Goal: Information Seeking & Learning: Learn about a topic

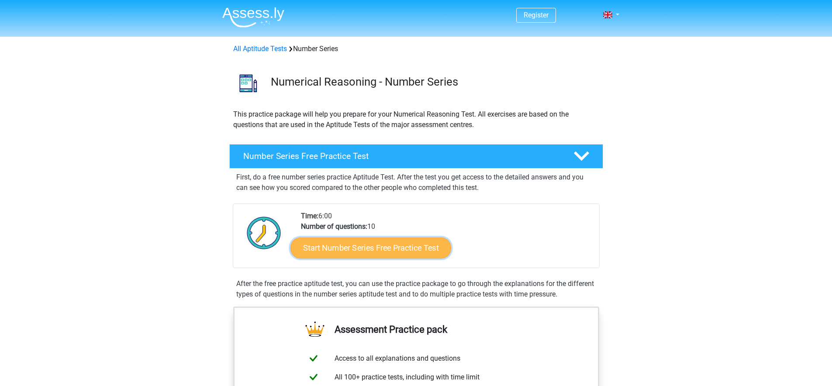
click at [355, 254] on link "Start Number Series Free Practice Test" at bounding box center [371, 247] width 161 height 21
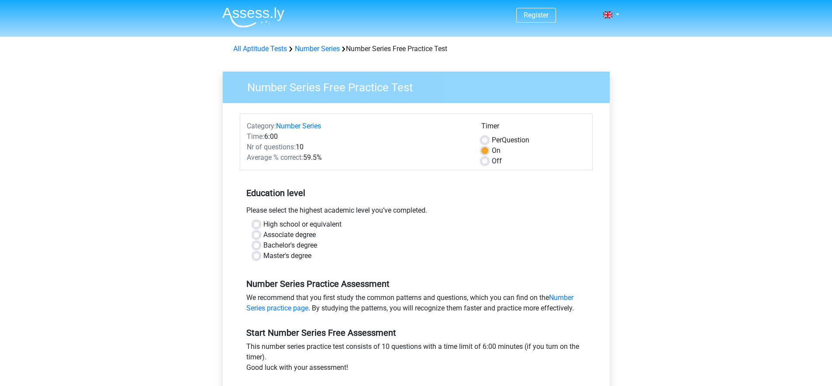
click at [260, 253] on div "Master's degree" at bounding box center [416, 256] width 327 height 10
click at [250, 255] on div "High school or equivalent Associate degree Bachelor's degree Master's degree" at bounding box center [416, 240] width 340 height 42
click at [263, 258] on label "Master's degree" at bounding box center [287, 256] width 48 height 10
click at [255, 258] on input "Master's degree" at bounding box center [256, 255] width 7 height 9
radio input "true"
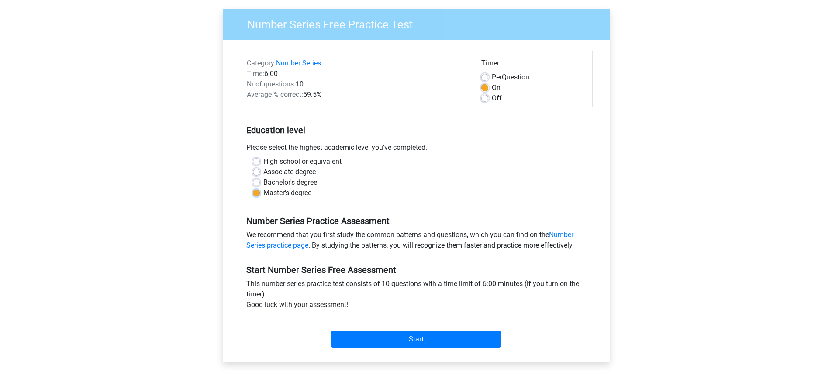
scroll to position [134, 0]
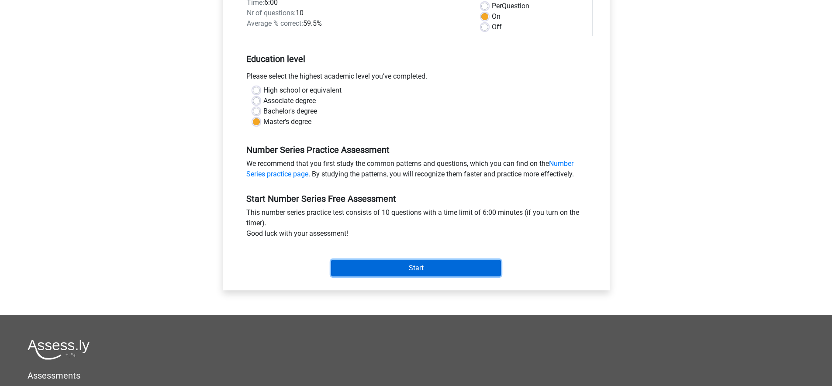
click at [402, 268] on input "Start" at bounding box center [416, 268] width 170 height 17
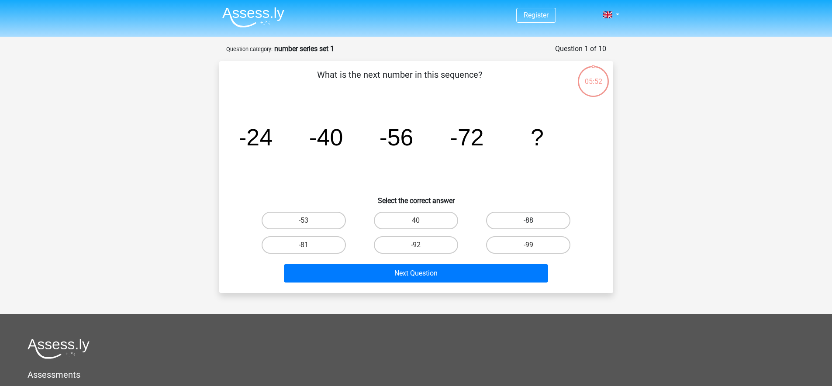
click at [523, 219] on label "-88" at bounding box center [528, 220] width 84 height 17
click at [529, 221] on input "-88" at bounding box center [532, 224] width 6 height 6
radio input "true"
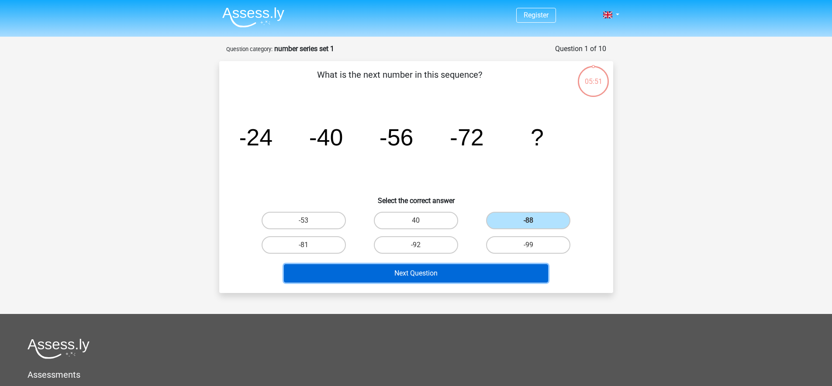
click at [504, 272] on button "Next Question" at bounding box center [416, 273] width 264 height 18
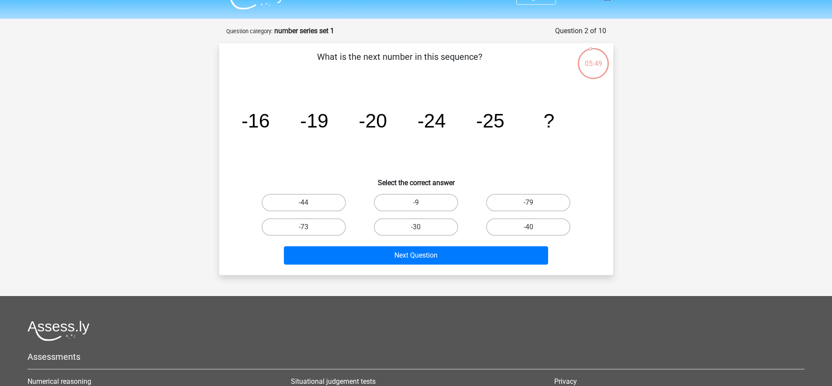
scroll to position [11, 0]
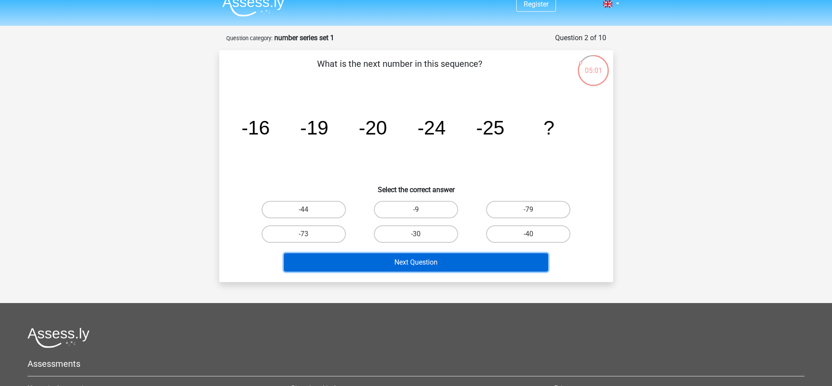
click at [391, 254] on button "Next Question" at bounding box center [416, 262] width 264 height 18
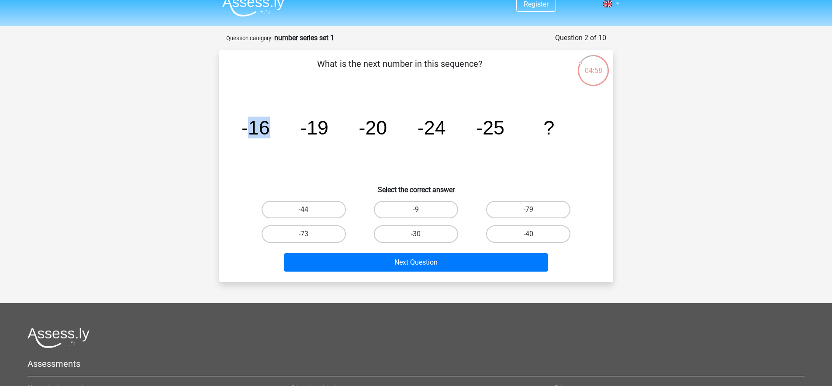
drag, startPoint x: 250, startPoint y: 125, endPoint x: 278, endPoint y: 130, distance: 28.4
click at [275, 129] on icon "image/svg+xml -16 -19 -20 -24 -25 ?" at bounding box center [416, 134] width 352 height 88
click at [343, 156] on icon "image/svg+xml -16 -19 -20 -24 -25 ?" at bounding box center [416, 134] width 352 height 88
click at [387, 231] on label "-30" at bounding box center [416, 233] width 84 height 17
click at [416, 234] on input "-30" at bounding box center [419, 237] width 6 height 6
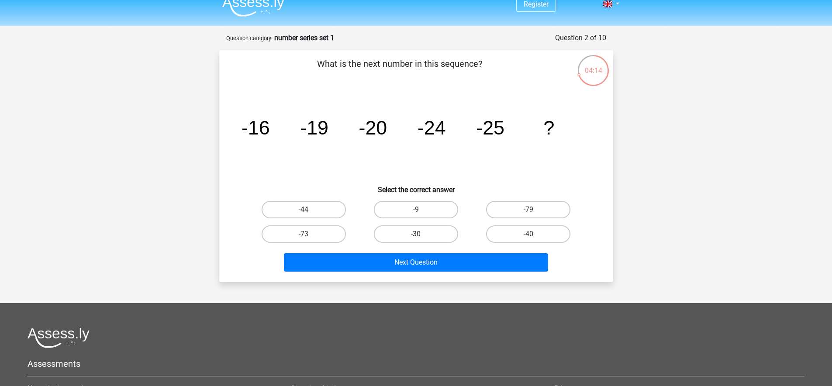
radio input "true"
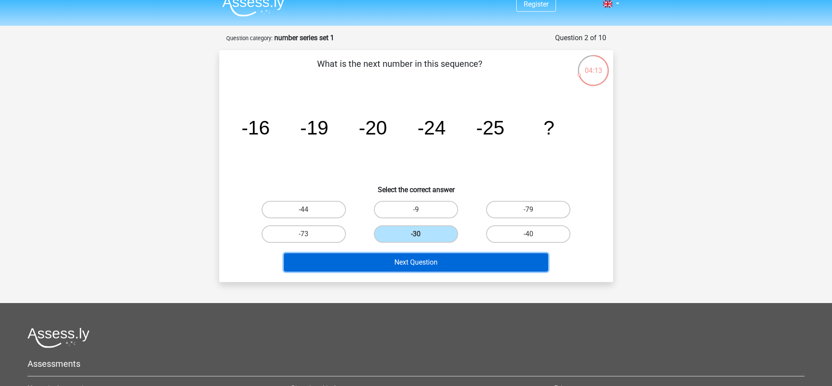
click at [408, 260] on button "Next Question" at bounding box center [416, 262] width 264 height 18
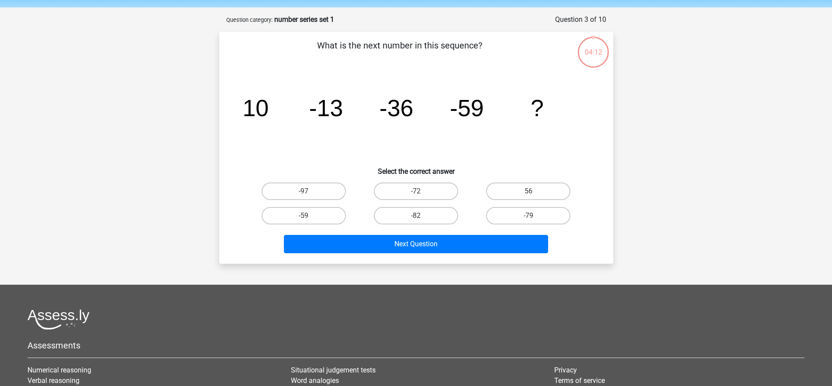
scroll to position [0, 0]
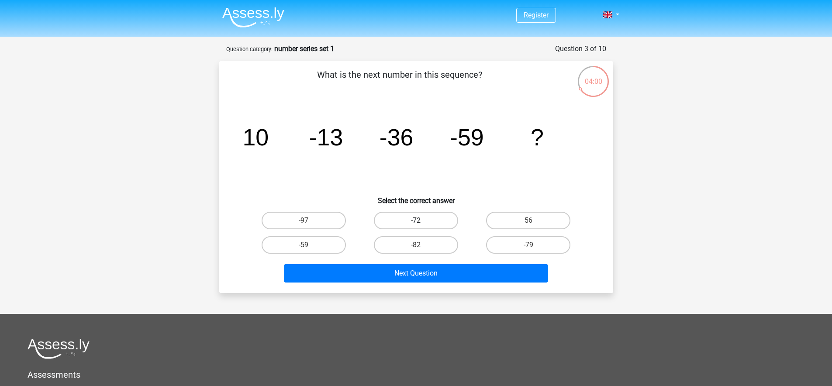
click at [435, 222] on label "-72" at bounding box center [416, 220] width 84 height 17
click at [422, 222] on input "-72" at bounding box center [419, 224] width 6 height 6
radio input "true"
click at [419, 243] on label "-82" at bounding box center [416, 244] width 84 height 17
click at [419, 245] on input "-82" at bounding box center [419, 248] width 6 height 6
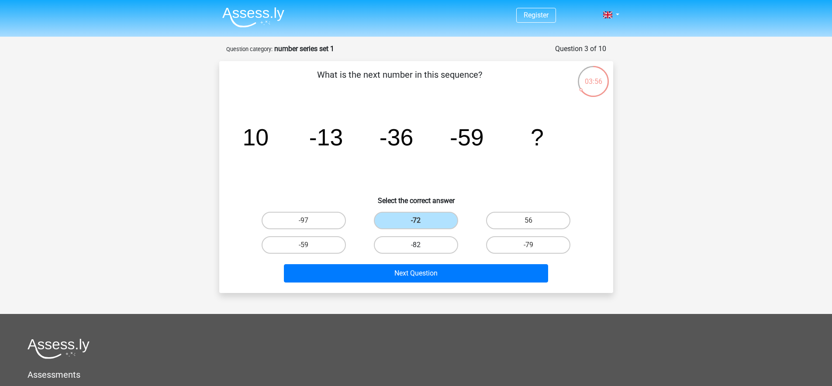
radio input "true"
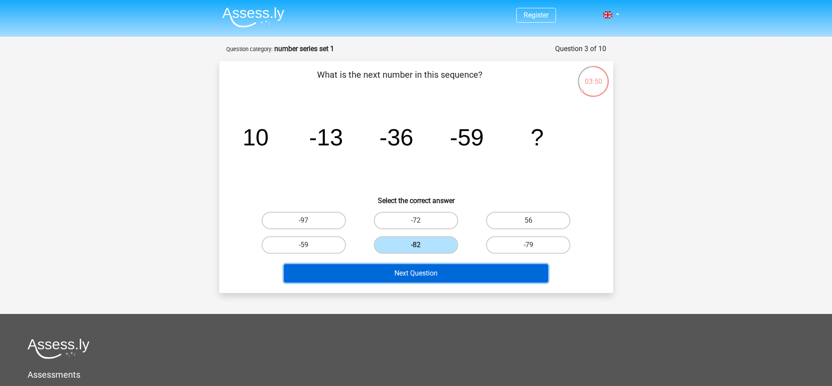
click at [440, 273] on button "Next Question" at bounding box center [416, 273] width 264 height 18
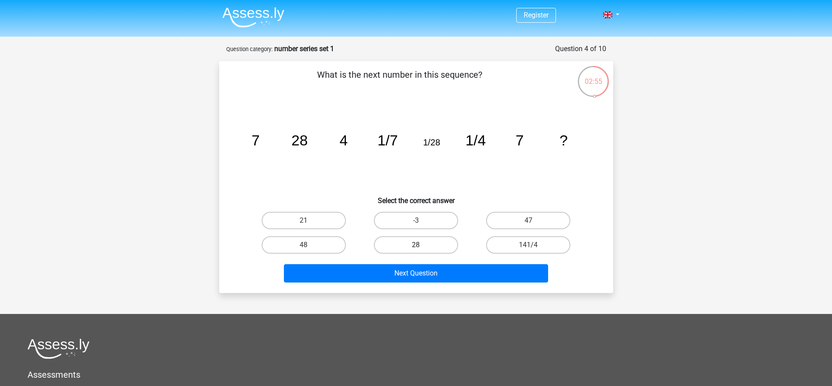
click at [403, 243] on label "28" at bounding box center [416, 244] width 84 height 17
click at [416, 245] on input "28" at bounding box center [419, 248] width 6 height 6
radio input "true"
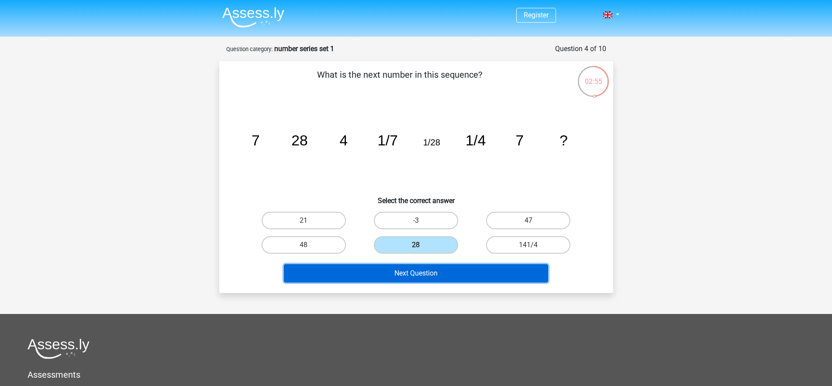
click at [464, 275] on button "Next Question" at bounding box center [416, 273] width 264 height 18
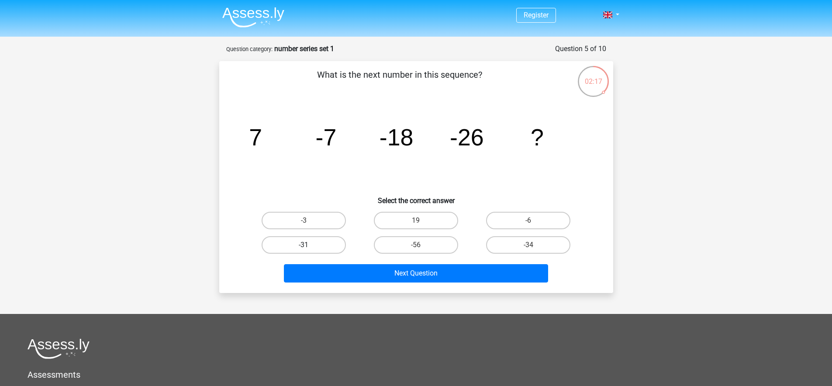
click at [330, 245] on label "-31" at bounding box center [304, 244] width 84 height 17
click at [309, 245] on input "-31" at bounding box center [307, 248] width 6 height 6
radio input "true"
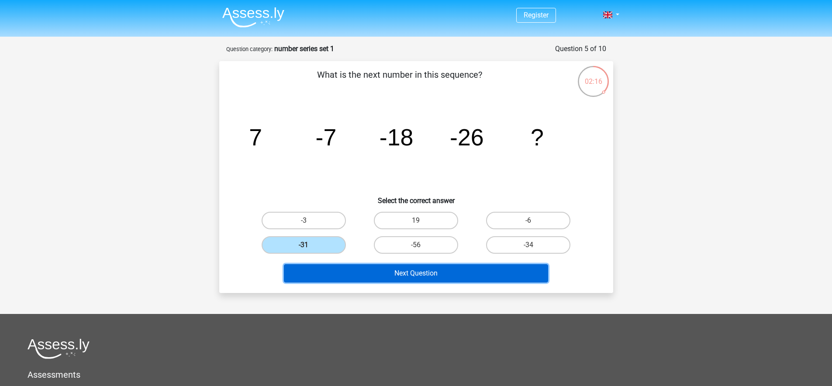
click at [366, 271] on button "Next Question" at bounding box center [416, 273] width 264 height 18
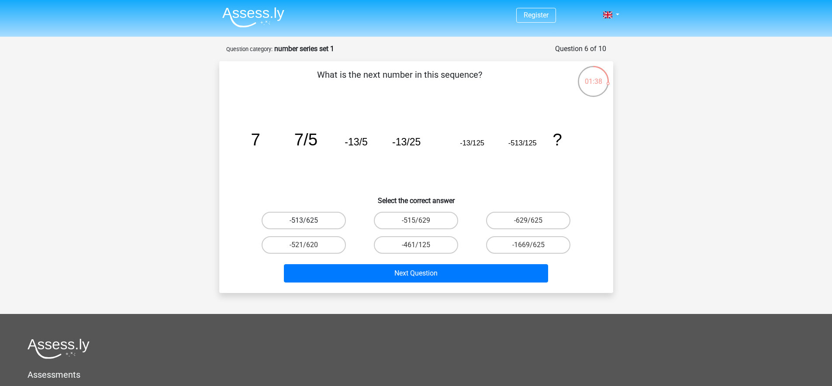
click at [328, 220] on label "-513/625" at bounding box center [304, 220] width 84 height 17
click at [309, 221] on input "-513/625" at bounding box center [307, 224] width 6 height 6
radio input "true"
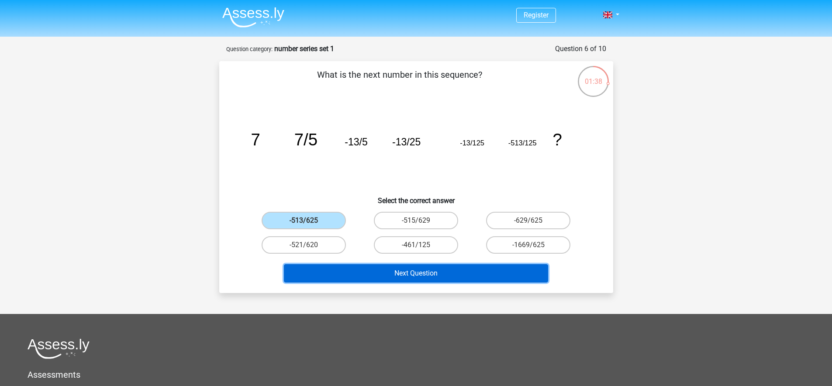
click at [384, 270] on button "Next Question" at bounding box center [416, 273] width 264 height 18
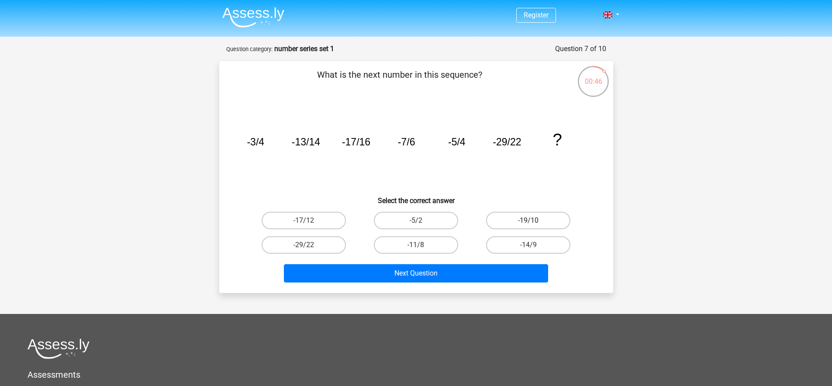
click at [518, 219] on label "-19/10" at bounding box center [528, 220] width 84 height 17
click at [529, 221] on input "-19/10" at bounding box center [532, 224] width 6 height 6
radio input "true"
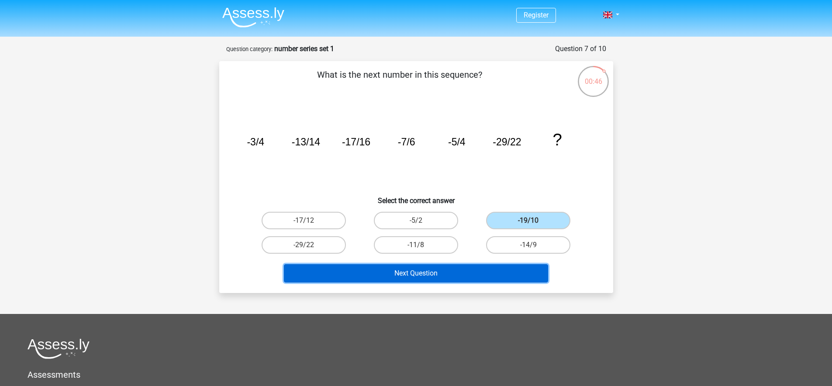
click at [453, 275] on button "Next Question" at bounding box center [416, 273] width 264 height 18
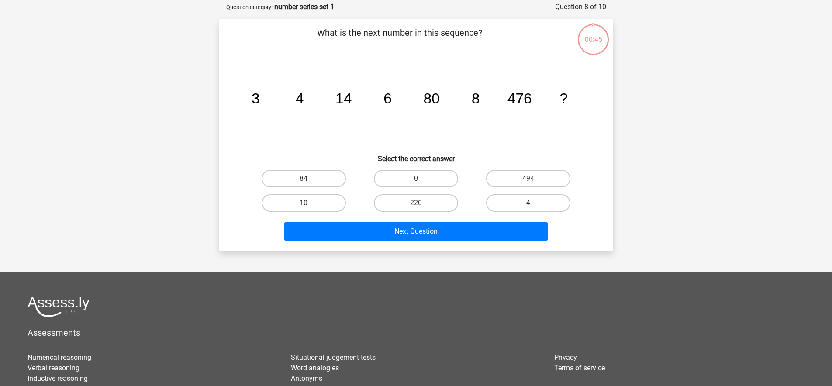
scroll to position [44, 0]
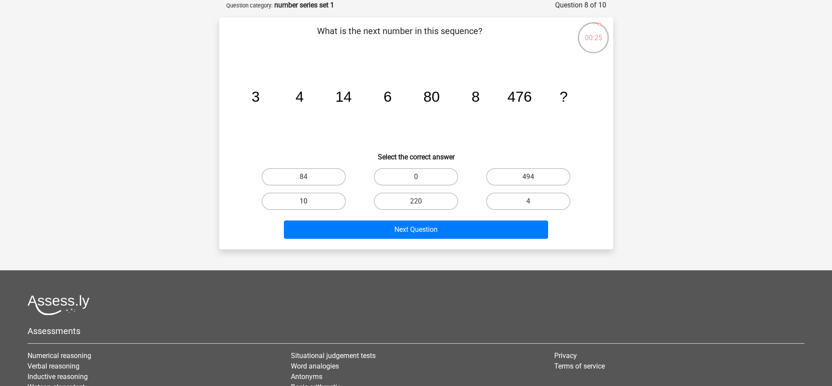
click at [315, 201] on label "10" at bounding box center [304, 201] width 84 height 17
click at [309, 201] on input "10" at bounding box center [307, 204] width 6 height 6
radio input "true"
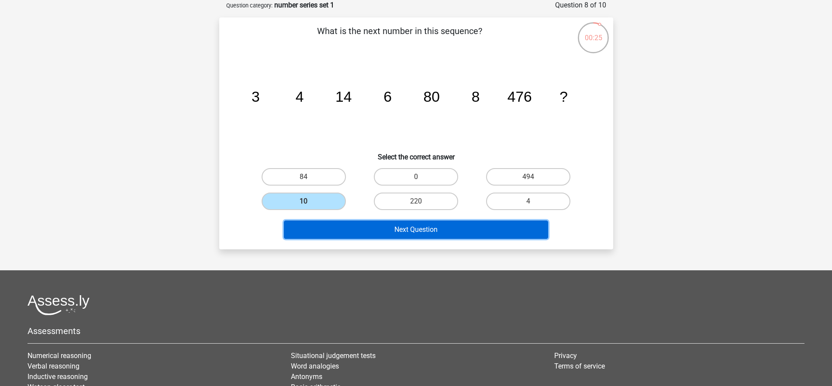
click at [376, 227] on button "Next Question" at bounding box center [416, 230] width 264 height 18
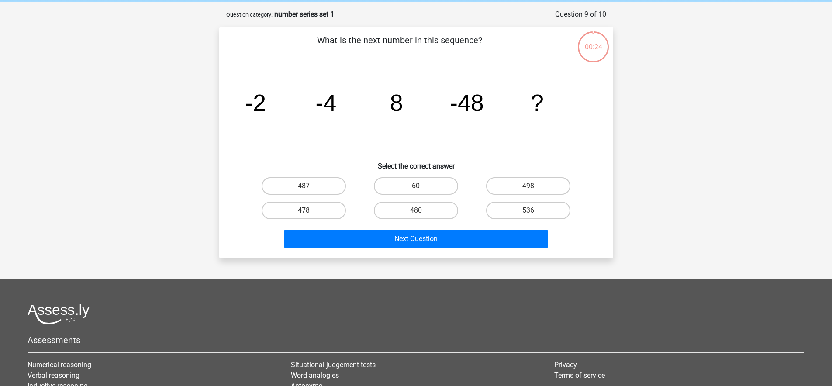
scroll to position [4, 0]
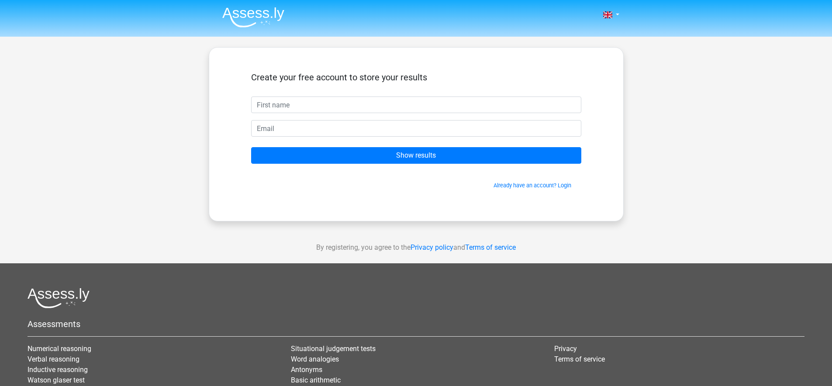
click at [252, 15] on img at bounding box center [253, 17] width 62 height 21
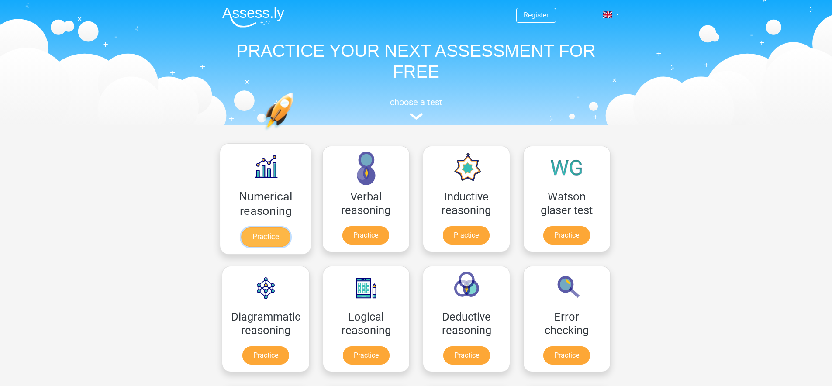
click at [263, 240] on link "Practice" at bounding box center [265, 237] width 49 height 19
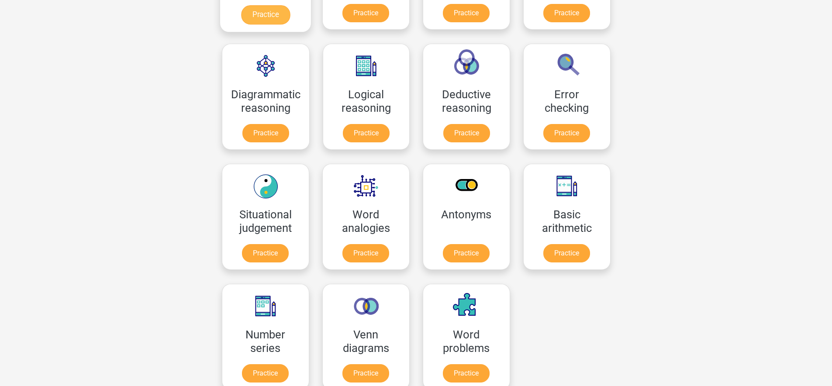
scroll to position [291, 0]
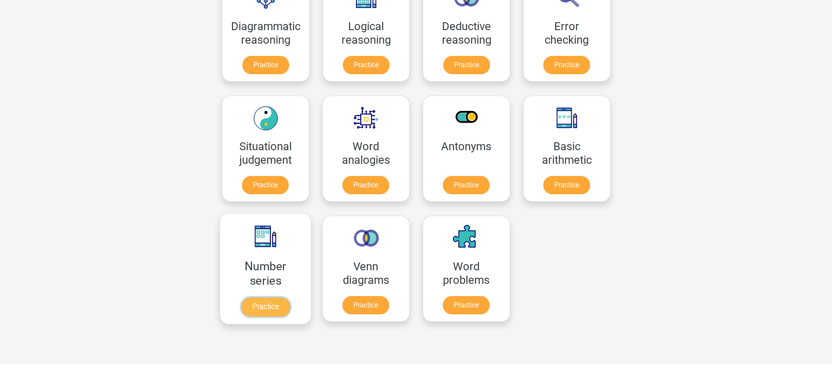
click at [263, 297] on link "Practice" at bounding box center [265, 306] width 49 height 19
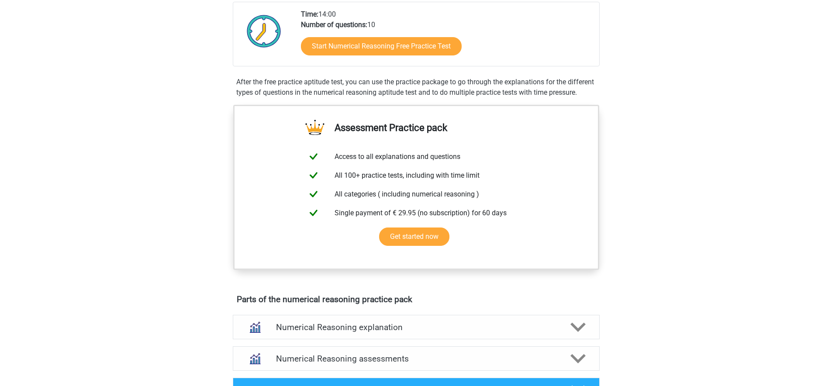
scroll to position [282, 0]
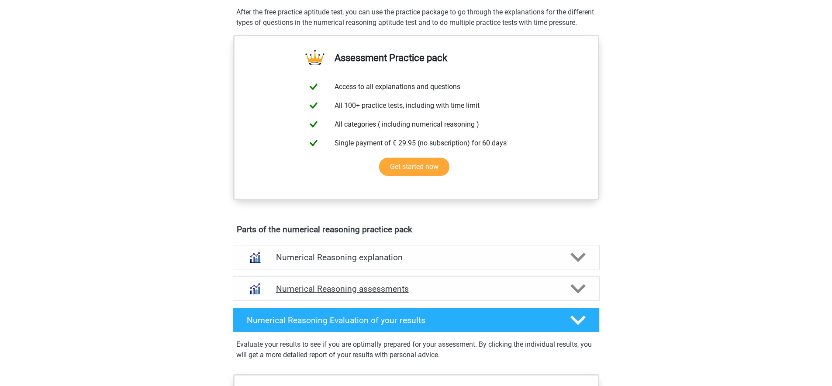
click at [473, 293] on div "Numerical Reasoning assessments" at bounding box center [416, 289] width 367 height 24
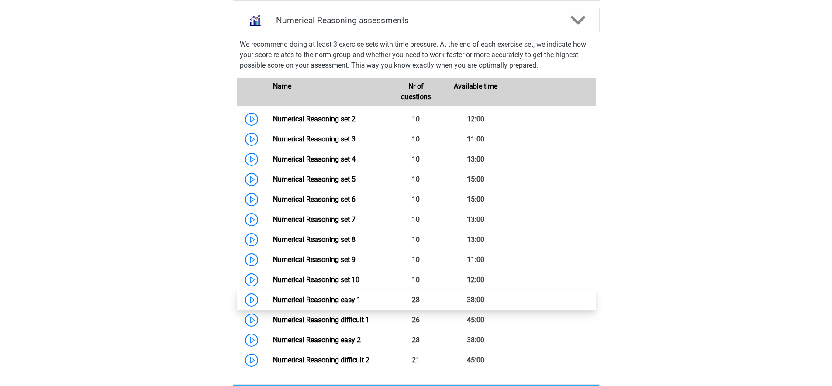
scroll to position [585, 0]
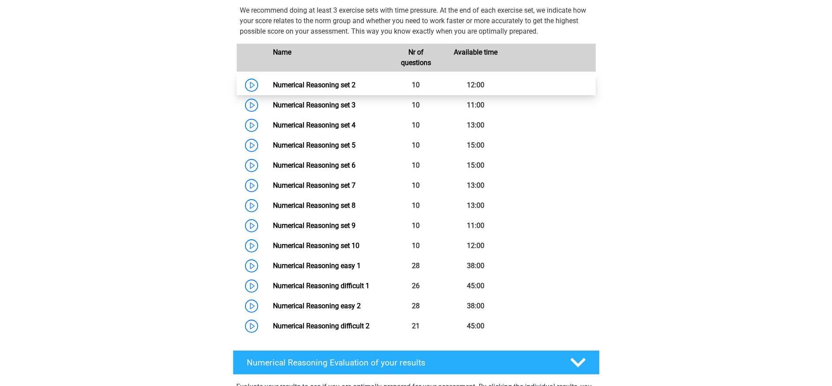
click at [273, 89] on link "Numerical Reasoning set 2" at bounding box center [314, 85] width 83 height 8
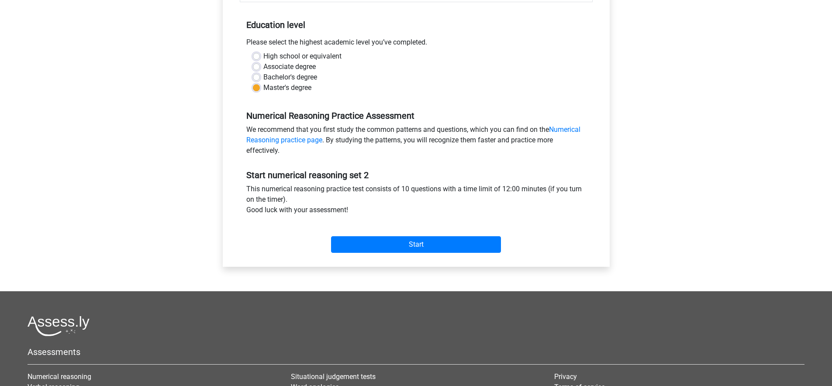
scroll to position [172, 0]
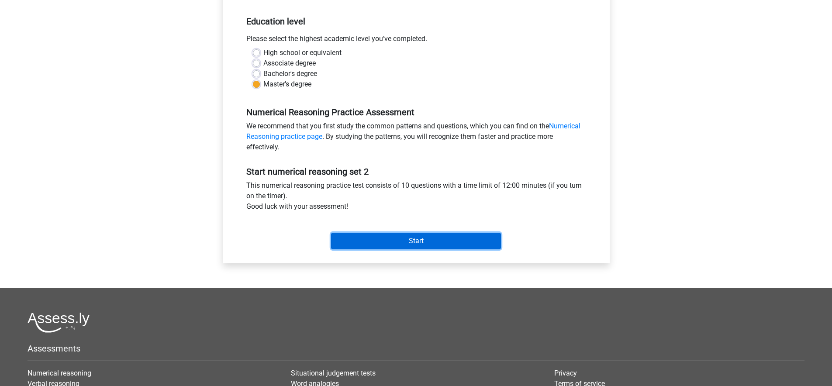
click at [380, 234] on input "Start" at bounding box center [416, 241] width 170 height 17
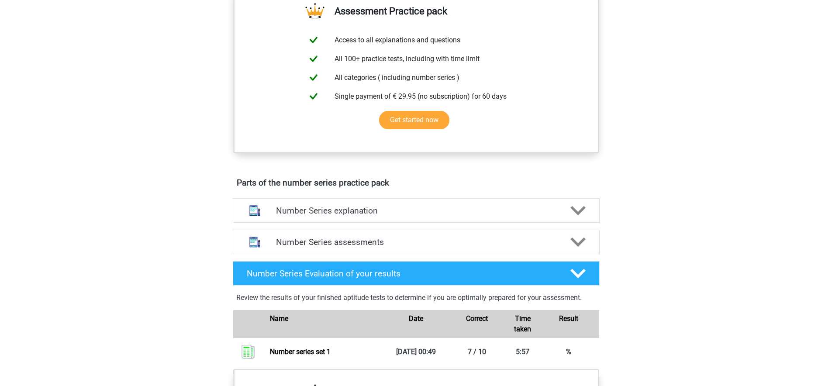
scroll to position [330, 0]
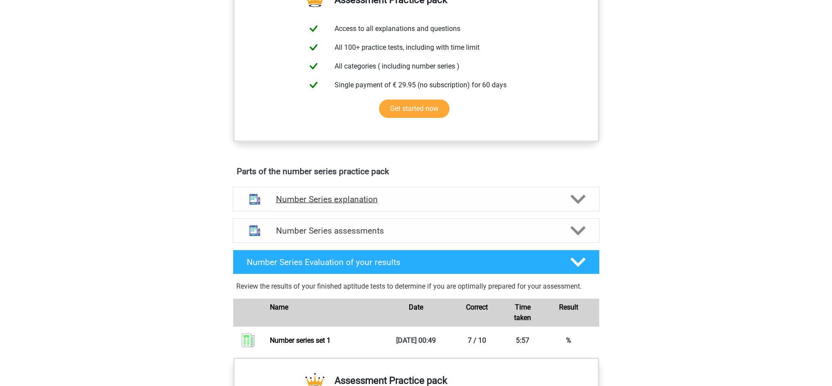
click at [325, 207] on div "Number Series explanation" at bounding box center [416, 199] width 367 height 24
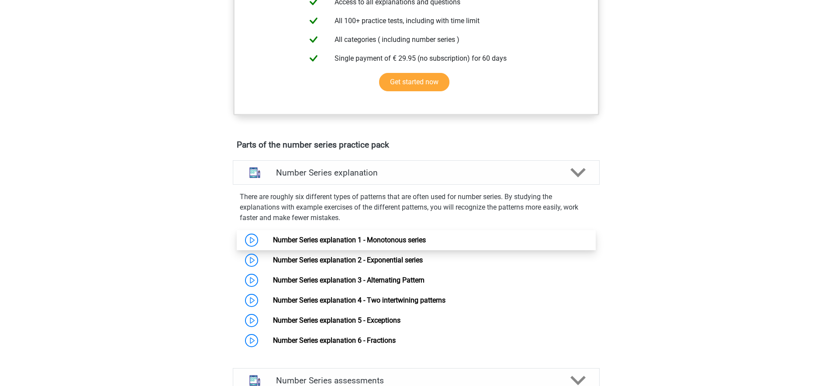
scroll to position [384, 0]
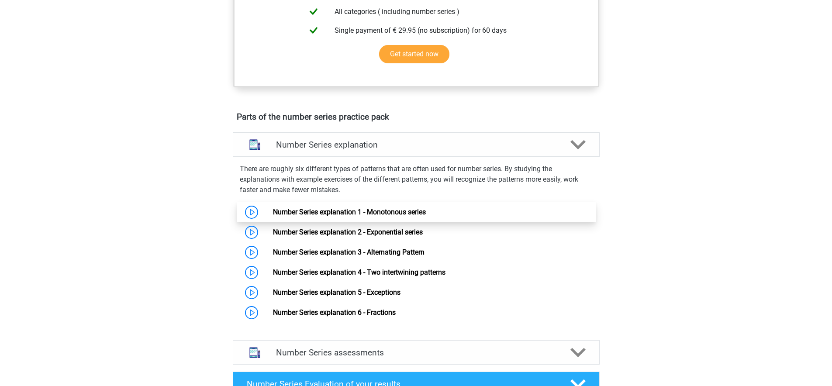
click at [273, 211] on link "Number Series explanation 1 - Monotonous series" at bounding box center [349, 212] width 153 height 8
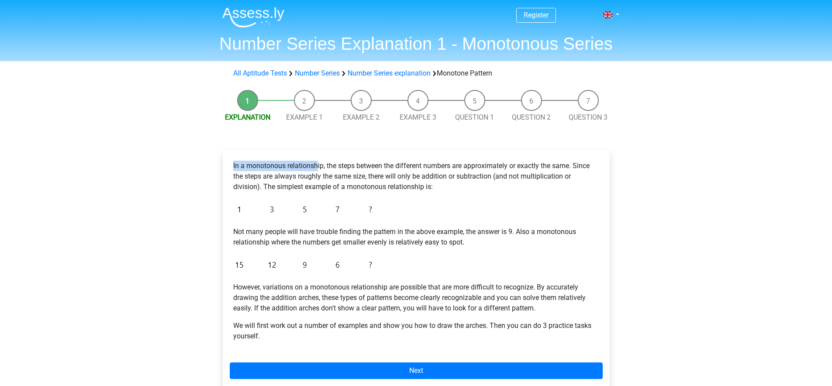
drag, startPoint x: 255, startPoint y: 153, endPoint x: 334, endPoint y: 185, distance: 85.3
click at [323, 171] on div "In a monotonous relationship, the steps between the different numbers are appro…" at bounding box center [416, 271] width 387 height 243
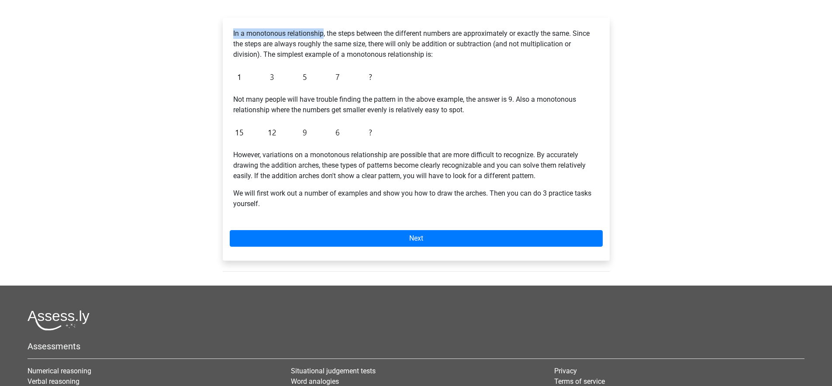
scroll to position [153, 0]
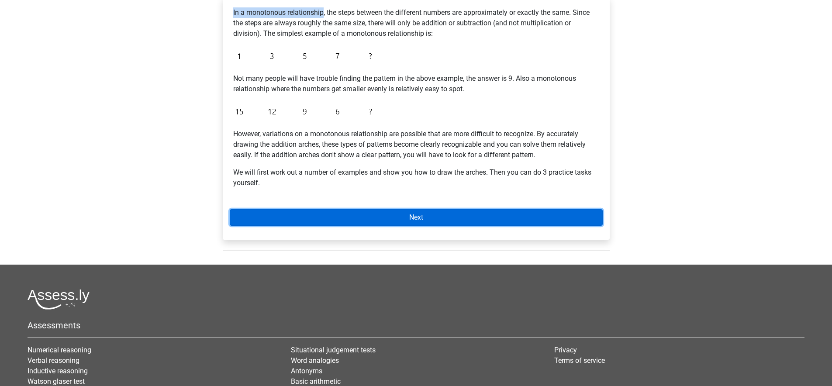
click at [403, 215] on link "Next" at bounding box center [416, 217] width 373 height 17
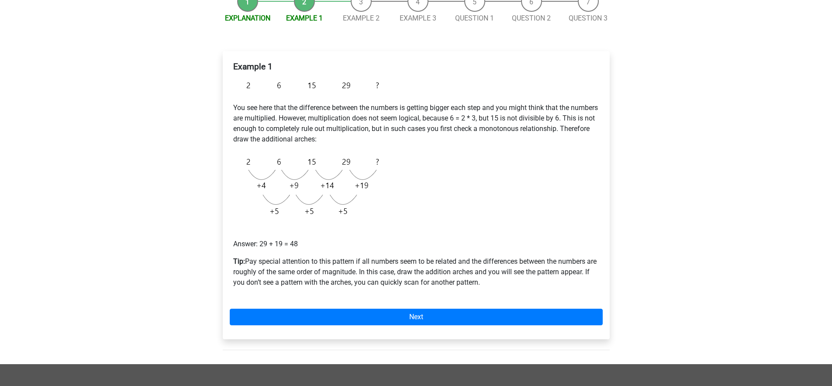
scroll to position [79, 0]
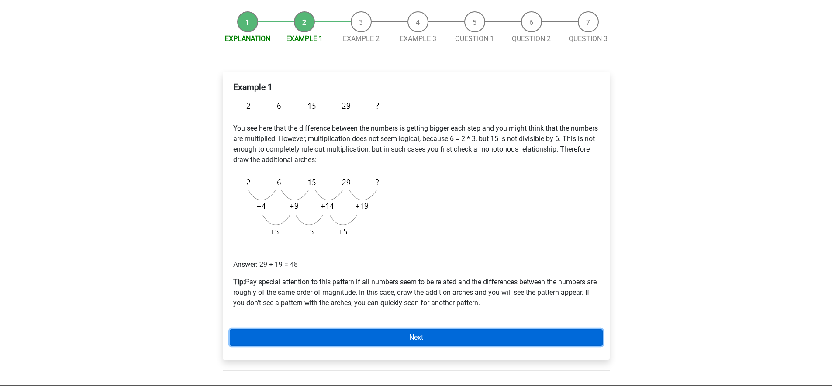
click at [399, 341] on link "Next" at bounding box center [416, 337] width 373 height 17
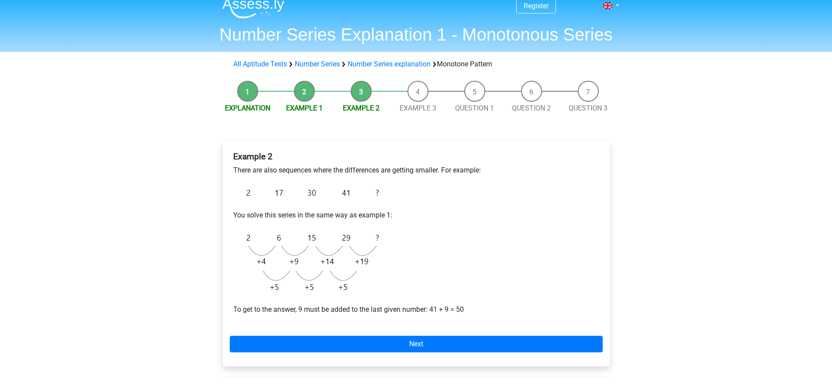
scroll to position [15, 0]
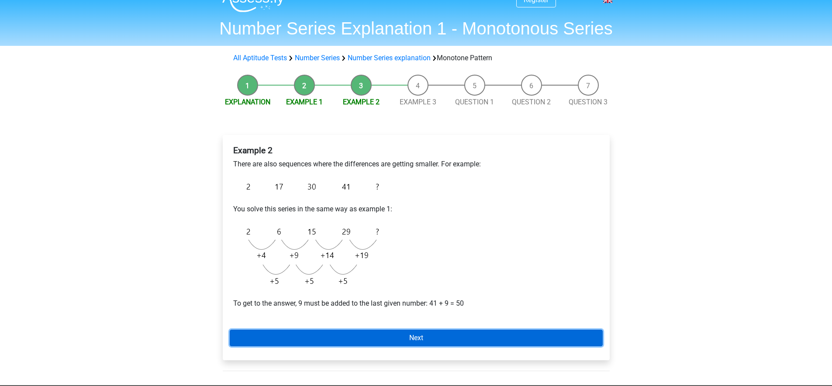
click at [396, 345] on link "Next" at bounding box center [416, 338] width 373 height 17
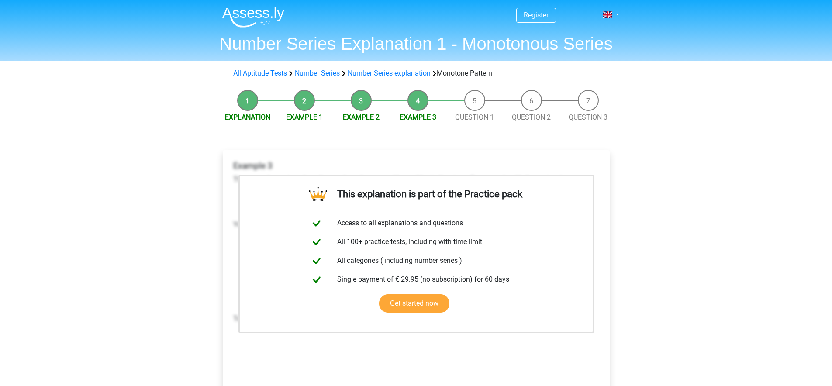
click at [481, 103] on li "Question 1" at bounding box center [474, 106] width 57 height 33
click at [379, 72] on link "Number Series explanation" at bounding box center [389, 73] width 83 height 8
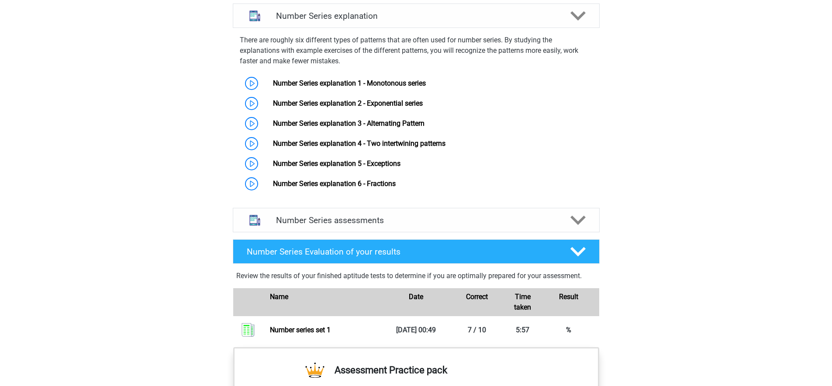
scroll to position [513, 0]
click at [356, 105] on link "Number Series explanation 2 - Exponential series" at bounding box center [348, 103] width 150 height 8
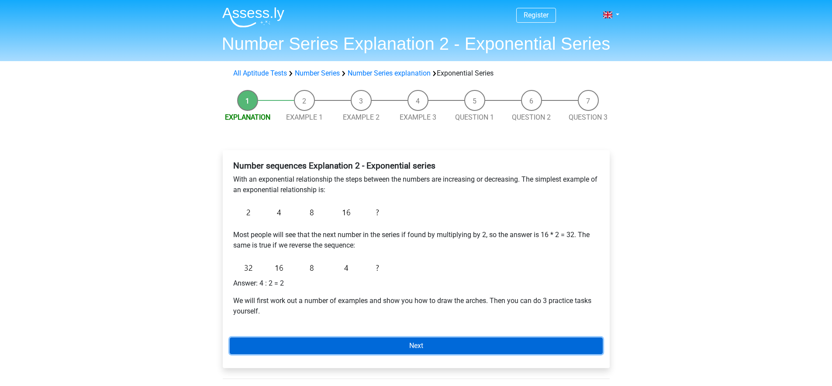
click at [320, 344] on link "Next" at bounding box center [416, 346] width 373 height 17
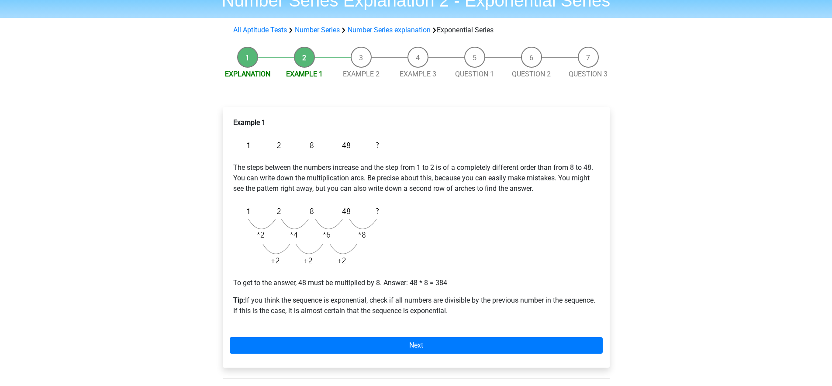
scroll to position [48, 0]
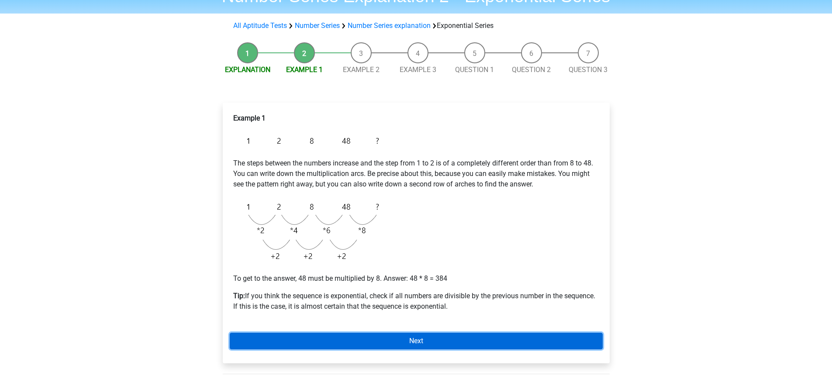
click at [467, 335] on link "Next" at bounding box center [416, 341] width 373 height 17
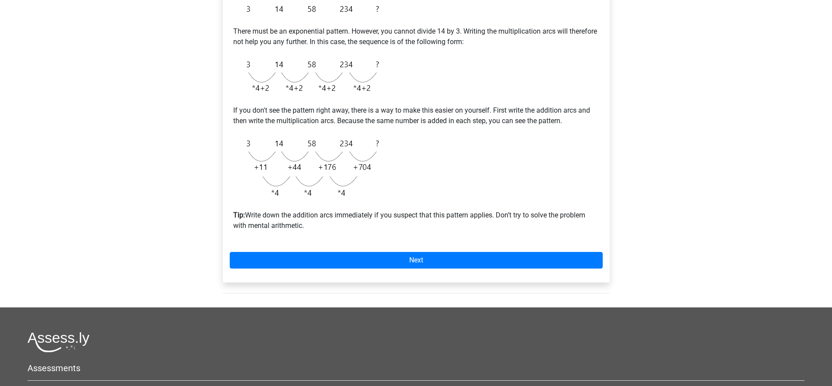
scroll to position [180, 0]
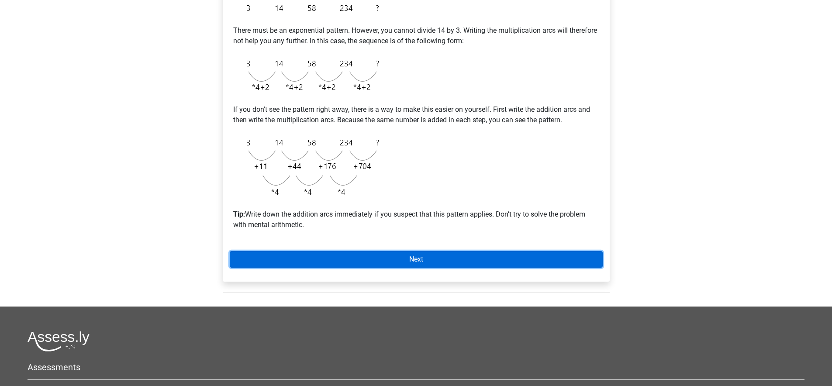
click at [395, 256] on link "Next" at bounding box center [416, 259] width 373 height 17
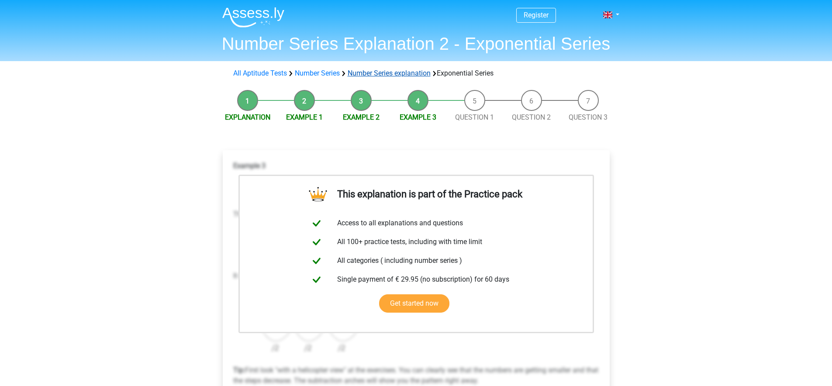
click at [401, 73] on link "Number Series explanation" at bounding box center [389, 73] width 83 height 8
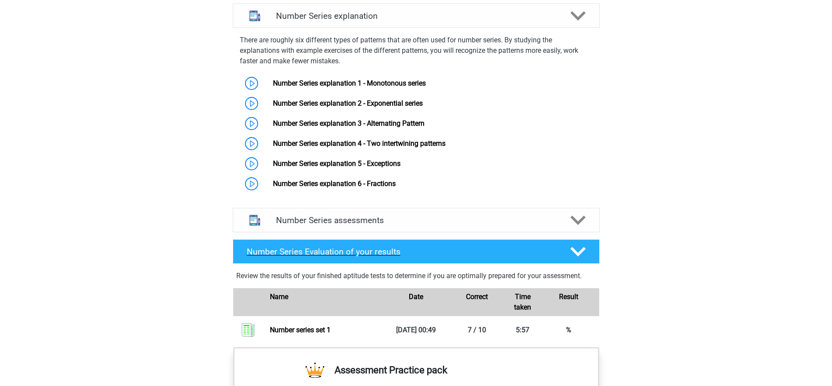
scroll to position [513, 0]
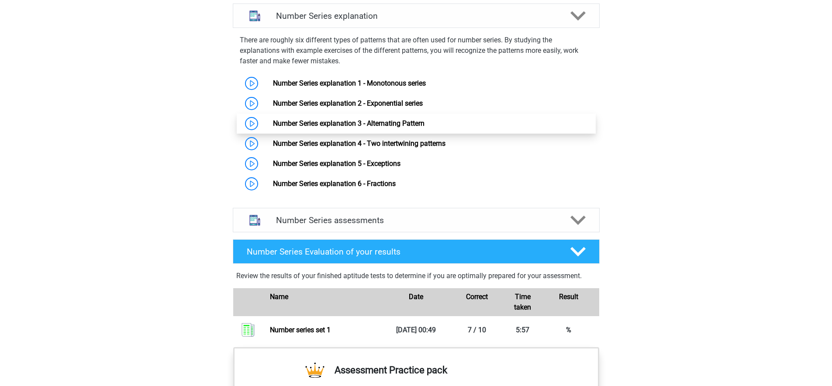
click at [345, 119] on link "Number Series explanation 3 - Alternating Pattern" at bounding box center [349, 123] width 152 height 8
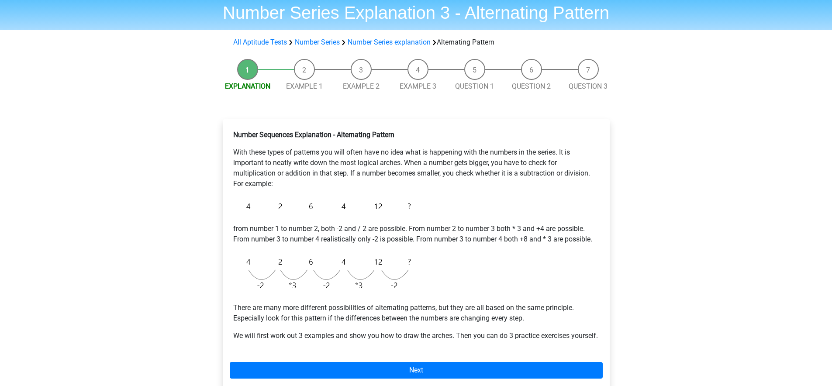
scroll to position [66, 0]
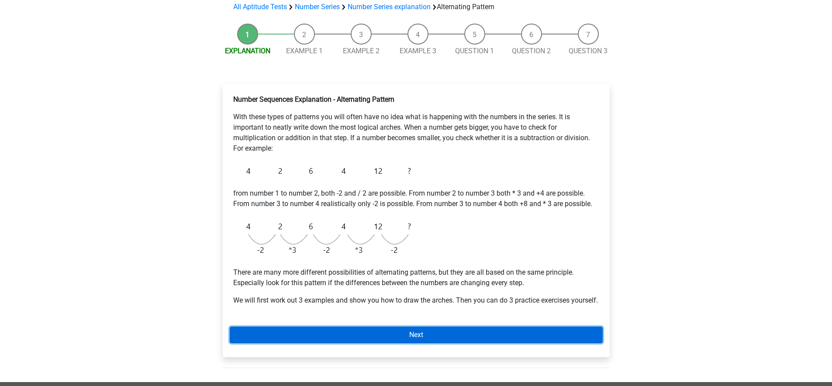
click at [315, 339] on link "Next" at bounding box center [416, 335] width 373 height 17
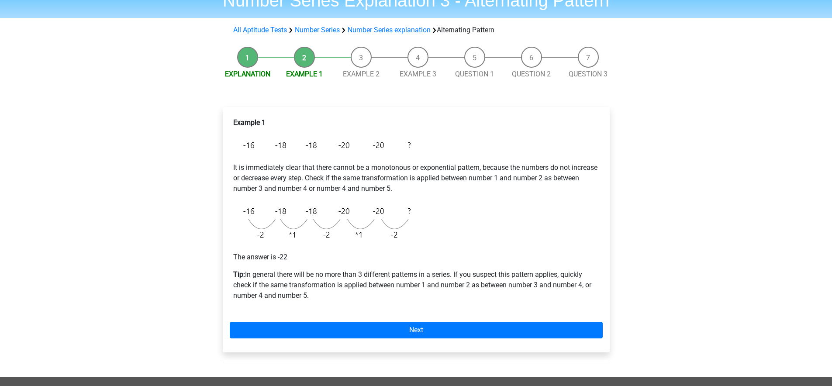
scroll to position [57, 0]
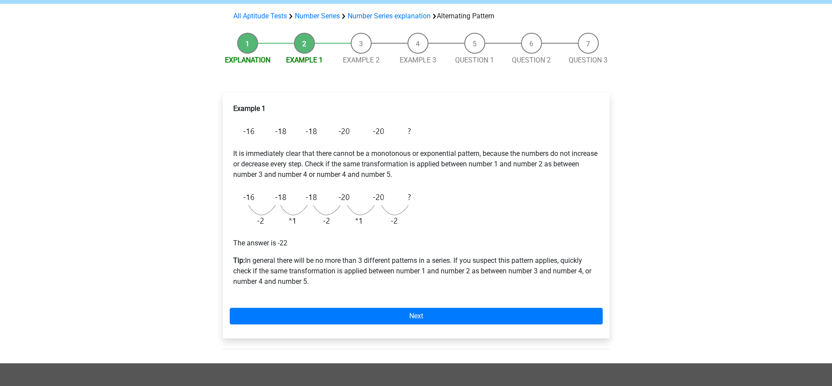
click at [354, 307] on div "Example 1 It is immediately clear that there cannot be a monotonous or exponent…" at bounding box center [416, 216] width 387 height 246
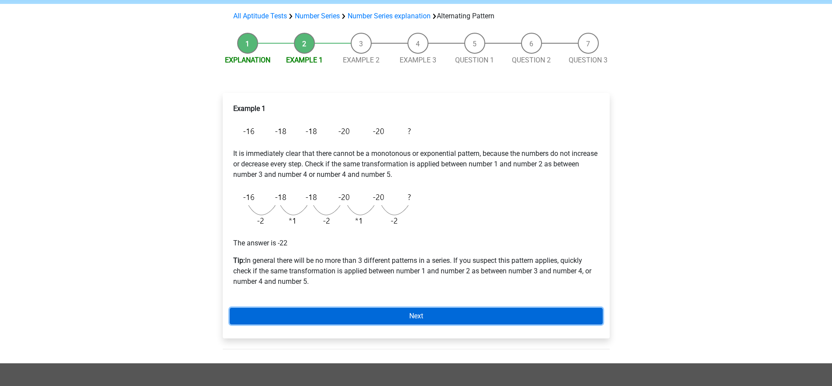
click at [354, 312] on link "Next" at bounding box center [416, 316] width 373 height 17
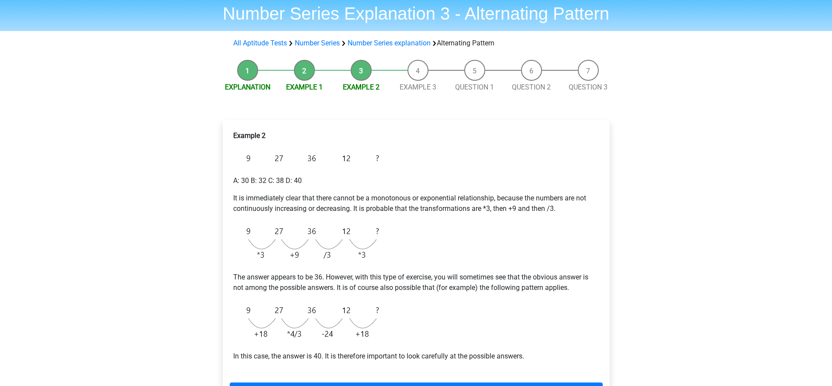
scroll to position [59, 0]
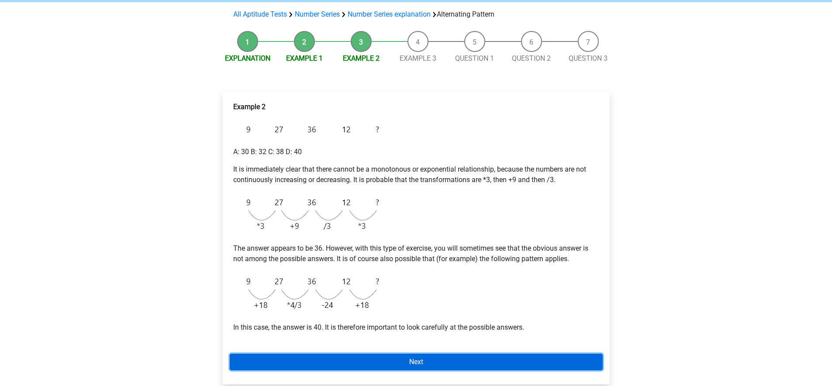
click at [415, 356] on link "Next" at bounding box center [416, 362] width 373 height 17
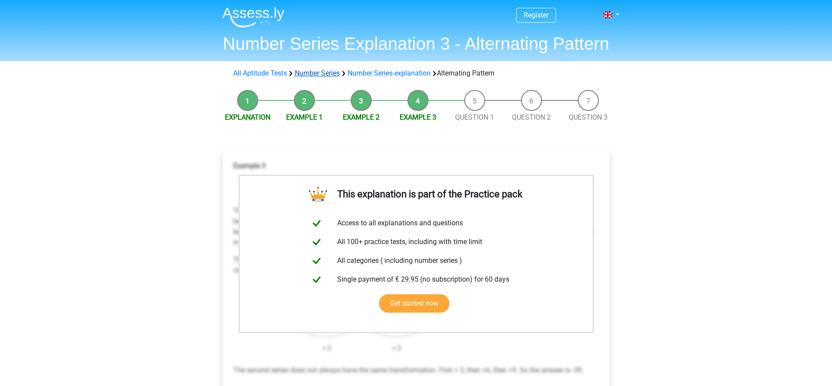
click at [317, 72] on link "Number Series" at bounding box center [317, 73] width 45 height 8
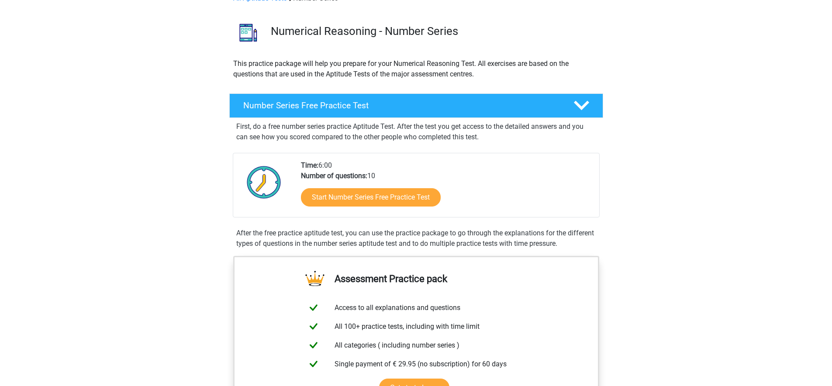
scroll to position [49, 0]
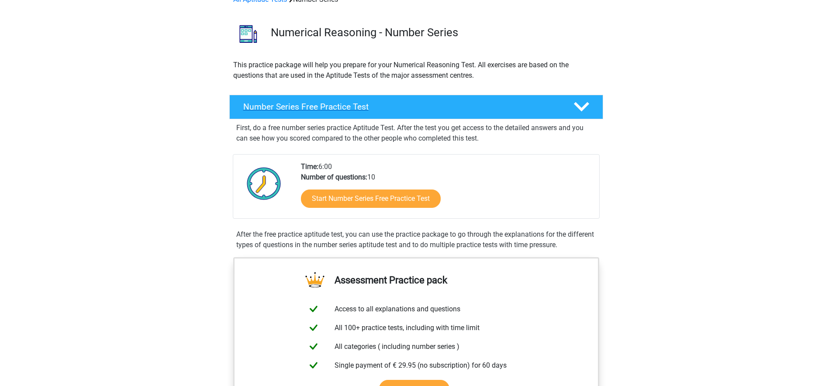
click at [425, 111] on h4 "Number Series Free Practice Test" at bounding box center [401, 107] width 316 height 10
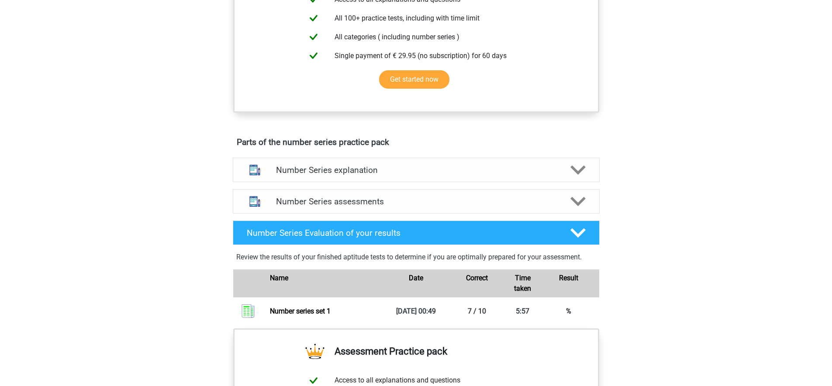
scroll to position [225, 0]
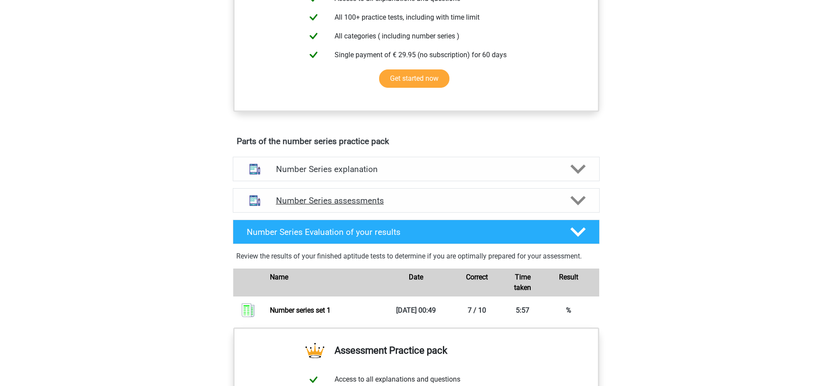
click at [360, 197] on h4 "Number Series assessments" at bounding box center [416, 201] width 280 height 10
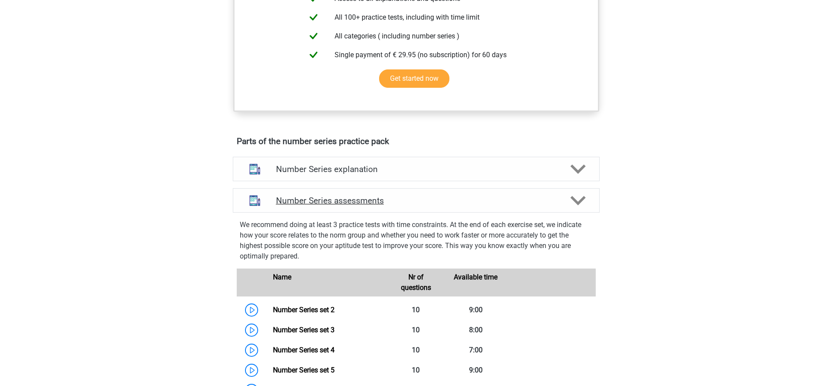
click at [360, 197] on h4 "Number Series assessments" at bounding box center [416, 201] width 280 height 10
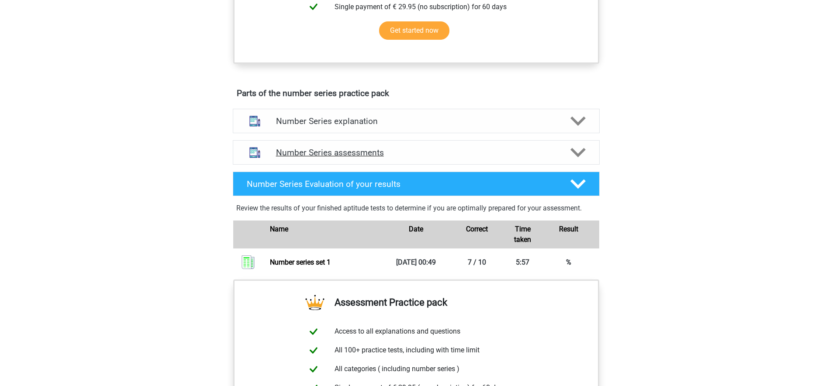
scroll to position [253, 0]
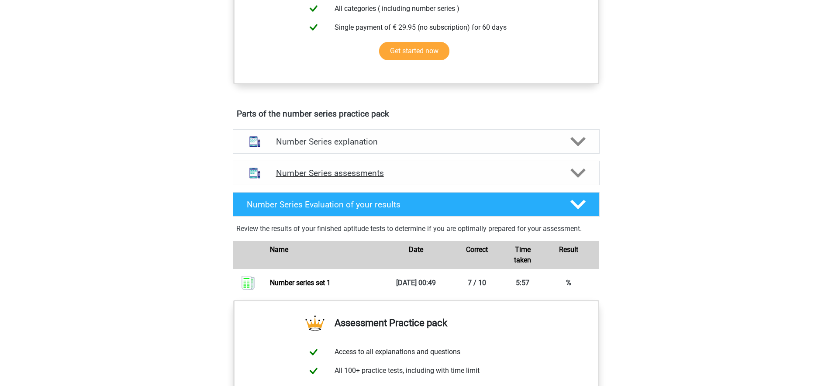
click at [423, 172] on h4 "Number Series assessments" at bounding box center [416, 173] width 280 height 10
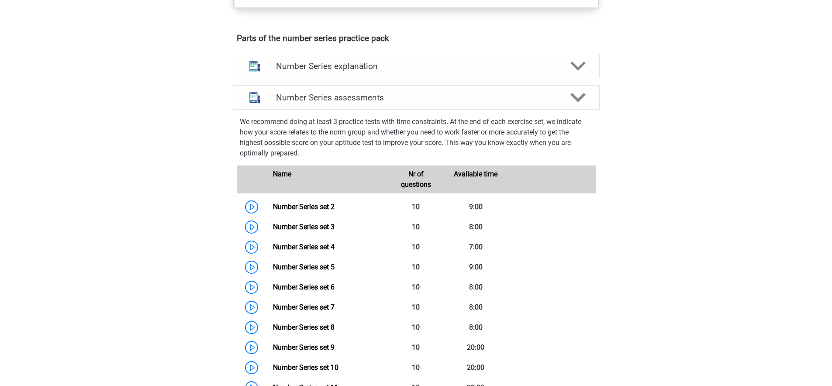
scroll to position [327, 0]
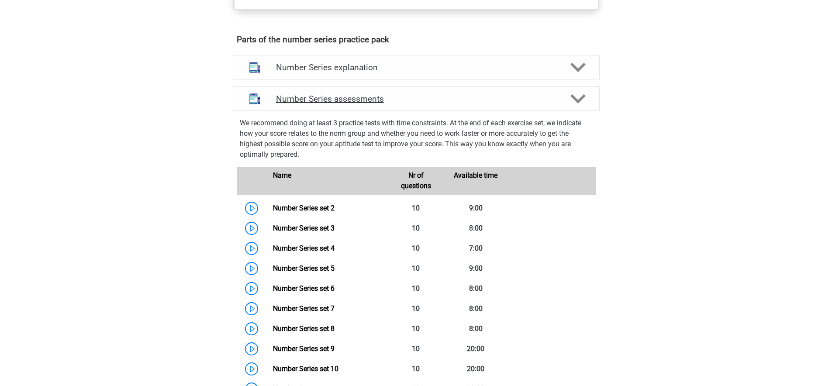
click at [425, 90] on div "Number Series assessments" at bounding box center [416, 98] width 367 height 24
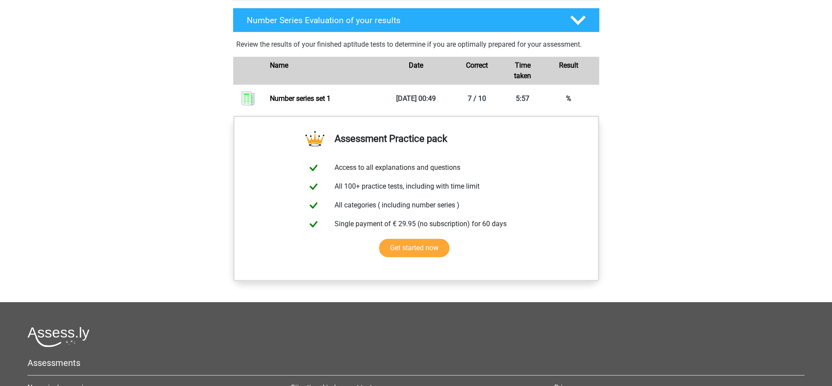
scroll to position [271, 0]
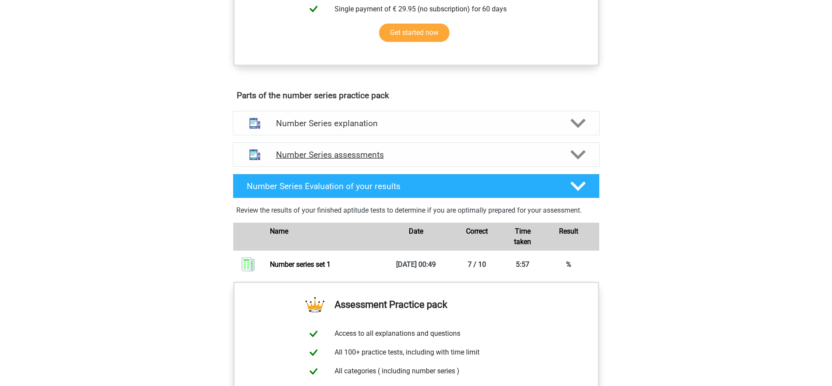
click at [408, 151] on h4 "Number Series assessments" at bounding box center [416, 155] width 280 height 10
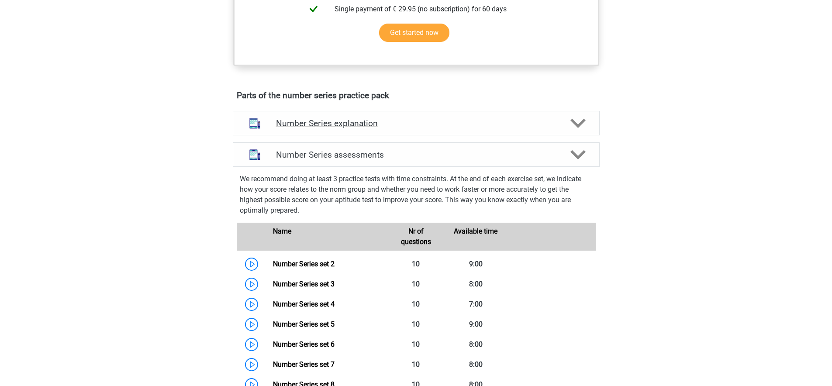
click at [470, 131] on div "Number Series explanation" at bounding box center [416, 123] width 367 height 24
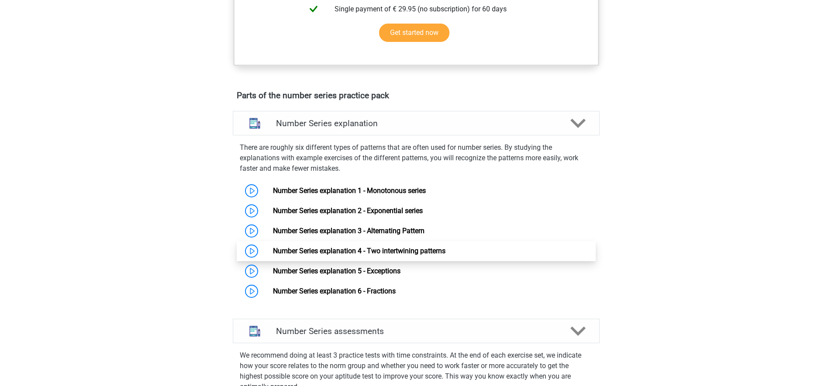
click at [385, 255] on link "Number Series explanation 4 - Two intertwining patterns" at bounding box center [359, 251] width 173 height 8
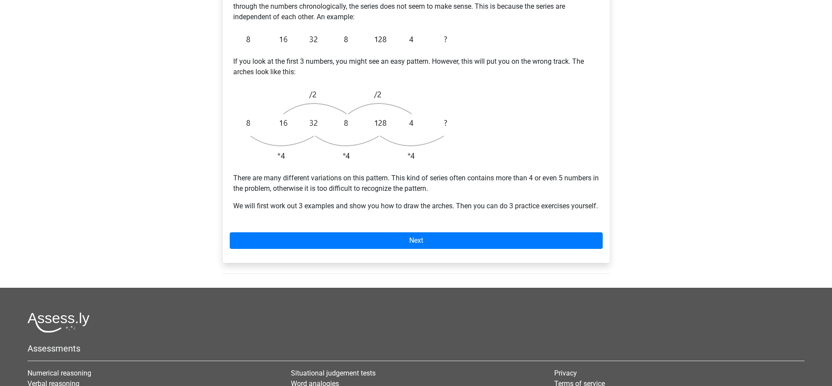
scroll to position [266, 0]
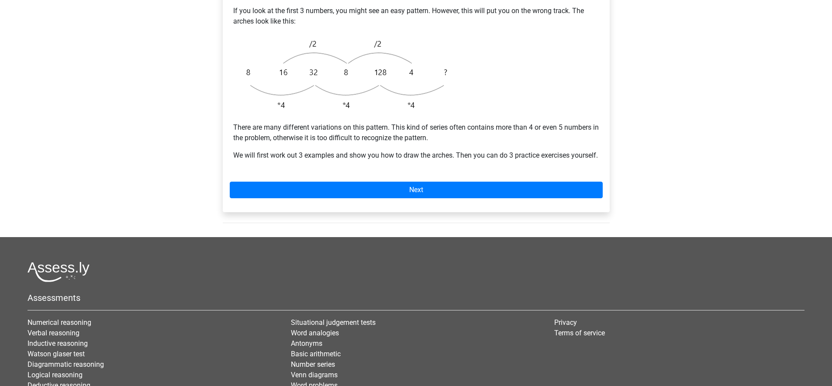
click at [416, 209] on div "Number sequences 4 - Two intertwining patterns With these types of patterns, th…" at bounding box center [416, 59] width 387 height 307
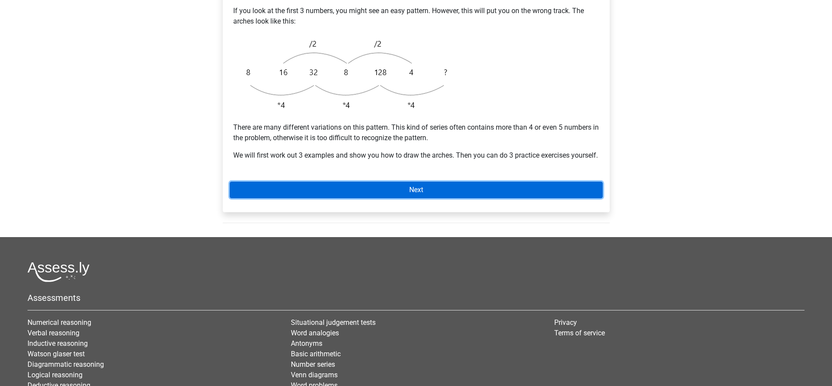
click at [416, 197] on link "Next" at bounding box center [416, 190] width 373 height 17
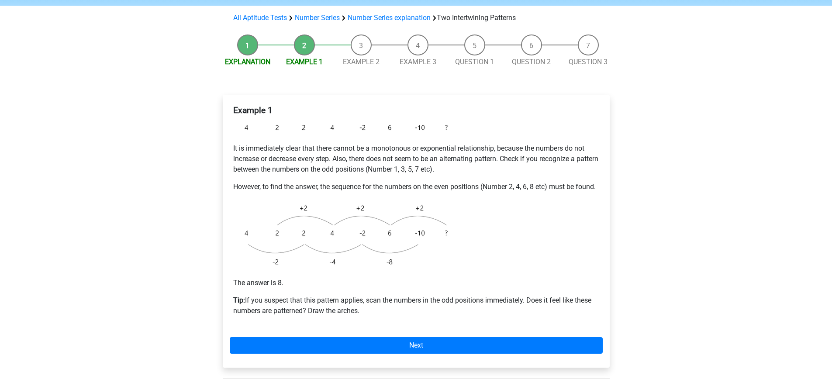
scroll to position [78, 0]
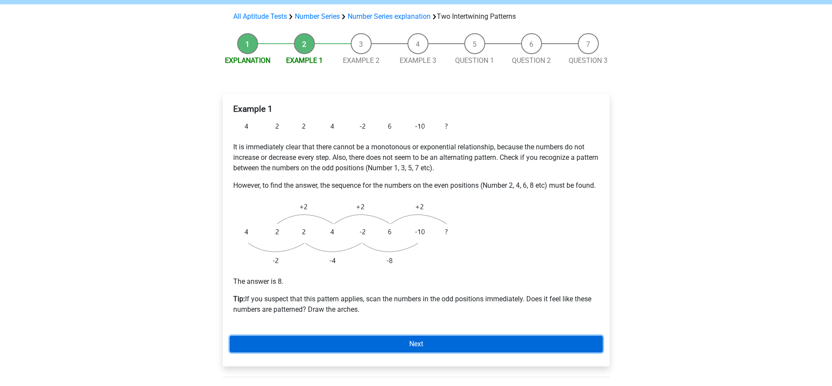
click at [395, 349] on link "Next" at bounding box center [416, 344] width 373 height 17
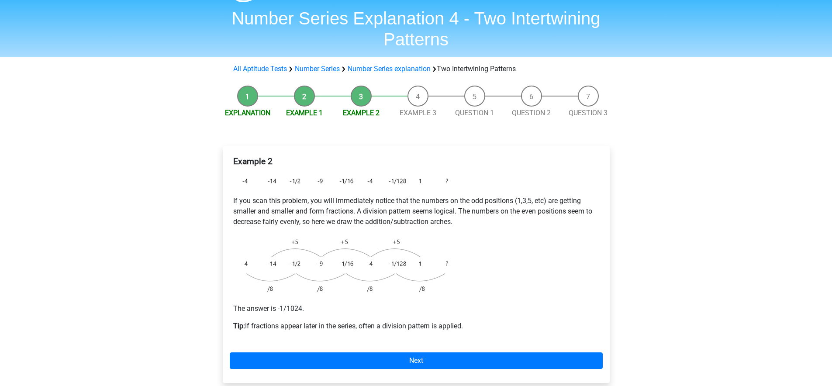
scroll to position [77, 0]
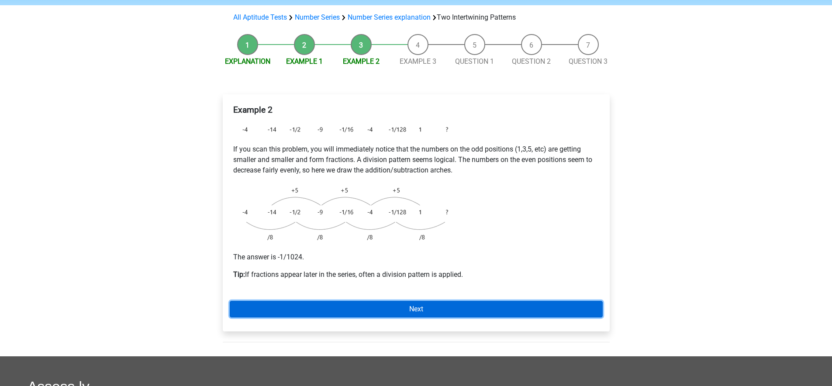
click at [457, 311] on link "Next" at bounding box center [416, 309] width 373 height 17
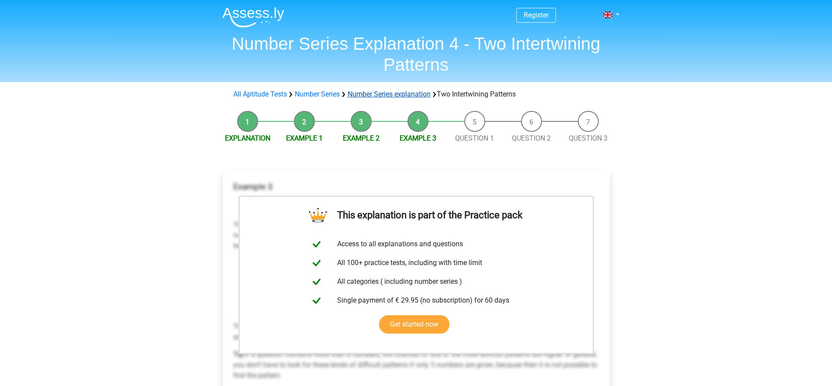
click at [395, 95] on link "Number Series explanation" at bounding box center [389, 94] width 83 height 8
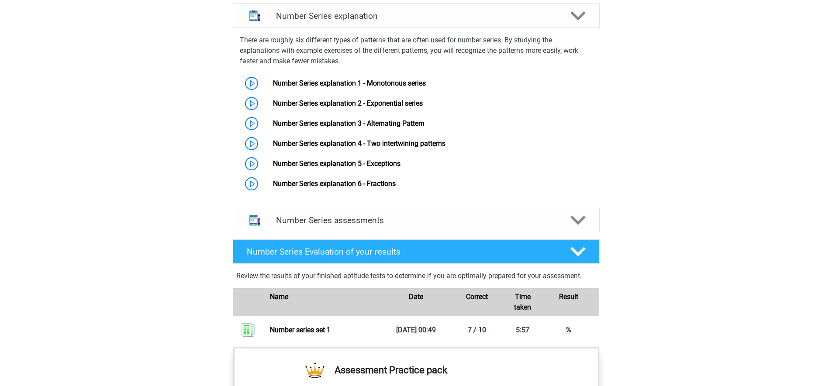
scroll to position [513, 0]
click at [359, 160] on link "Number Series explanation 5 - Exceptions" at bounding box center [337, 163] width 128 height 8
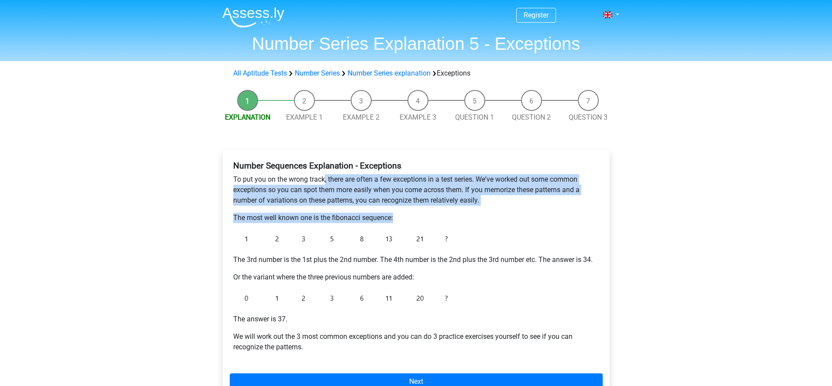
drag, startPoint x: 325, startPoint y: 180, endPoint x: 294, endPoint y: 227, distance: 56.6
click at [294, 227] on div "Number Sequences Explanation - Exceptions To put you on the wrong track, there …" at bounding box center [416, 260] width 373 height 206
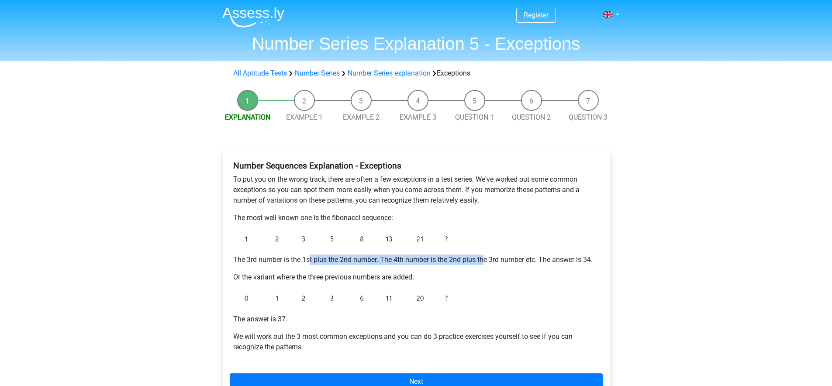
drag, startPoint x: 484, startPoint y: 257, endPoint x: 291, endPoint y: 267, distance: 193.3
click at [297, 266] on div "Number Sequences Explanation - Exceptions To put you on the wrong track, there …" at bounding box center [416, 260] width 373 height 206
click at [288, 277] on p "Or the variant where the three previous numbers are added:" at bounding box center [416, 277] width 366 height 10
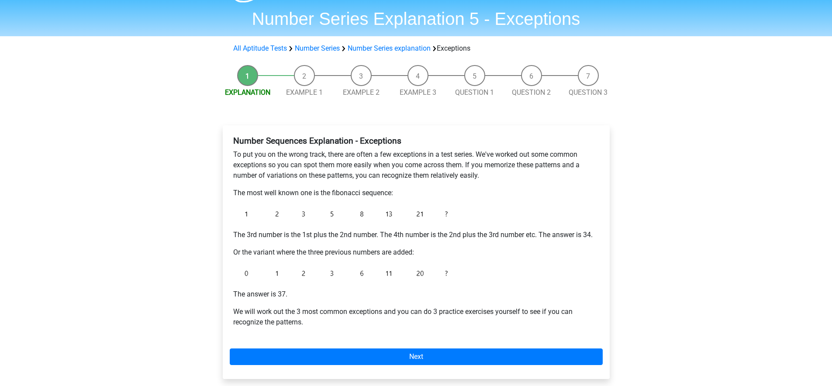
scroll to position [59, 0]
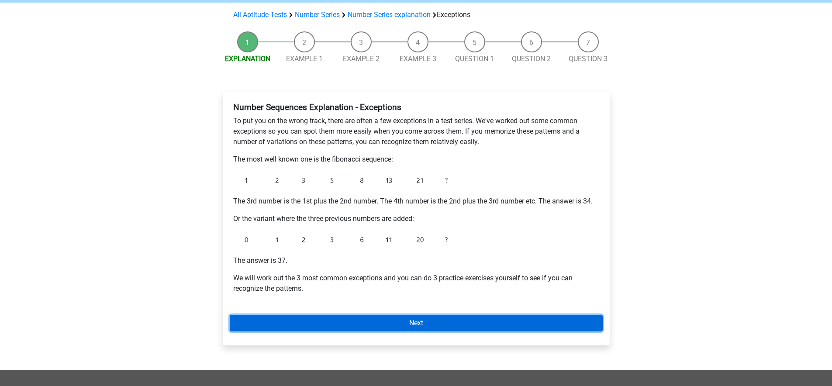
click at [349, 319] on link "Next" at bounding box center [416, 323] width 373 height 17
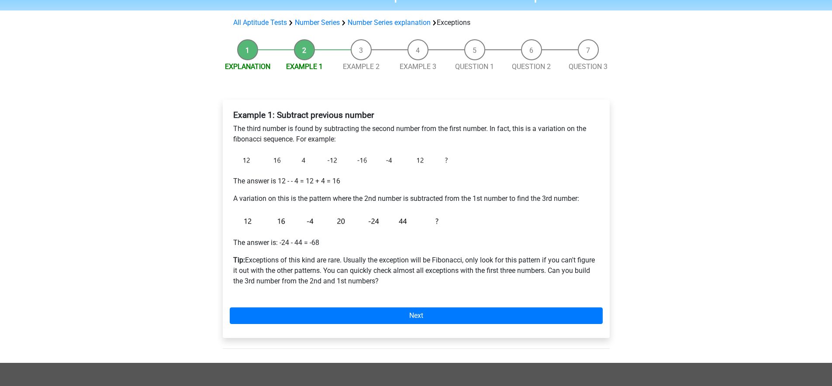
scroll to position [73, 0]
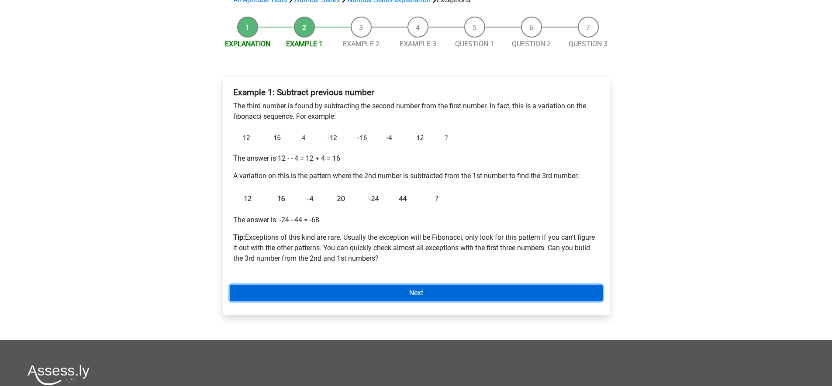
click at [397, 291] on link "Next" at bounding box center [416, 293] width 373 height 17
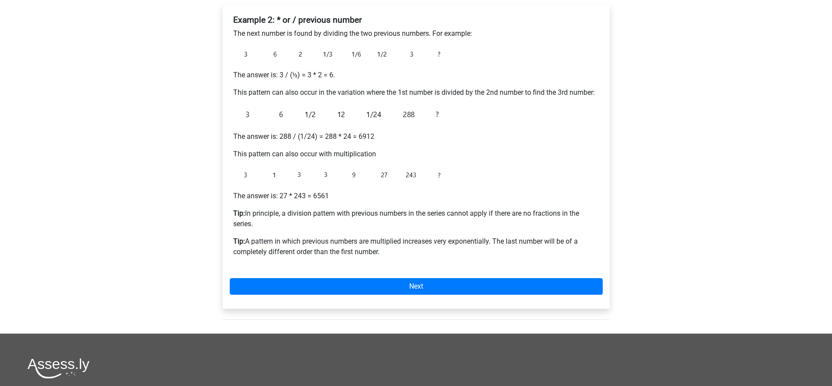
scroll to position [169, 0]
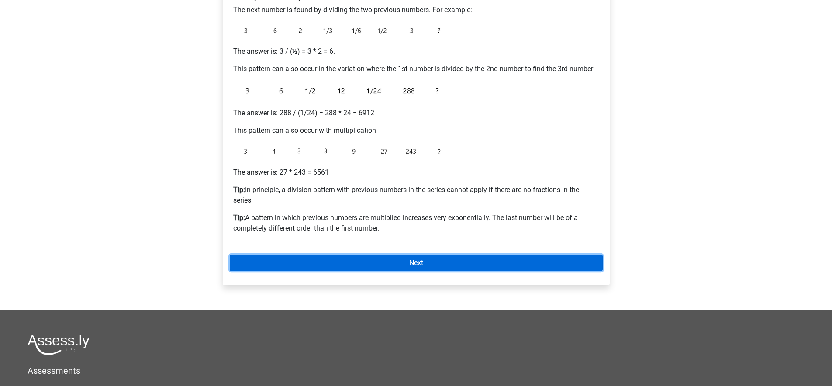
click at [334, 256] on link "Next" at bounding box center [416, 263] width 373 height 17
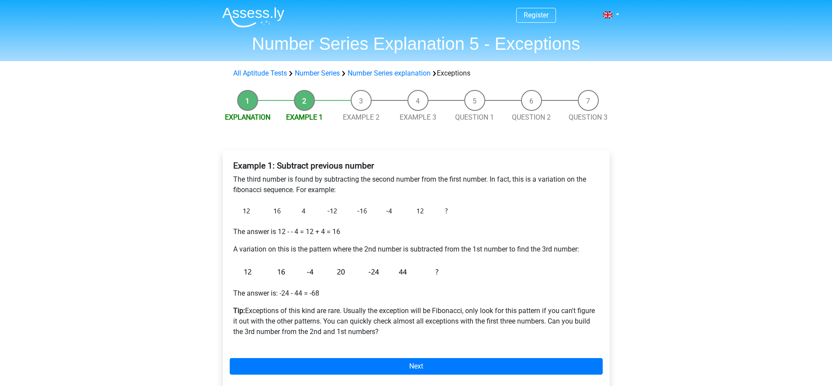
click at [303, 63] on div "All Aptitude Tests Number Series Number Series explanation Exceptions" at bounding box center [416, 73] width 415 height 24
click at [307, 73] on link "Number Series" at bounding box center [317, 73] width 45 height 8
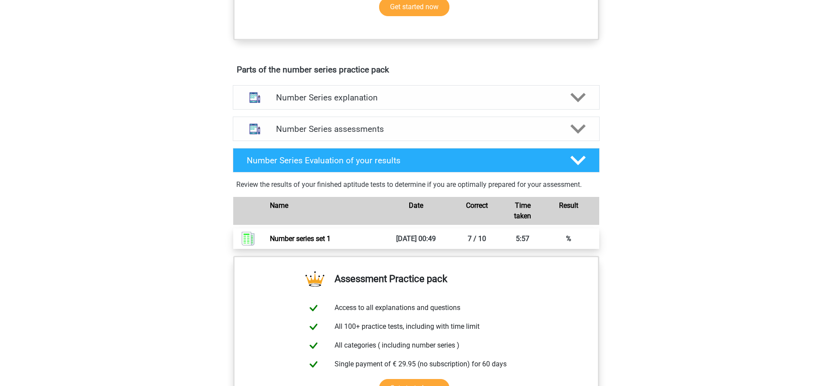
scroll to position [445, 0]
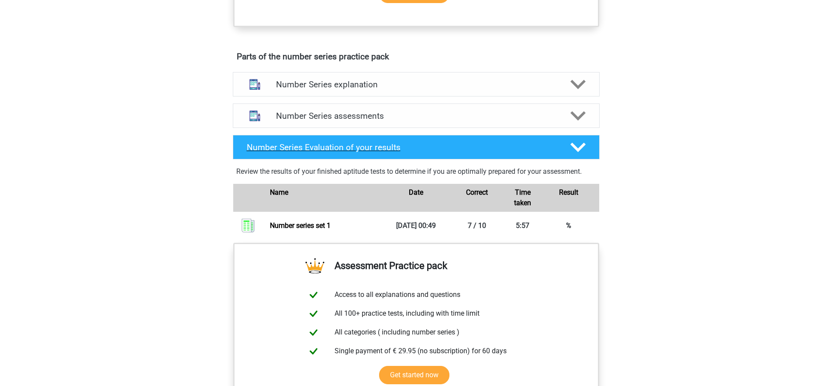
click at [495, 153] on div "Number Series Evaluation of your results" at bounding box center [416, 147] width 367 height 24
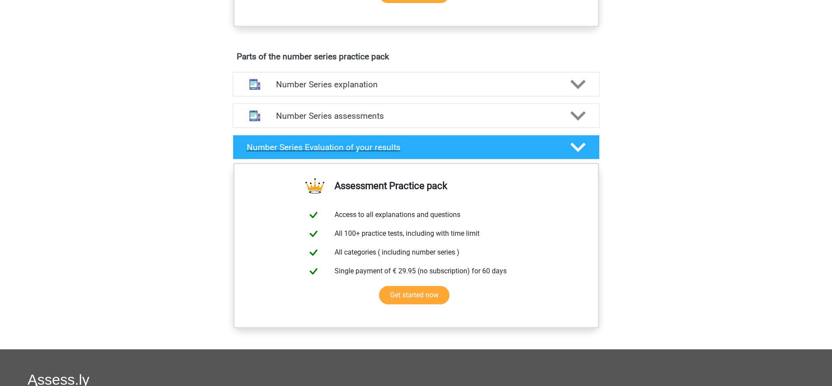
click at [557, 149] on div "Number Series Evaluation of your results" at bounding box center [401, 147] width 323 height 10
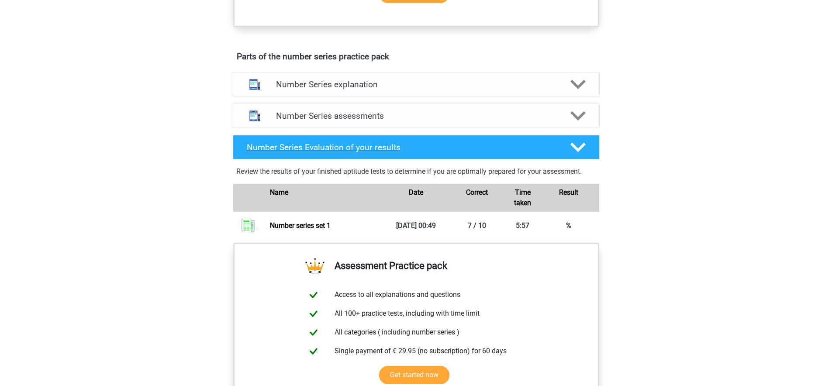
click at [556, 150] on div "Number Series Evaluation of your results" at bounding box center [401, 147] width 323 height 10
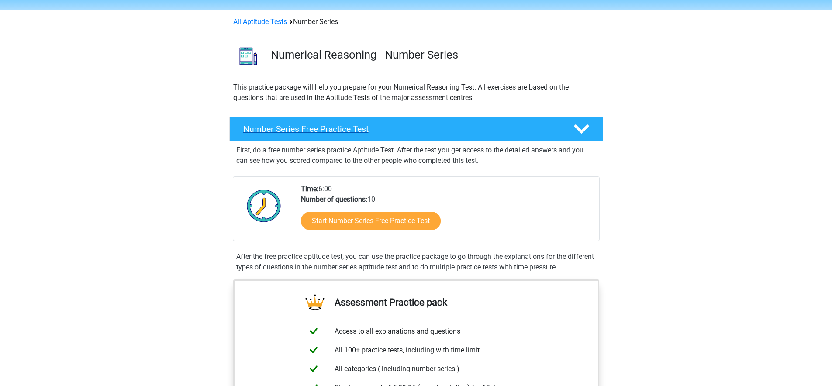
scroll to position [0, 0]
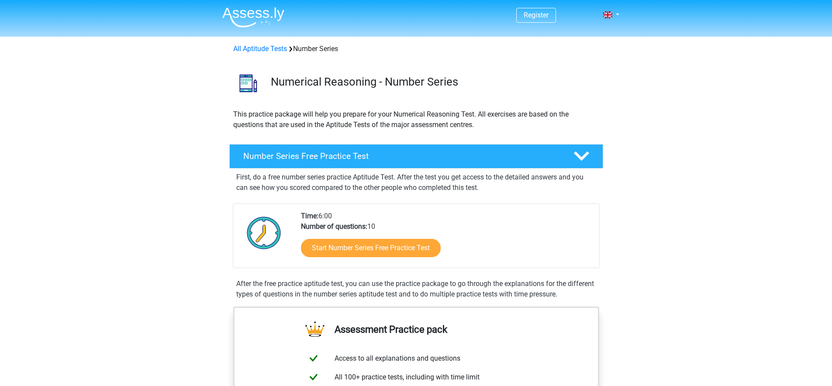
click at [273, 54] on div "All Aptitude Tests Number Series" at bounding box center [416, 47] width 415 height 21
click at [273, 49] on link "All Aptitude Tests" at bounding box center [260, 49] width 54 height 8
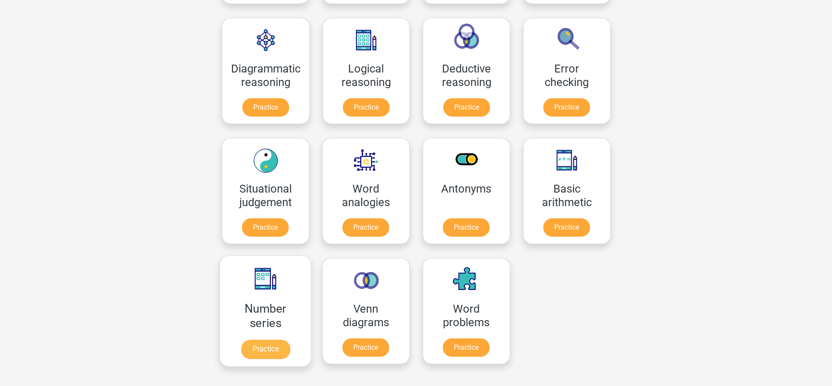
scroll to position [356, 0]
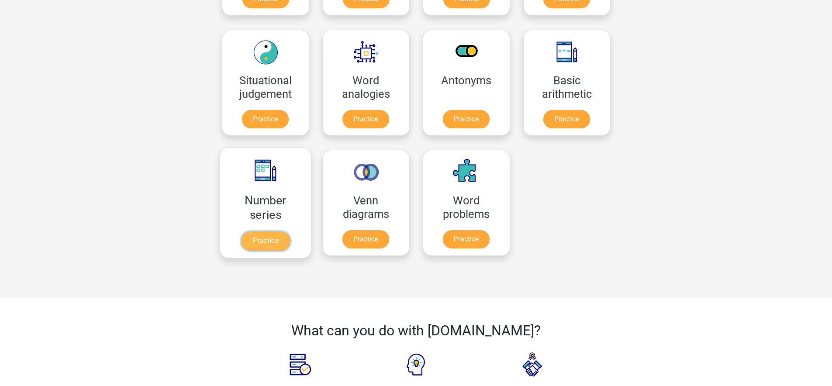
click at [285, 232] on link "Practice" at bounding box center [265, 241] width 49 height 19
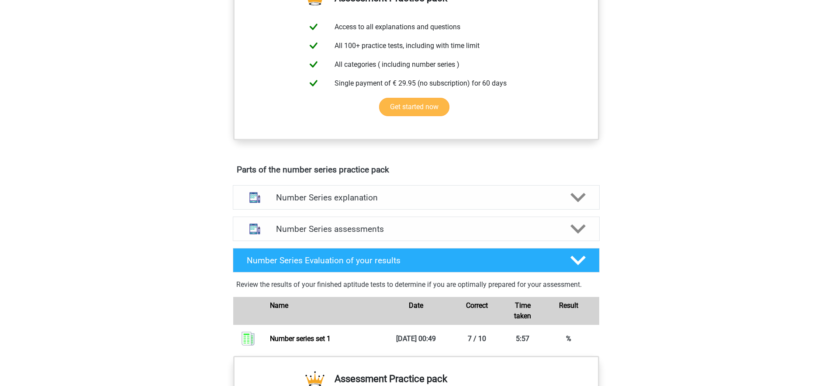
scroll to position [354, 0]
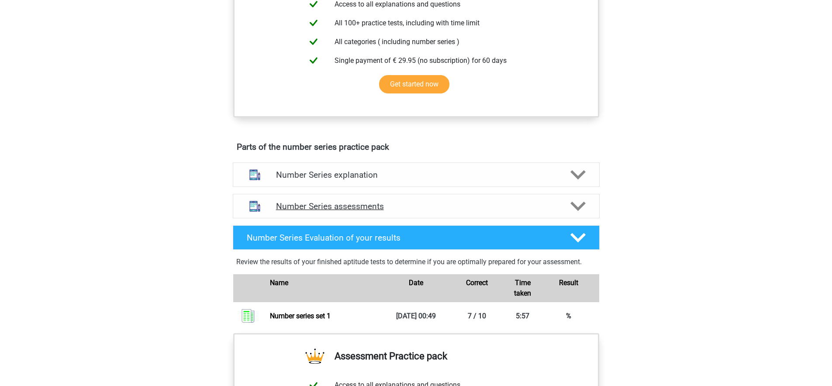
click at [425, 206] on h4 "Number Series assessments" at bounding box center [416, 206] width 280 height 10
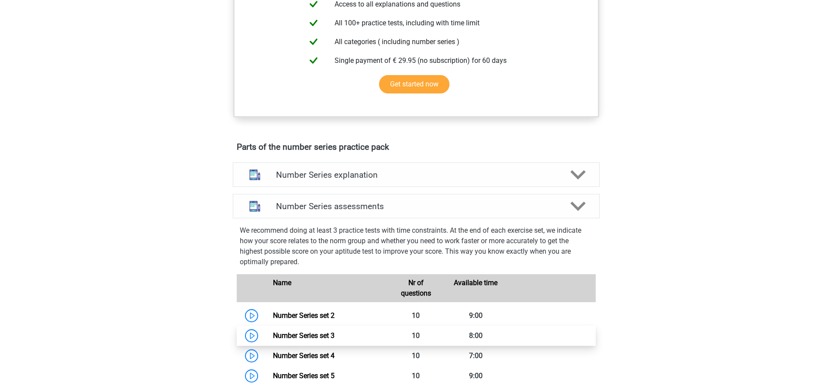
scroll to position [435, 0]
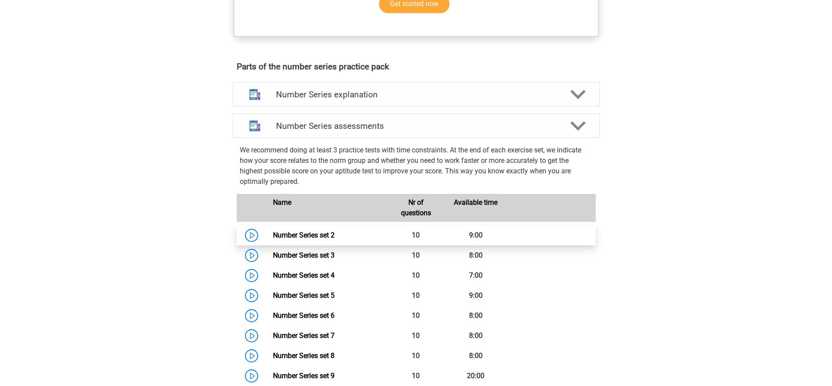
click at [273, 239] on link "Number Series set 2" at bounding box center [304, 235] width 62 height 8
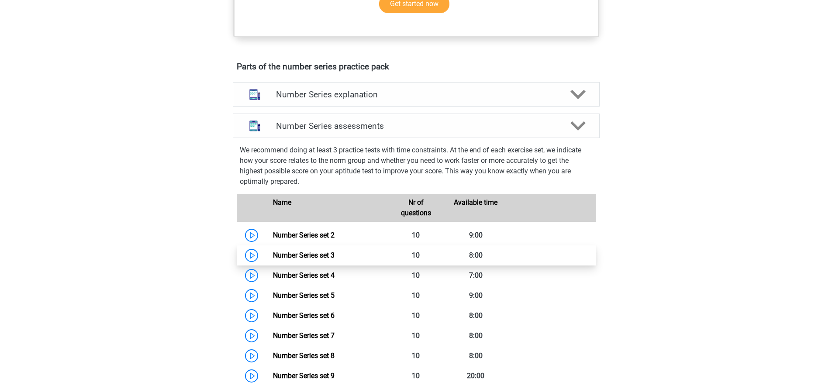
click at [304, 252] on link "Number Series set 3" at bounding box center [304, 255] width 62 height 8
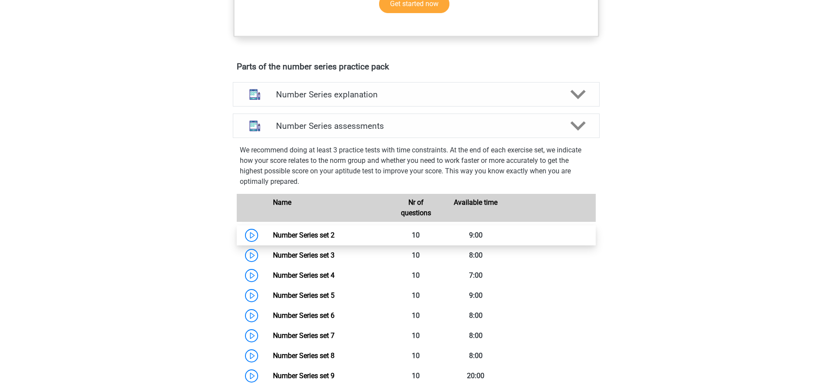
click at [273, 236] on link "Number Series set 2" at bounding box center [304, 235] width 62 height 8
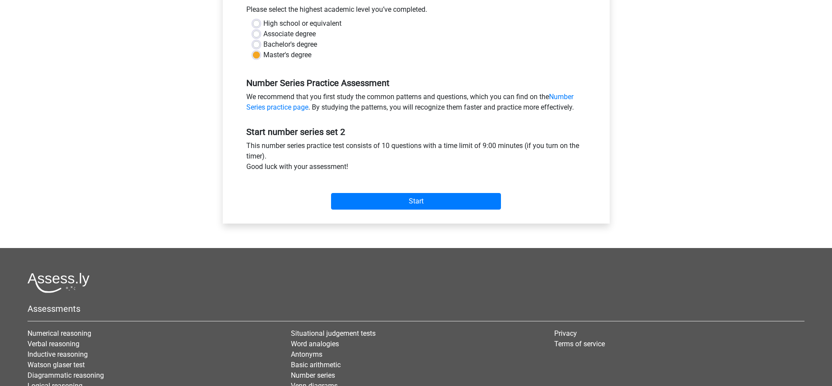
scroll to position [276, 0]
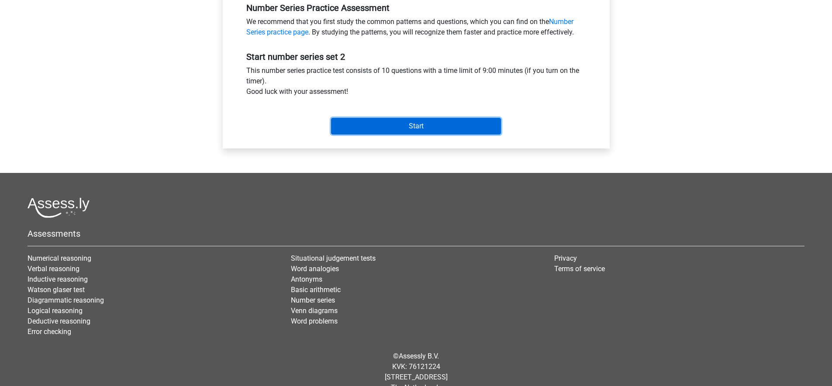
click at [386, 125] on input "Start" at bounding box center [416, 126] width 170 height 17
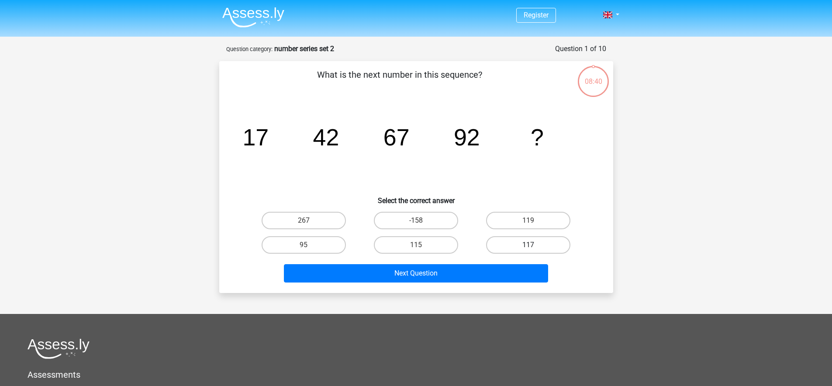
click at [541, 243] on label "117" at bounding box center [528, 244] width 84 height 17
click at [534, 245] on input "117" at bounding box center [532, 248] width 6 height 6
radio input "true"
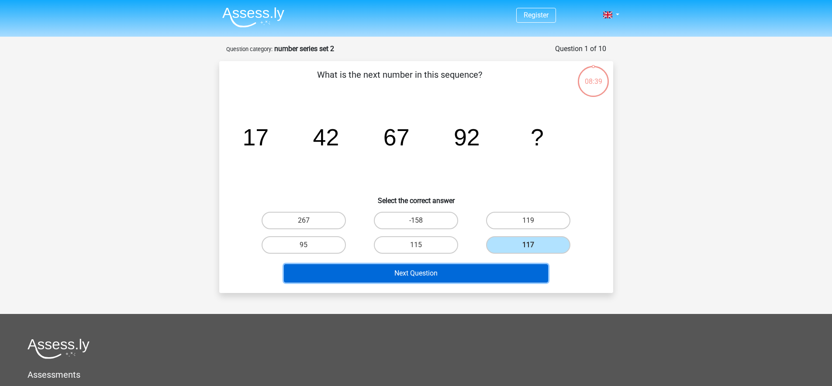
click at [476, 273] on button "Next Question" at bounding box center [416, 273] width 264 height 18
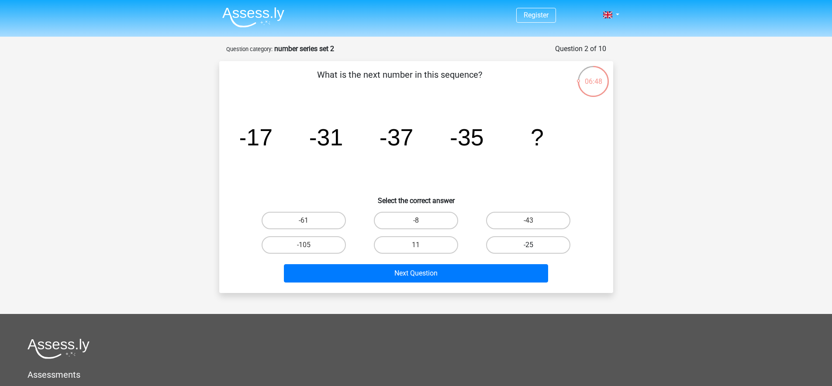
click at [536, 244] on label "-25" at bounding box center [528, 244] width 84 height 17
click at [534, 245] on input "-25" at bounding box center [532, 248] width 6 height 6
radio input "true"
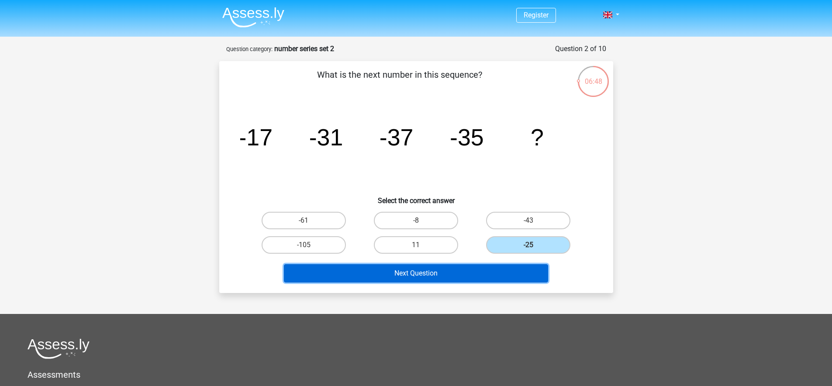
click at [488, 268] on button "Next Question" at bounding box center [416, 273] width 264 height 18
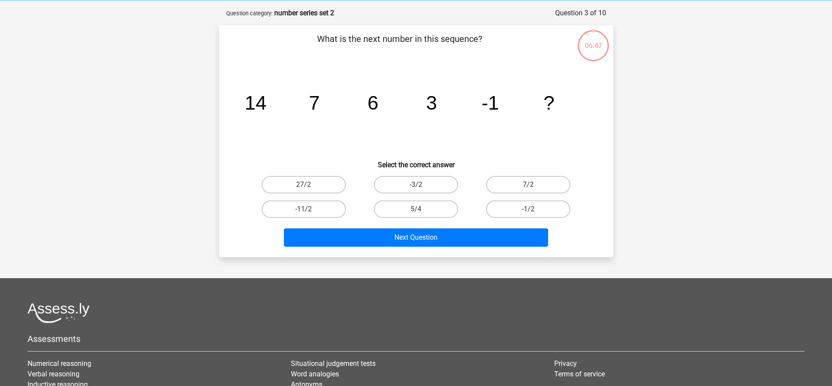
scroll to position [32, 0]
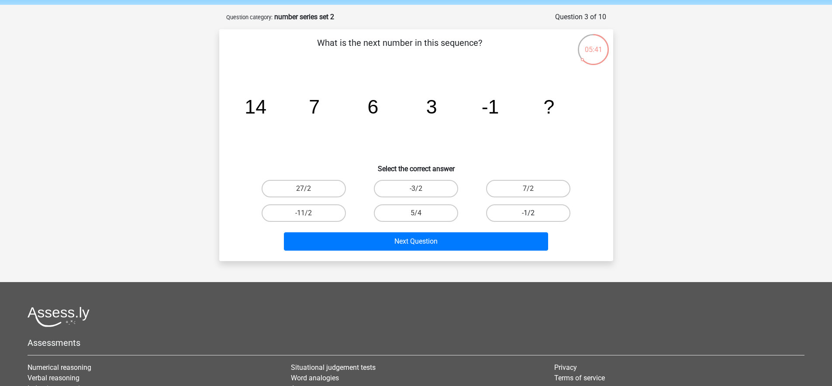
click at [519, 211] on label "-1/2" at bounding box center [528, 212] width 84 height 17
click at [529, 213] on input "-1/2" at bounding box center [532, 216] width 6 height 6
radio input "true"
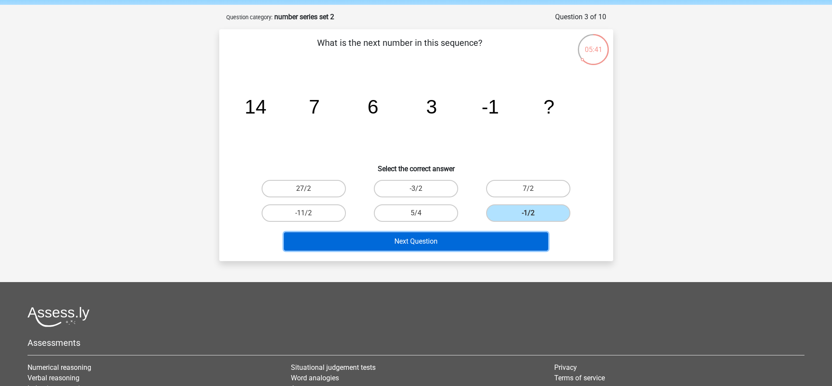
click at [495, 238] on button "Next Question" at bounding box center [416, 241] width 264 height 18
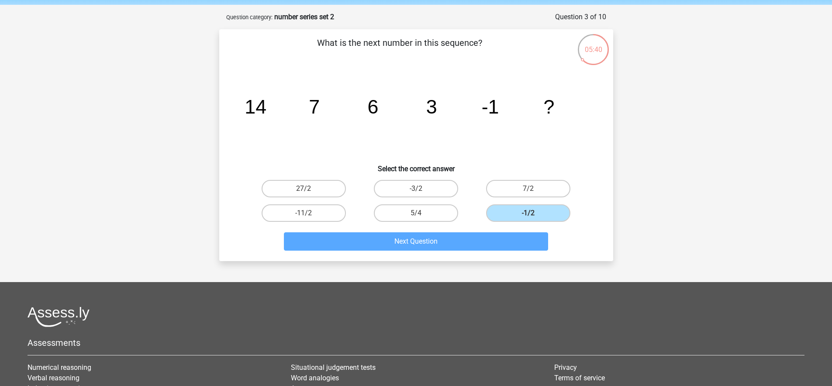
scroll to position [44, 0]
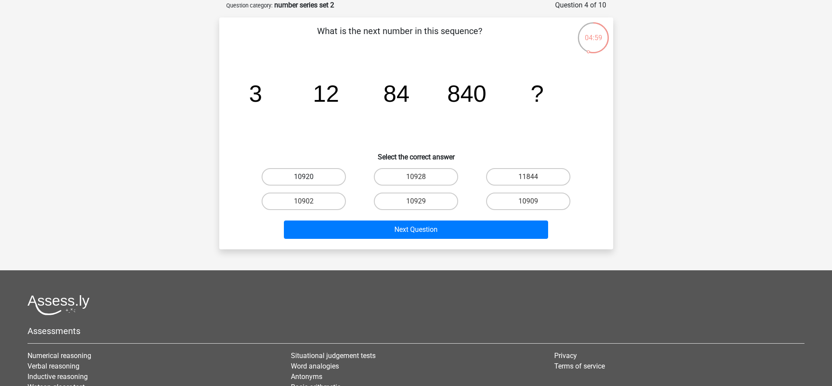
click at [318, 177] on label "10920" at bounding box center [304, 176] width 84 height 17
click at [309, 177] on input "10920" at bounding box center [307, 180] width 6 height 6
radio input "true"
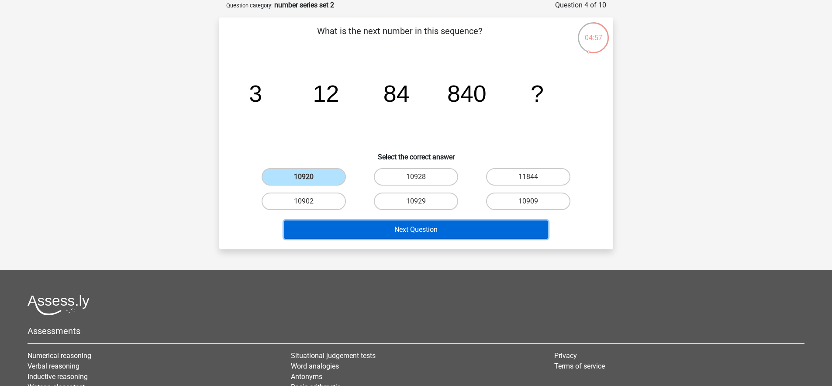
click at [362, 228] on button "Next Question" at bounding box center [416, 230] width 264 height 18
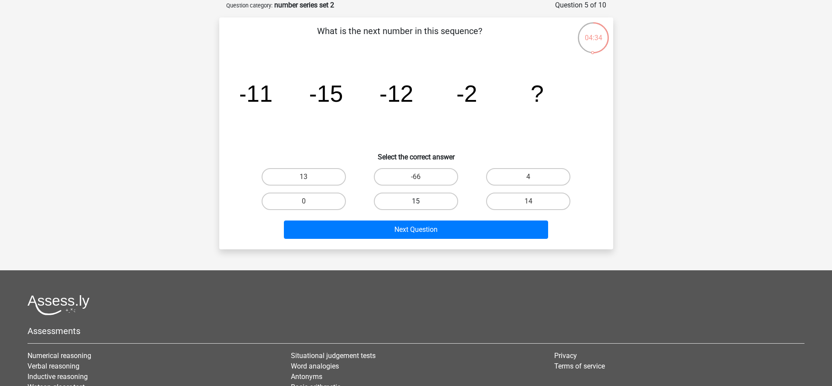
click at [415, 203] on label "15" at bounding box center [416, 201] width 84 height 17
click at [416, 203] on input "15" at bounding box center [419, 204] width 6 height 6
radio input "true"
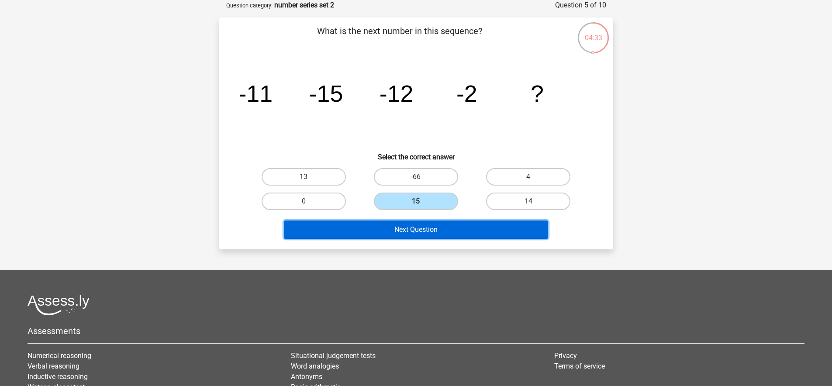
click at [419, 229] on button "Next Question" at bounding box center [416, 230] width 264 height 18
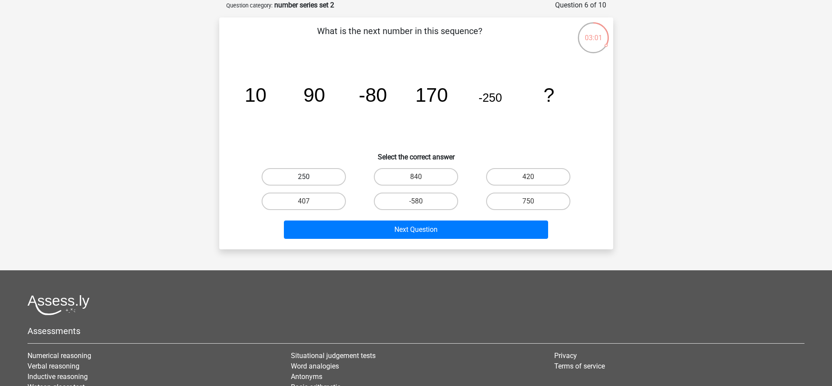
click at [335, 174] on label "250" at bounding box center [304, 176] width 84 height 17
click at [309, 177] on input "250" at bounding box center [307, 180] width 6 height 6
radio input "true"
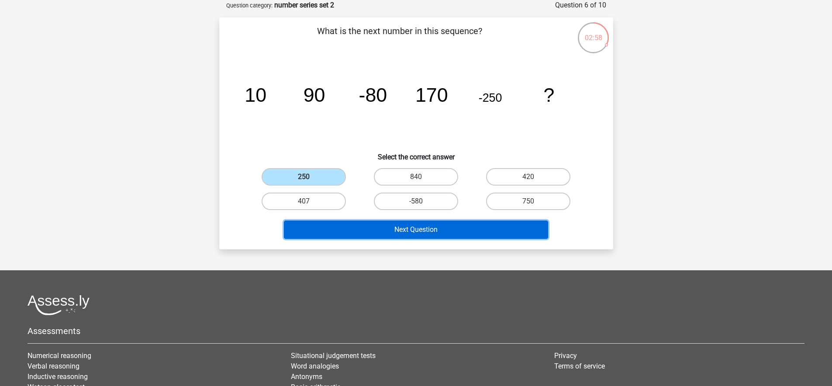
click at [396, 228] on button "Next Question" at bounding box center [416, 230] width 264 height 18
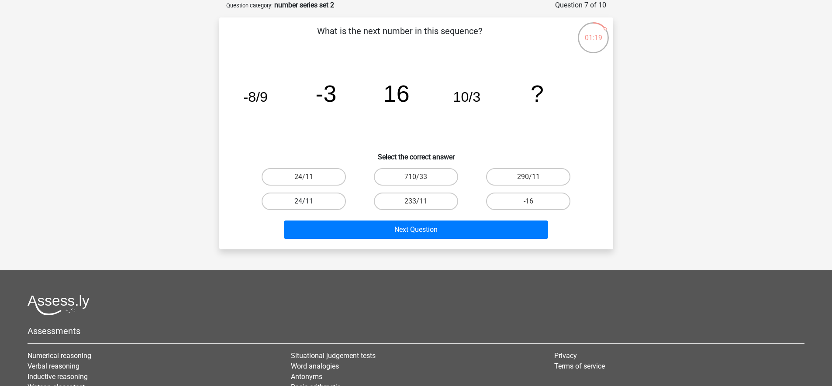
click at [308, 194] on label "24/11" at bounding box center [304, 201] width 84 height 17
click at [308, 201] on input "24/11" at bounding box center [307, 204] width 6 height 6
radio input "true"
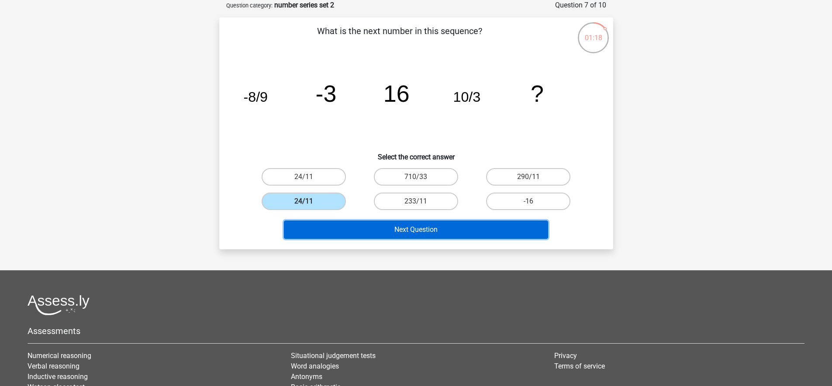
click at [410, 232] on button "Next Question" at bounding box center [416, 230] width 264 height 18
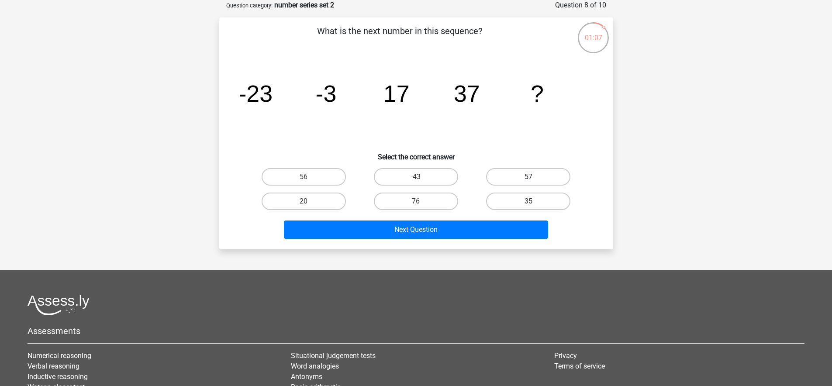
click at [510, 173] on label "57" at bounding box center [528, 176] width 84 height 17
click at [529, 177] on input "57" at bounding box center [532, 180] width 6 height 6
radio input "true"
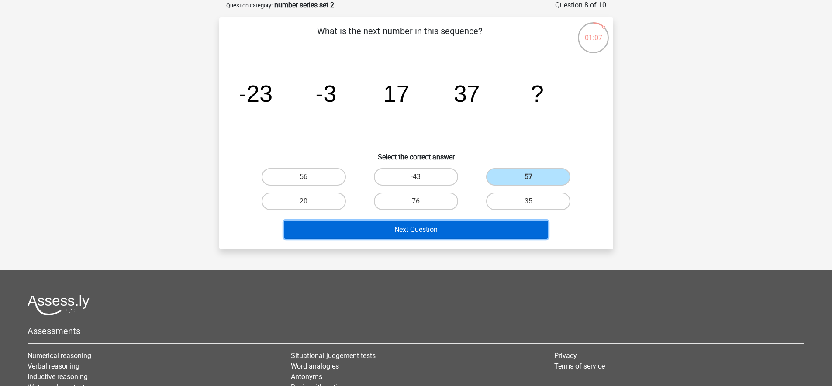
click at [466, 232] on button "Next Question" at bounding box center [416, 230] width 264 height 18
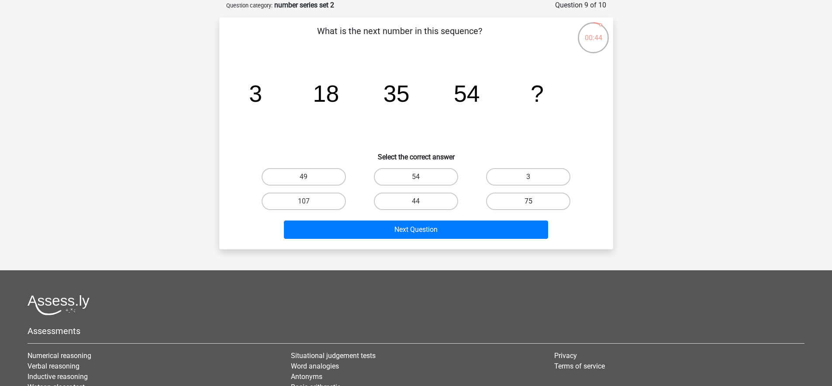
click at [489, 201] on label "75" at bounding box center [528, 201] width 84 height 17
click at [529, 201] on input "75" at bounding box center [532, 204] width 6 height 6
radio input "true"
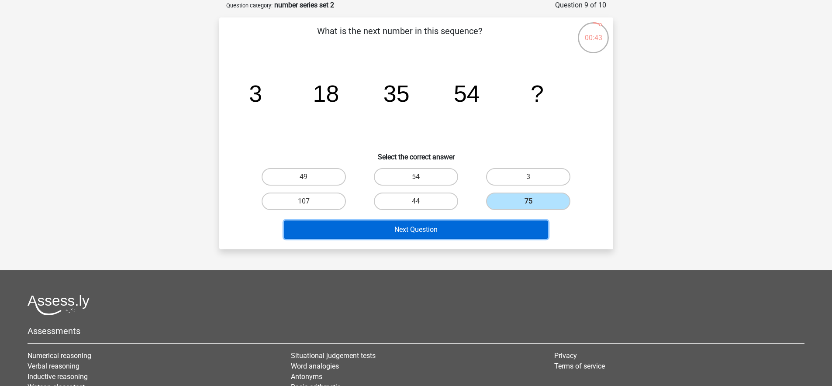
click at [483, 225] on button "Next Question" at bounding box center [416, 230] width 264 height 18
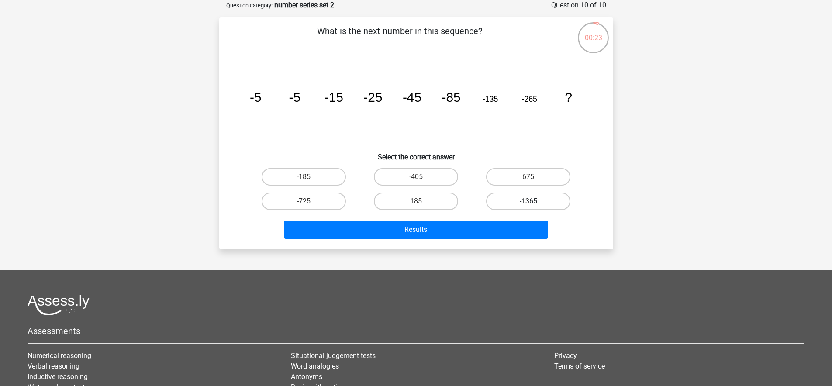
click at [514, 200] on label "-1365" at bounding box center [528, 201] width 84 height 17
click at [529, 201] on input "-1365" at bounding box center [532, 204] width 6 height 6
radio input "true"
click at [410, 173] on label "-405" at bounding box center [416, 176] width 84 height 17
click at [416, 177] on input "-405" at bounding box center [419, 180] width 6 height 6
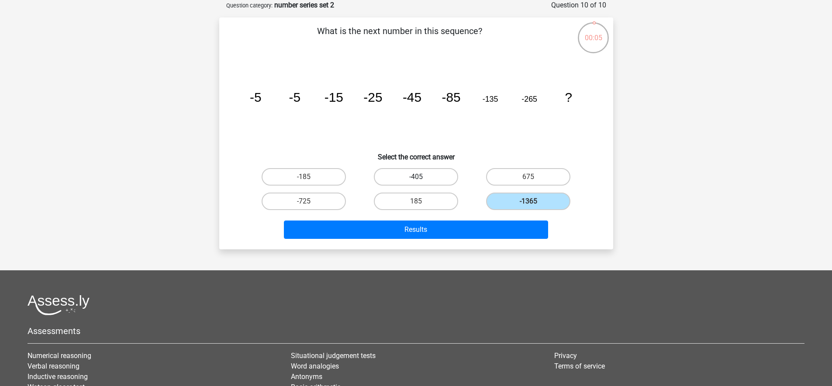
radio input "true"
click at [307, 202] on input "-725" at bounding box center [307, 204] width 6 height 6
radio input "true"
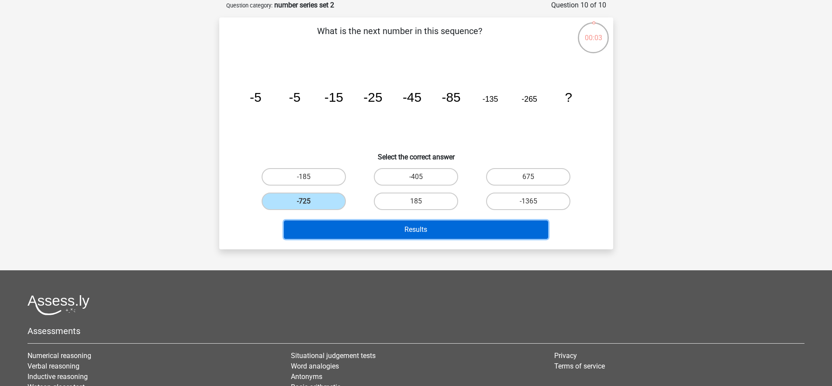
click at [382, 230] on button "Results" at bounding box center [416, 230] width 264 height 18
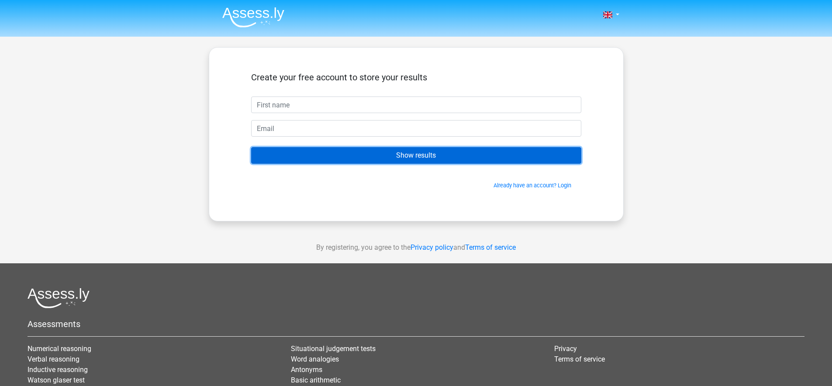
click at [338, 163] on input "Show results" at bounding box center [416, 155] width 330 height 17
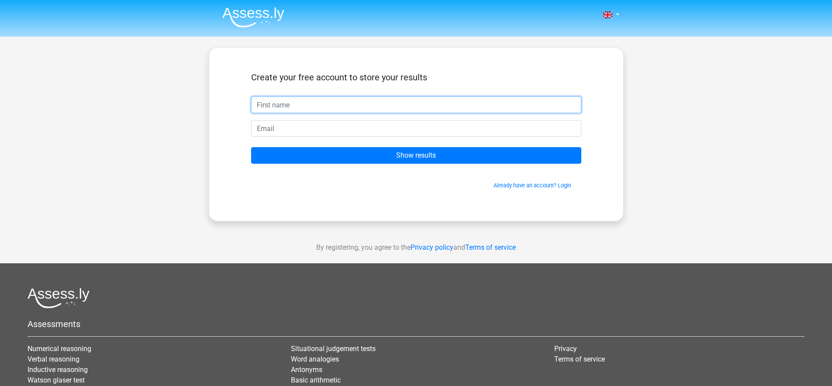
click at [338, 109] on input "text" at bounding box center [416, 105] width 330 height 17
type input "[PERSON_NAME]"
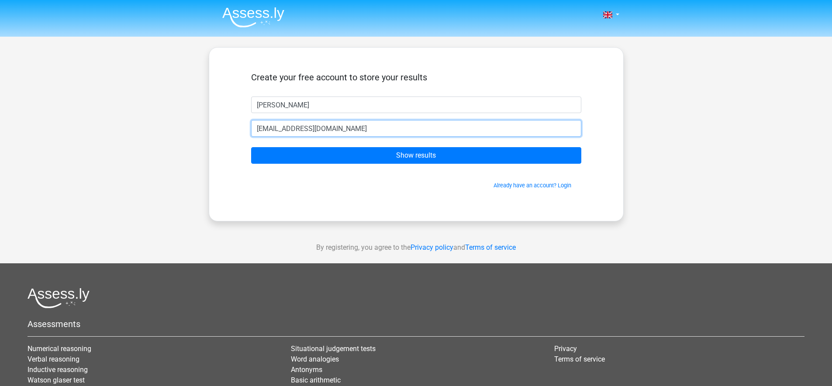
type input "[EMAIL_ADDRESS][DOMAIN_NAME]"
click at [251, 147] on input "Show results" at bounding box center [416, 155] width 330 height 17
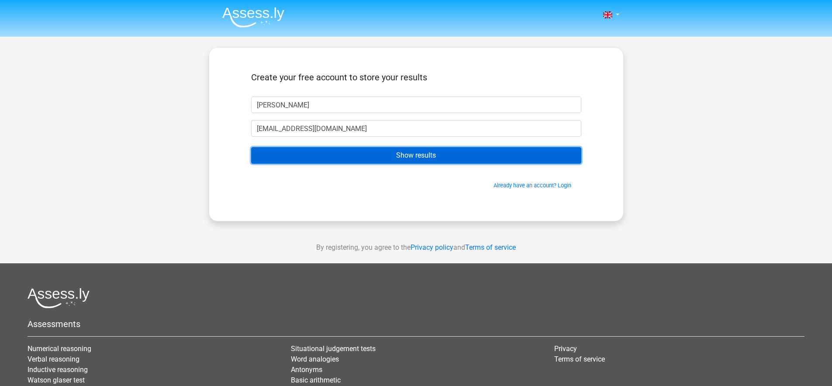
click at [317, 152] on input "Show results" at bounding box center [416, 155] width 330 height 17
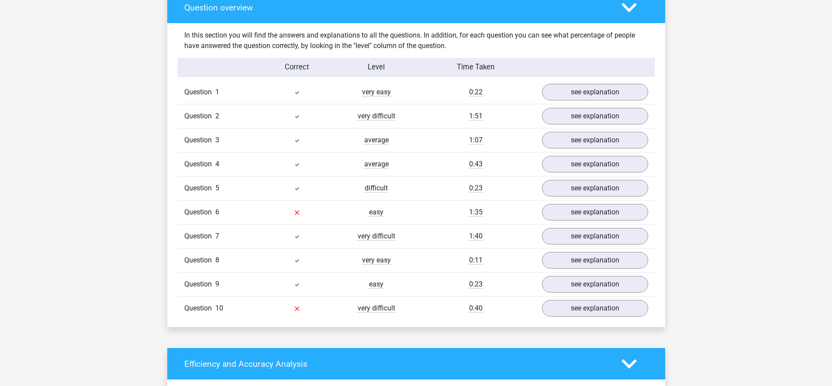
scroll to position [676, 0]
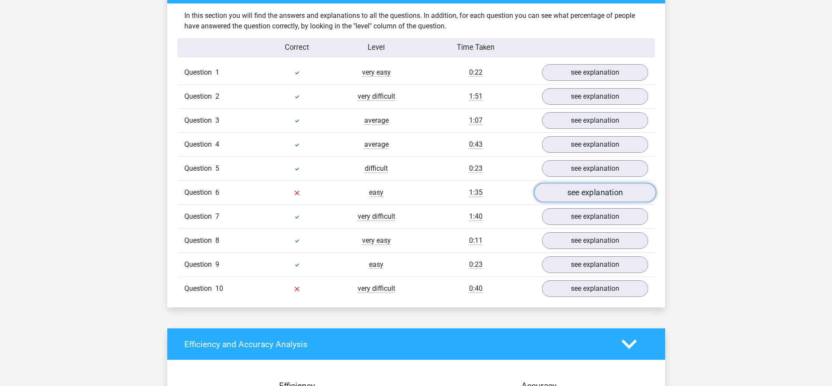
click at [562, 193] on link "see explanation" at bounding box center [595, 192] width 122 height 19
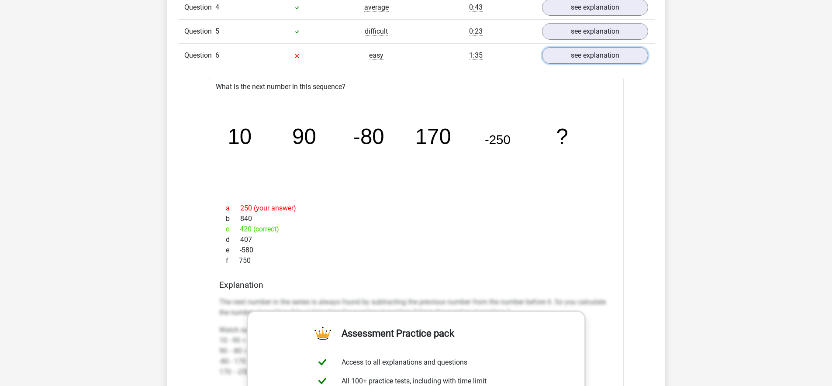
scroll to position [632, 0]
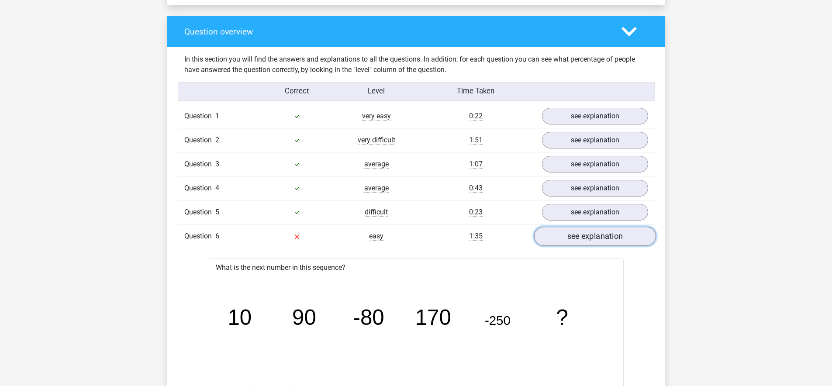
click at [565, 242] on link "see explanation" at bounding box center [595, 236] width 122 height 19
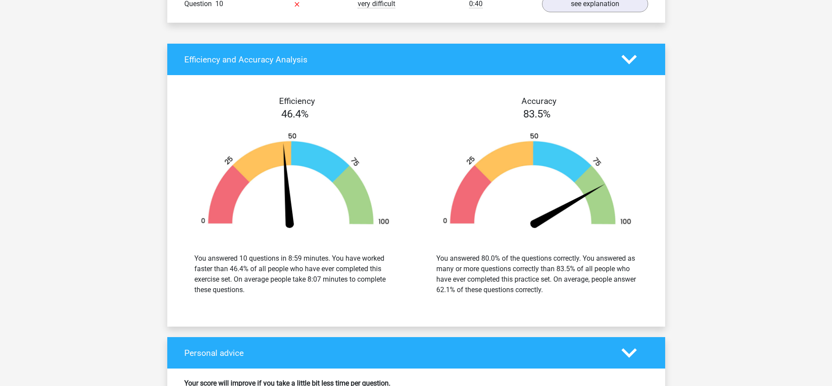
scroll to position [936, 0]
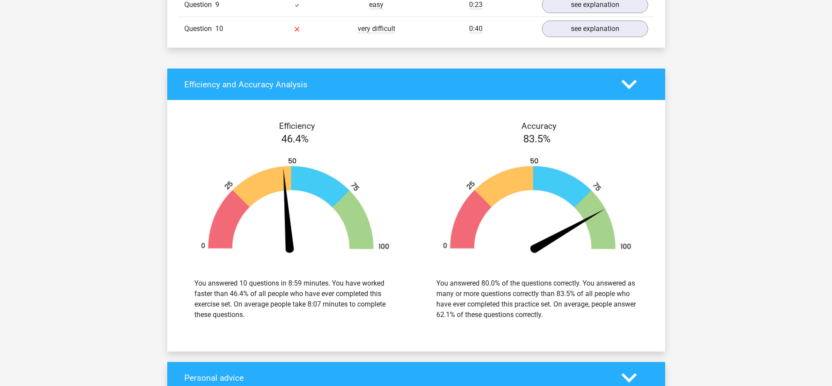
click at [320, 94] on div "Efficiency and Accuracy Analysis" at bounding box center [416, 84] width 498 height 31
click at [621, 88] on div at bounding box center [635, 84] width 40 height 15
click at [632, 86] on icon at bounding box center [629, 84] width 15 height 15
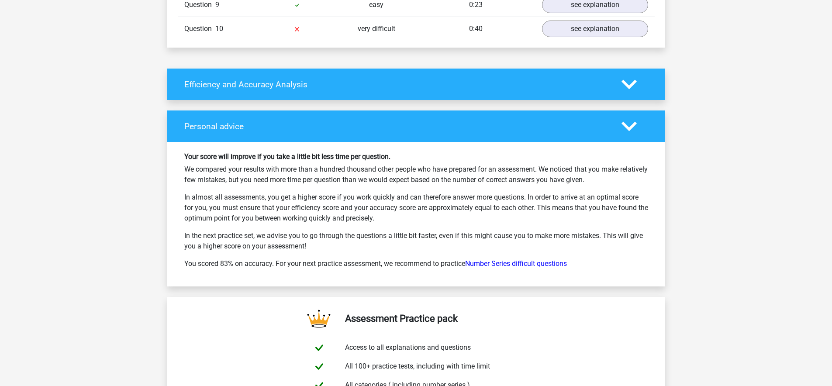
click at [288, 135] on div "Personal advice" at bounding box center [416, 126] width 498 height 31
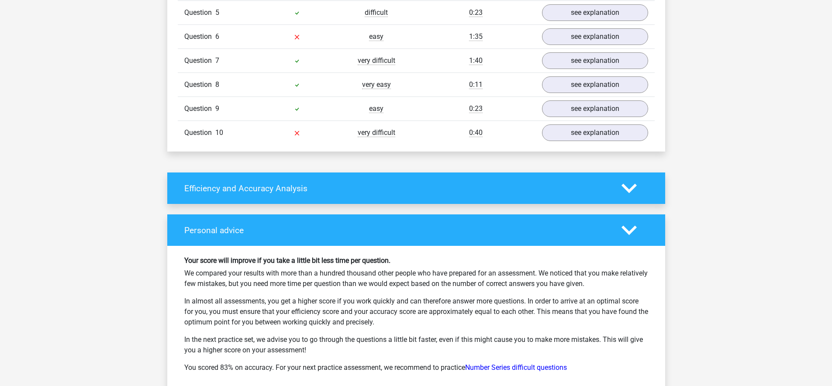
scroll to position [646, 0]
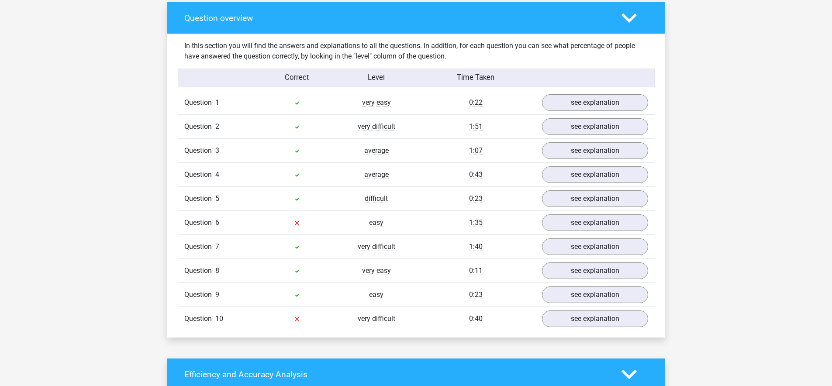
click at [497, 225] on div "1:35" at bounding box center [475, 223] width 119 height 10
click at [564, 226] on link "see explanation" at bounding box center [595, 222] width 122 height 19
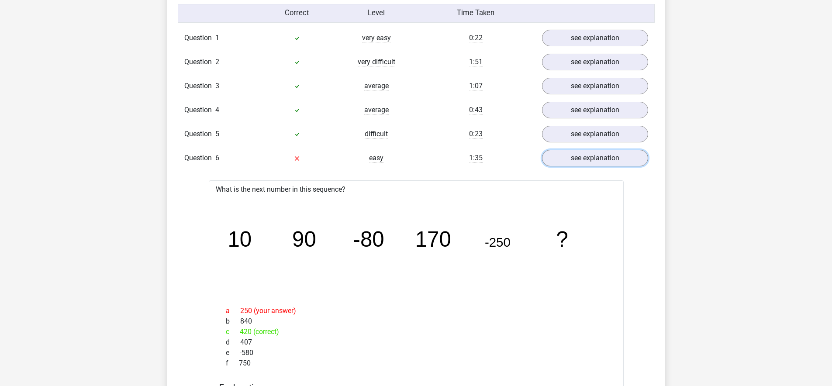
scroll to position [628, 0]
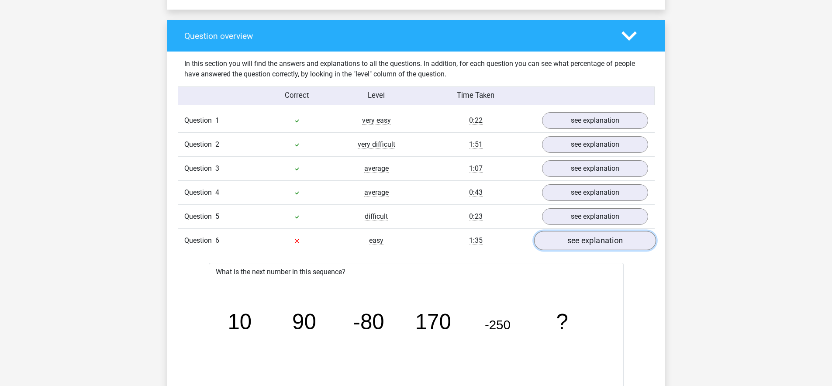
click at [562, 244] on link "see explanation" at bounding box center [595, 240] width 122 height 19
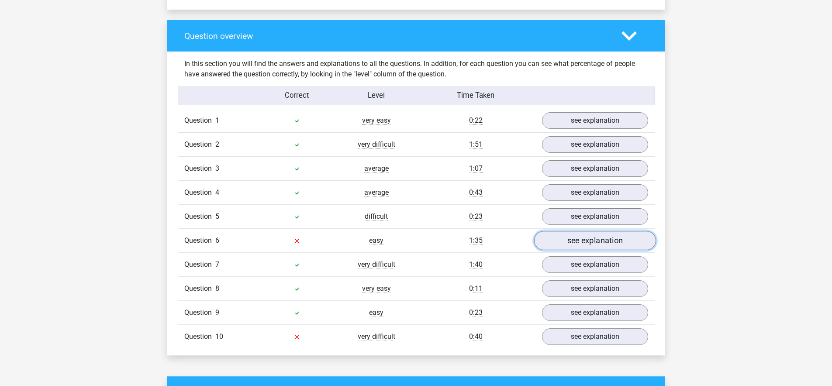
click at [540, 241] on link "see explanation" at bounding box center [595, 240] width 122 height 19
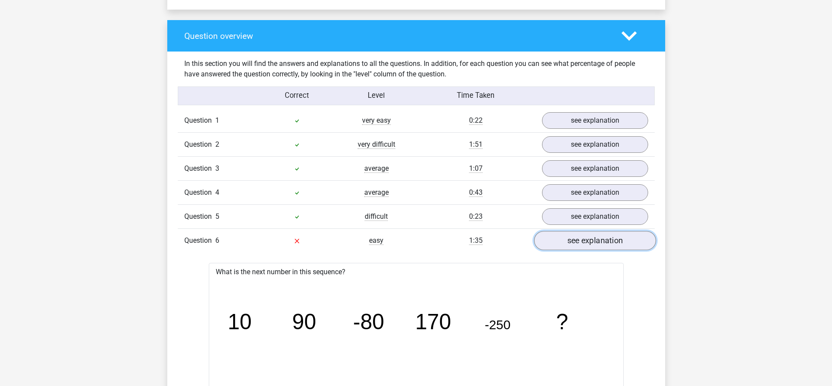
click at [589, 235] on link "see explanation" at bounding box center [595, 240] width 122 height 19
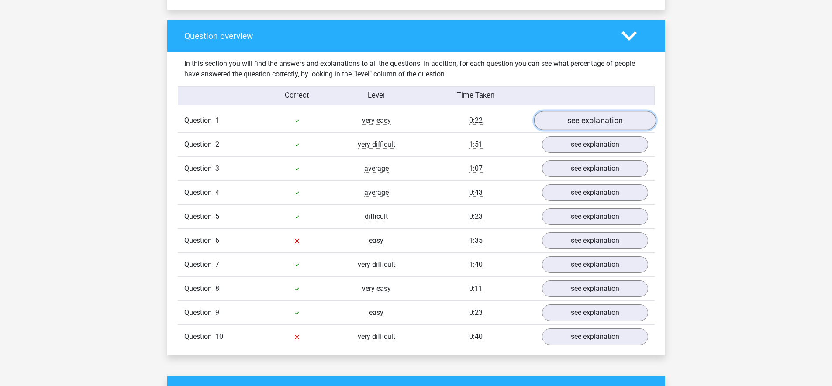
click at [581, 112] on link "see explanation" at bounding box center [595, 120] width 122 height 19
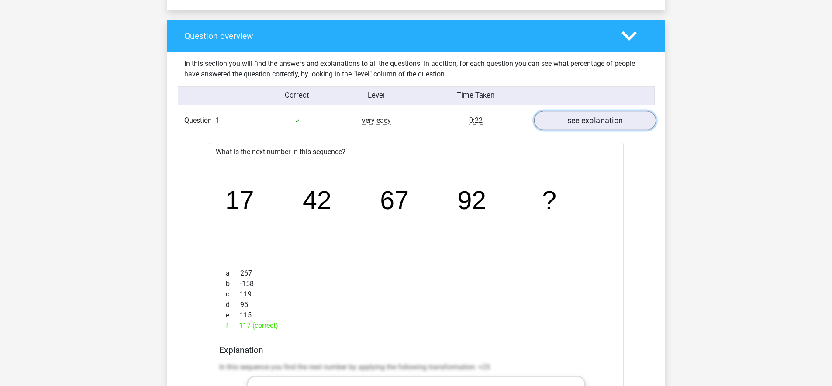
click at [578, 119] on link "see explanation" at bounding box center [595, 120] width 122 height 19
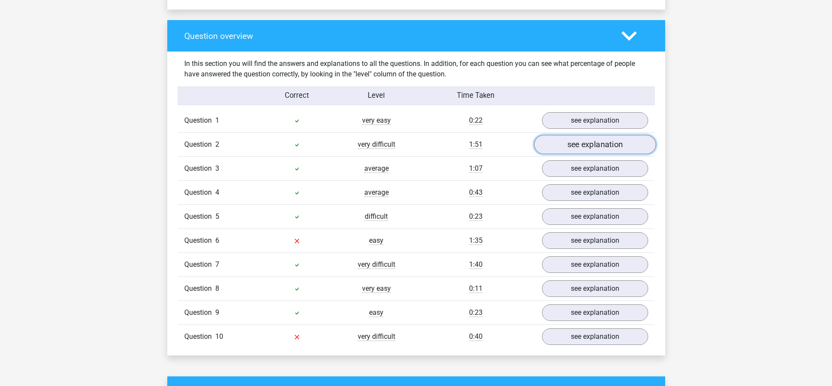
click at [582, 151] on link "see explanation" at bounding box center [595, 144] width 122 height 19
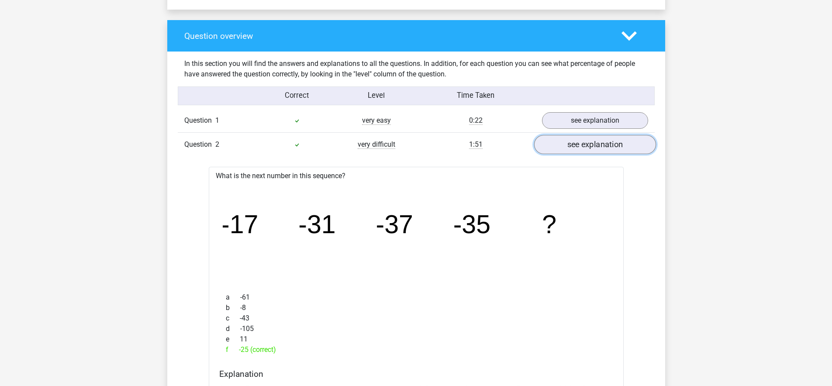
click at [581, 148] on link "see explanation" at bounding box center [595, 144] width 122 height 19
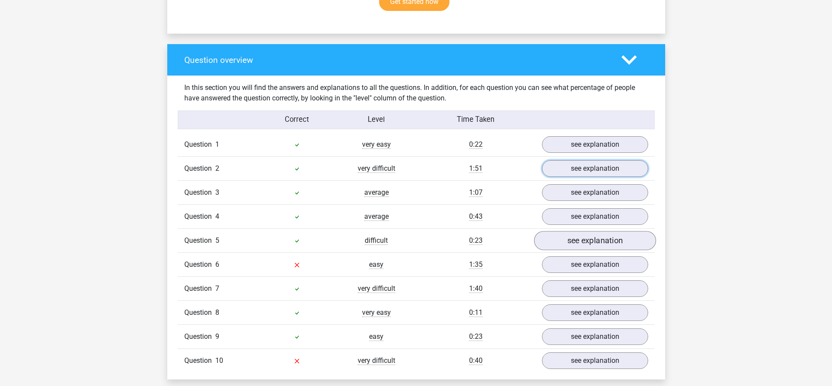
scroll to position [607, 0]
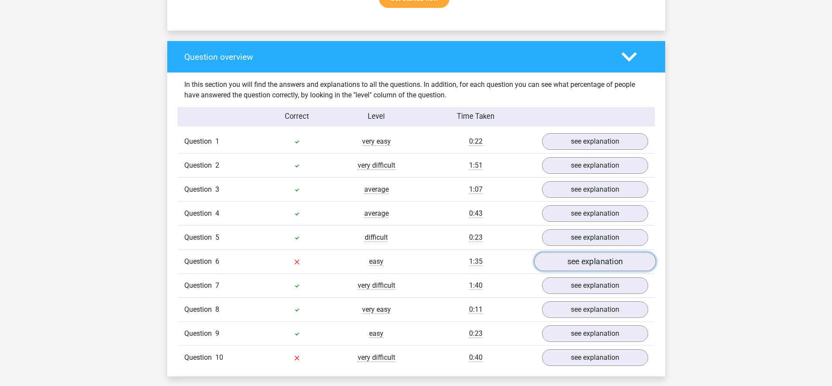
click at [578, 263] on link "see explanation" at bounding box center [595, 261] width 122 height 19
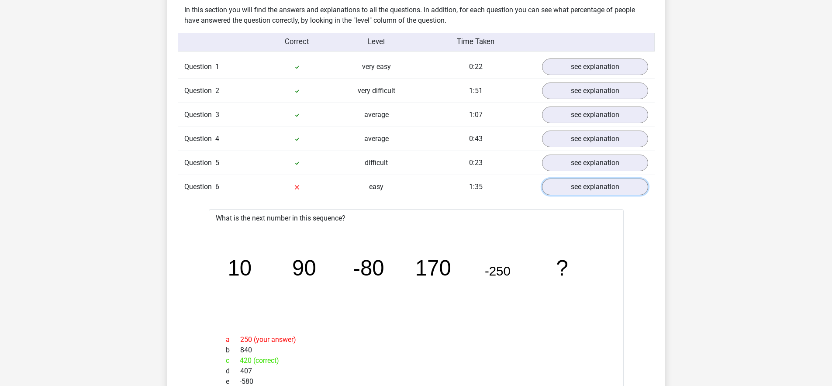
scroll to position [687, 0]
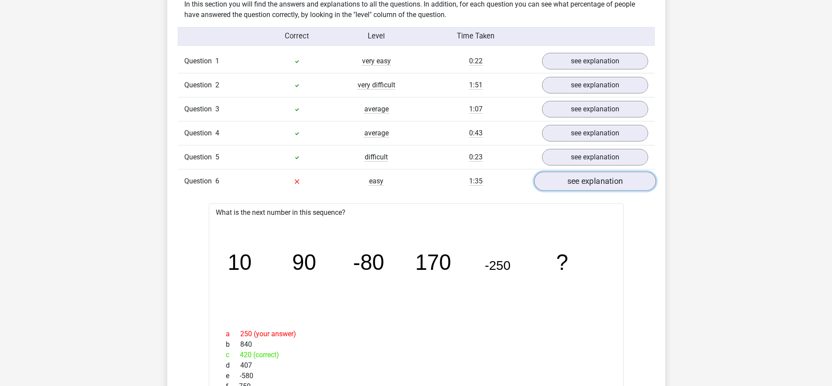
click at [603, 182] on link "see explanation" at bounding box center [595, 181] width 122 height 19
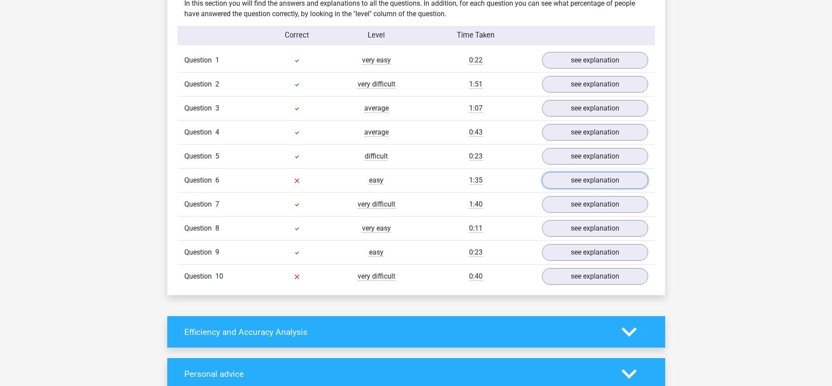
scroll to position [689, 0]
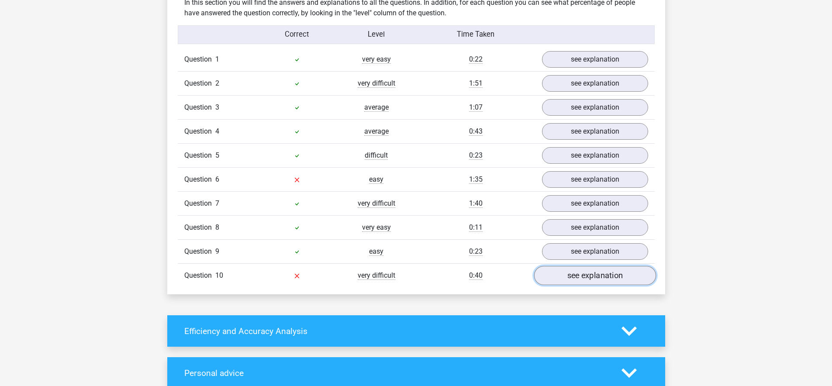
click at [569, 276] on link "see explanation" at bounding box center [595, 275] width 122 height 19
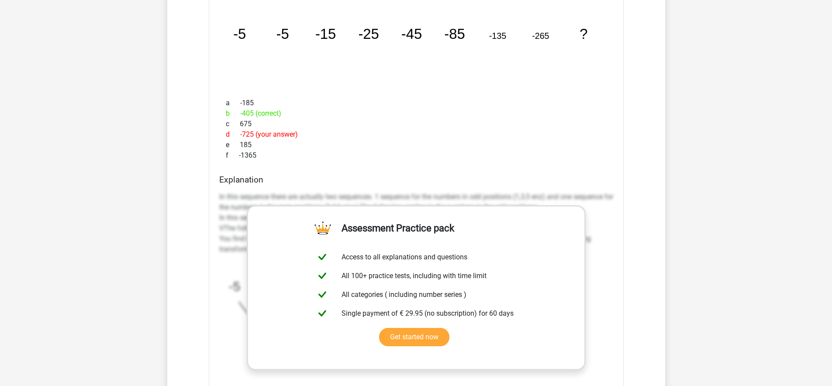
scroll to position [827, 0]
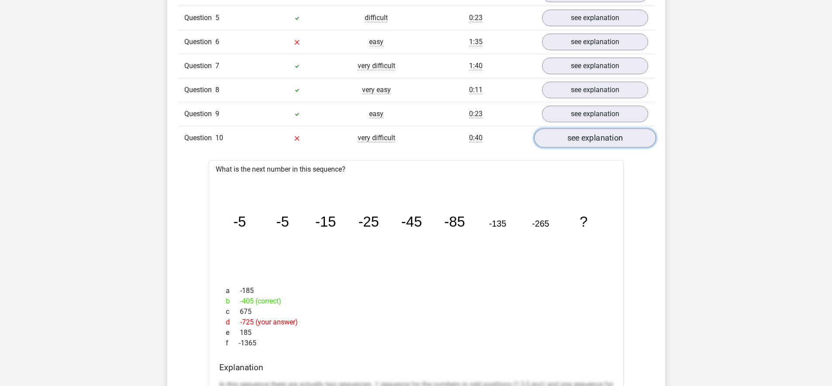
click at [589, 142] on link "see explanation" at bounding box center [595, 137] width 122 height 19
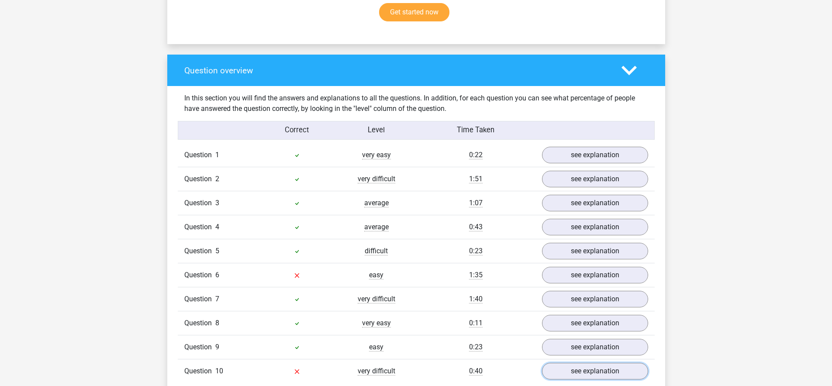
scroll to position [571, 0]
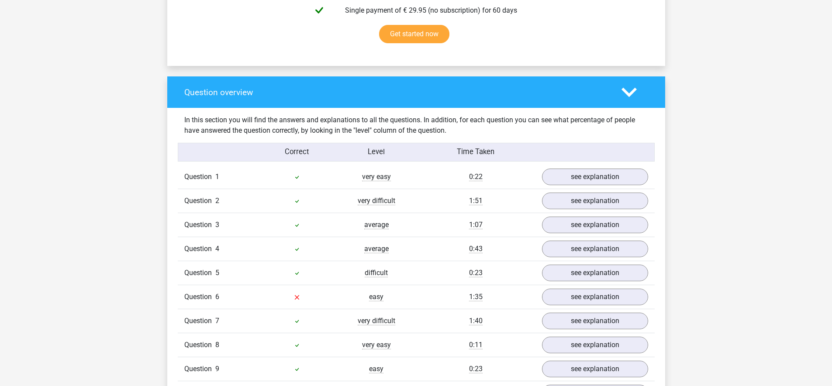
click at [624, 90] on polygon at bounding box center [629, 92] width 15 height 10
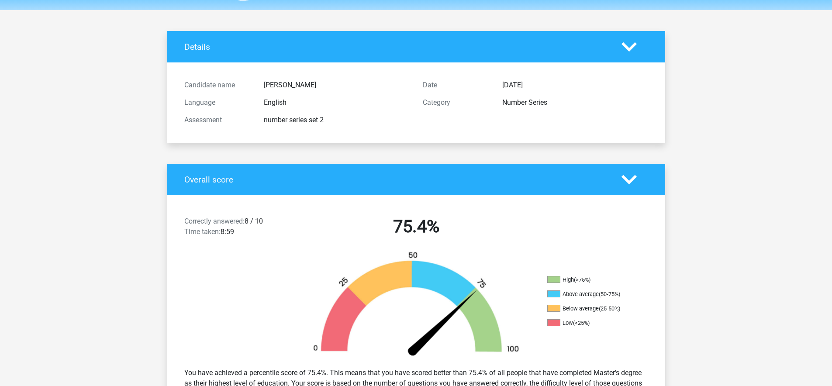
scroll to position [0, 0]
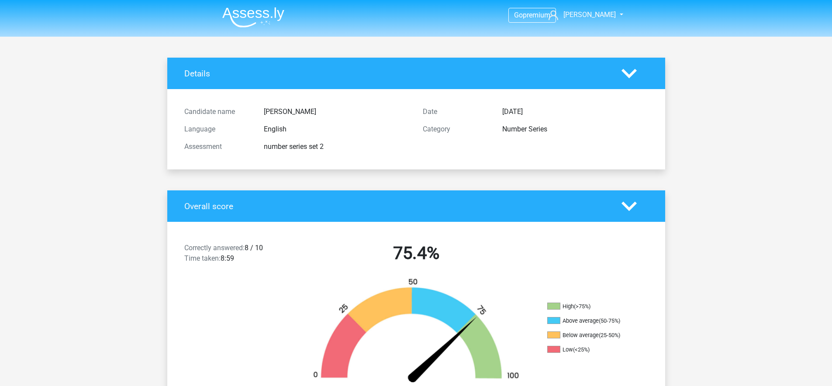
click at [311, 88] on div "Details" at bounding box center [416, 73] width 498 height 31
click at [526, 81] on div "Details" at bounding box center [416, 73] width 498 height 31
click at [245, 18] on img at bounding box center [253, 17] width 62 height 21
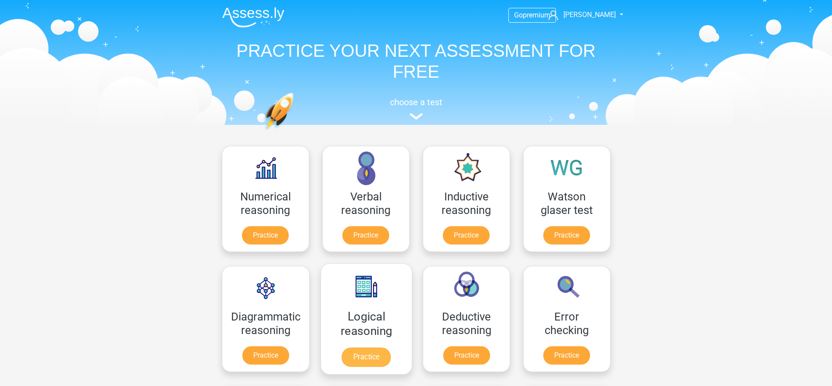
scroll to position [280, 0]
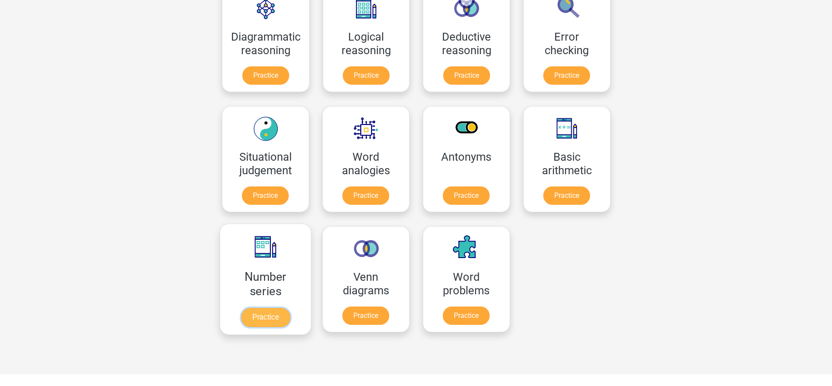
click at [271, 315] on link "Practice" at bounding box center [265, 317] width 49 height 19
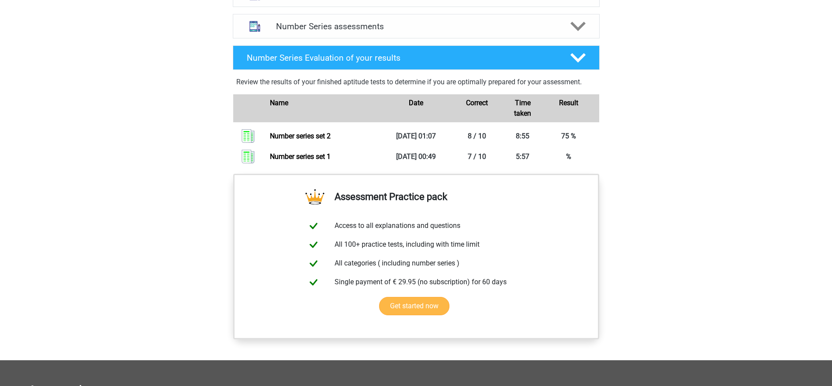
scroll to position [446, 0]
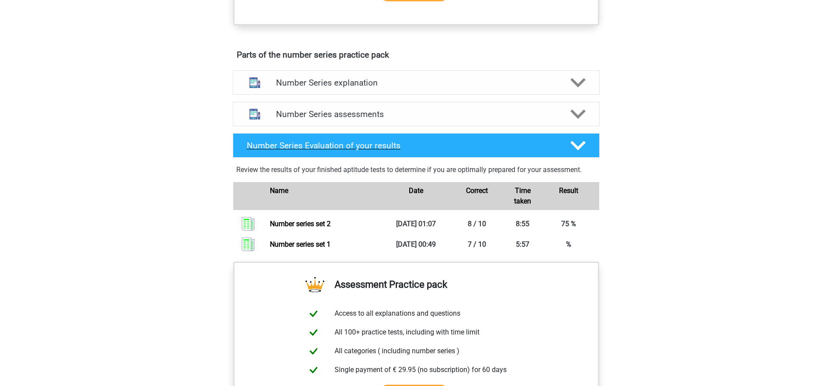
click at [373, 146] on h4 "Number Series Evaluation of your results" at bounding box center [402, 146] width 310 height 10
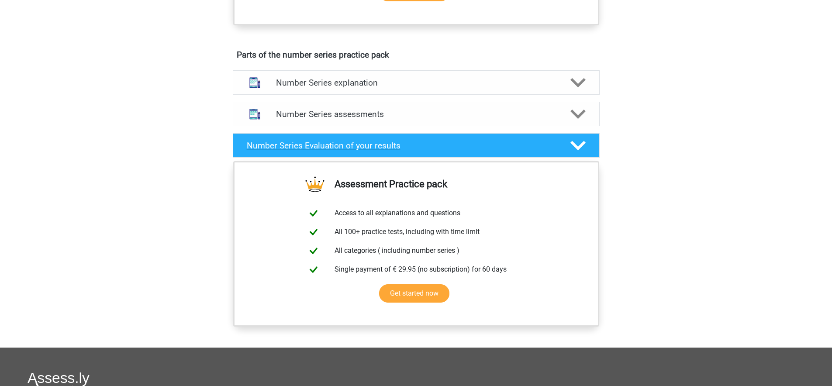
click at [431, 145] on h4 "Number Series Evaluation of your results" at bounding box center [402, 146] width 310 height 10
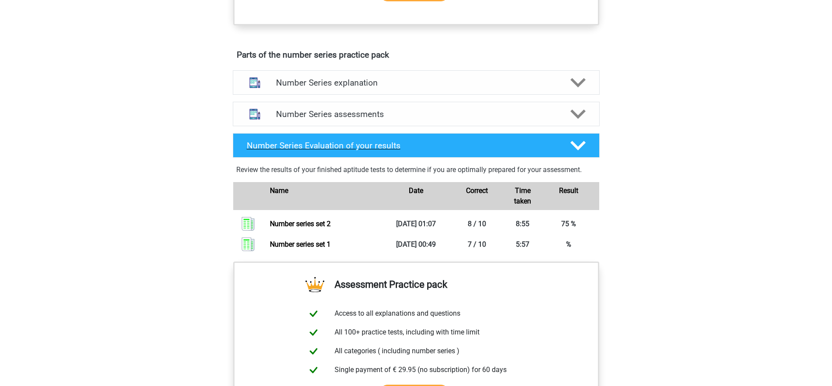
click at [560, 144] on div "Number Series Evaluation of your results" at bounding box center [401, 146] width 323 height 10
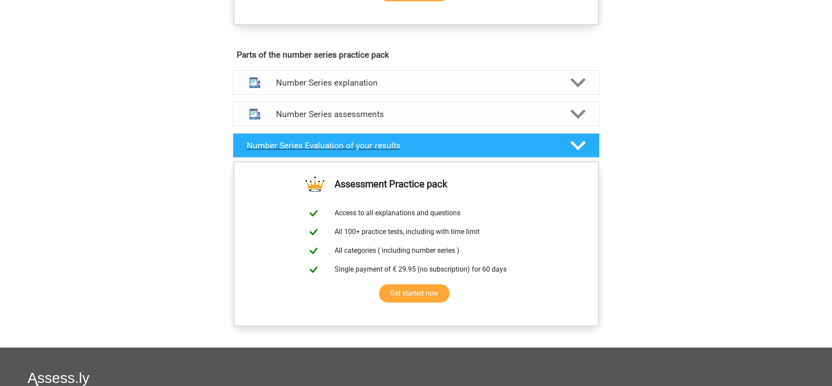
click at [560, 144] on div "Number Series Evaluation of your results" at bounding box center [401, 146] width 323 height 10
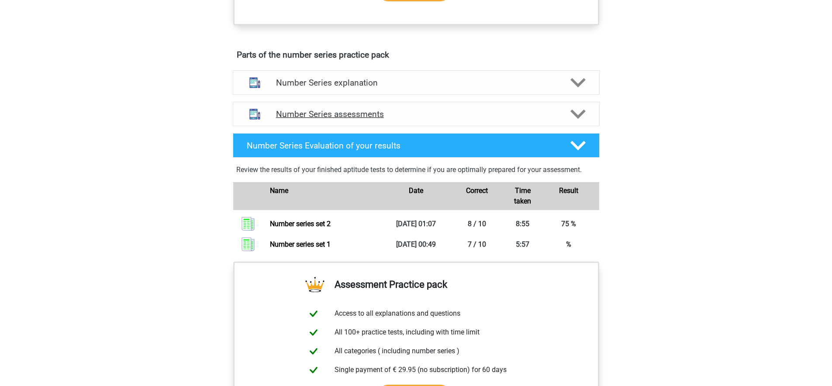
click at [569, 107] on div at bounding box center [577, 114] width 29 height 15
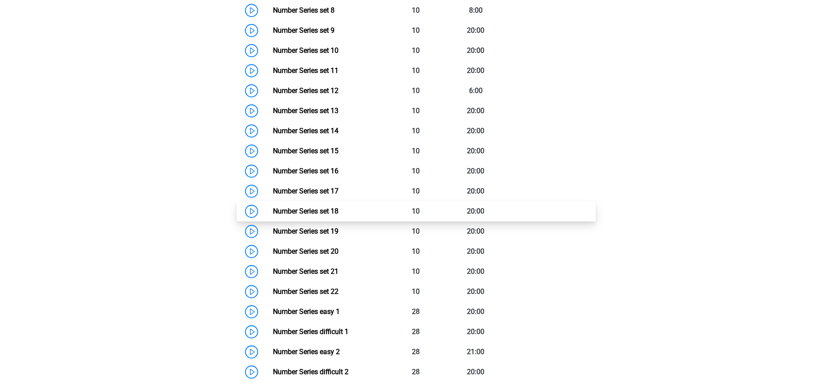
scroll to position [593, 0]
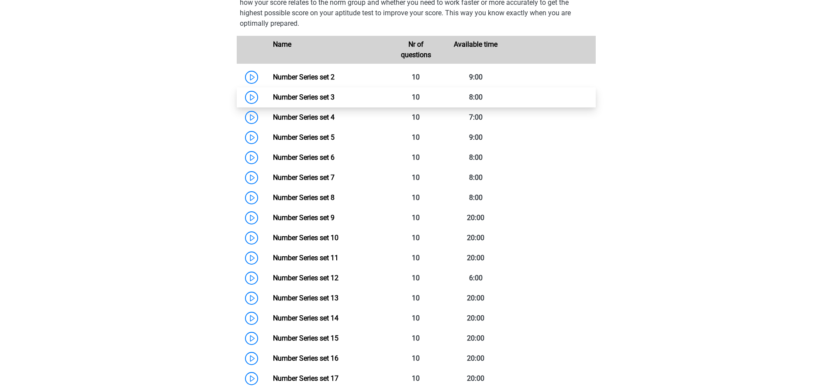
click at [318, 97] on link "Number Series set 3" at bounding box center [304, 97] width 62 height 8
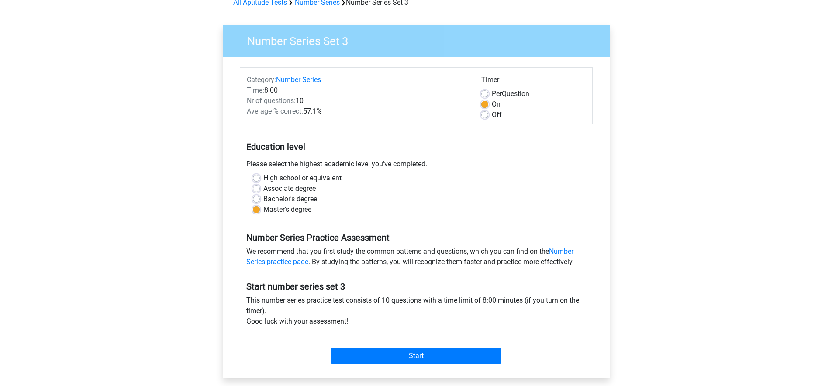
scroll to position [123, 0]
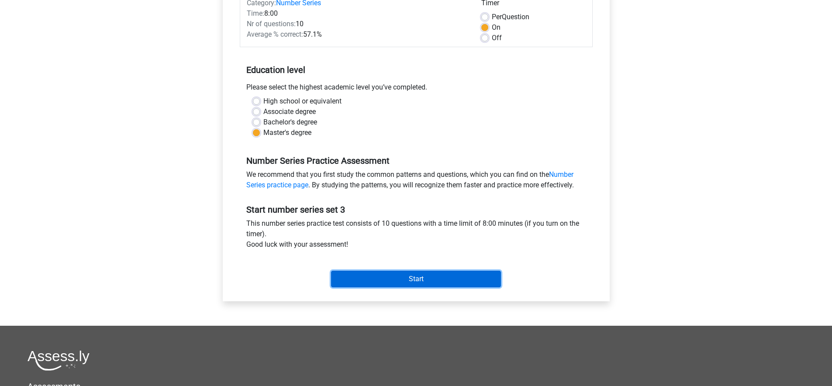
click at [386, 280] on input "Start" at bounding box center [416, 279] width 170 height 17
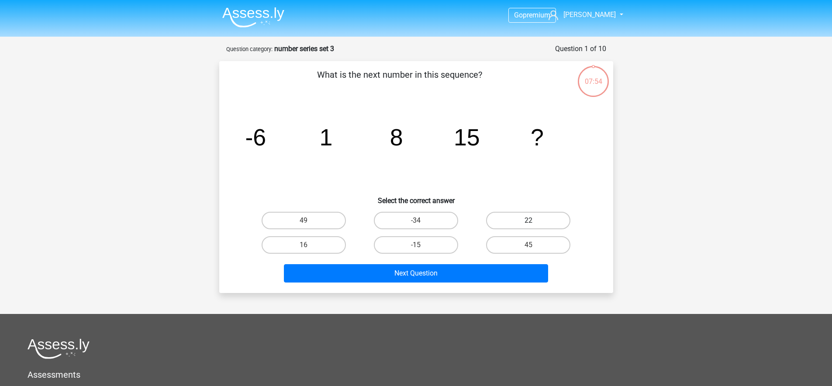
click at [525, 224] on label "22" at bounding box center [528, 220] width 84 height 17
click at [529, 224] on input "22" at bounding box center [532, 224] width 6 height 6
radio input "true"
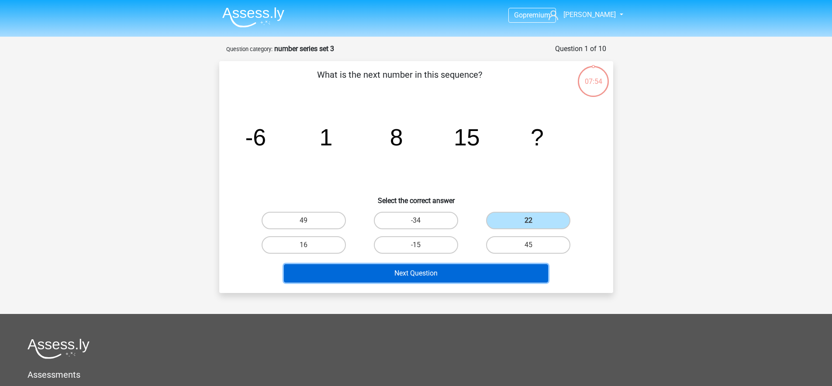
click at [477, 271] on button "Next Question" at bounding box center [416, 273] width 264 height 18
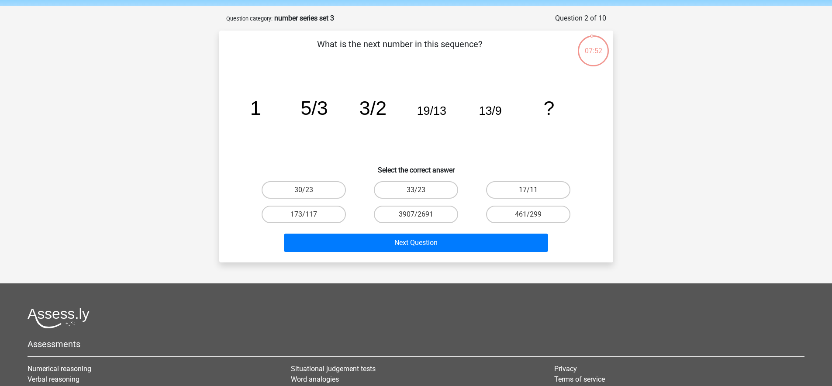
scroll to position [27, 0]
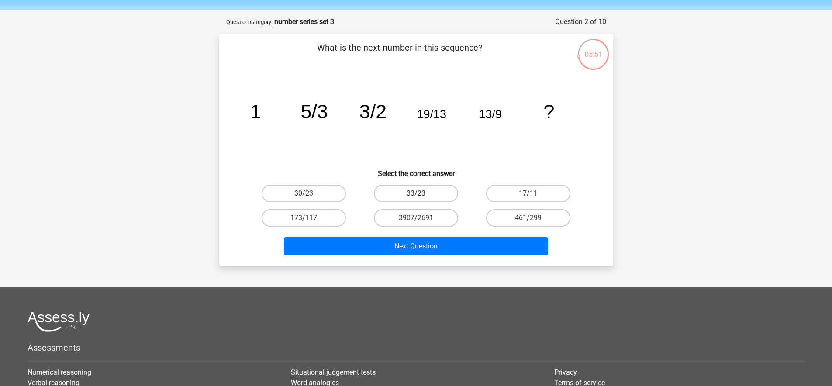
click at [439, 198] on label "33/23" at bounding box center [416, 193] width 84 height 17
click at [422, 198] on input "33/23" at bounding box center [419, 197] width 6 height 6
radio input "true"
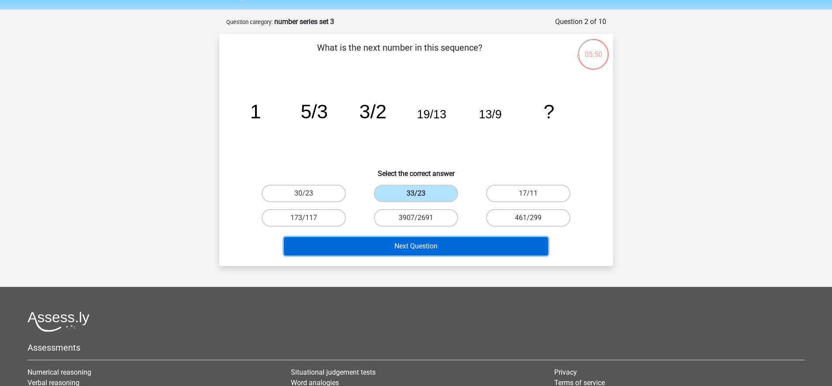
click at [438, 242] on button "Next Question" at bounding box center [416, 246] width 264 height 18
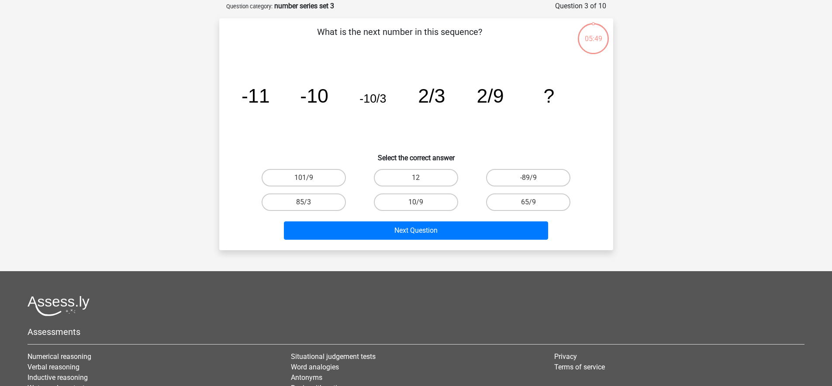
scroll to position [44, 0]
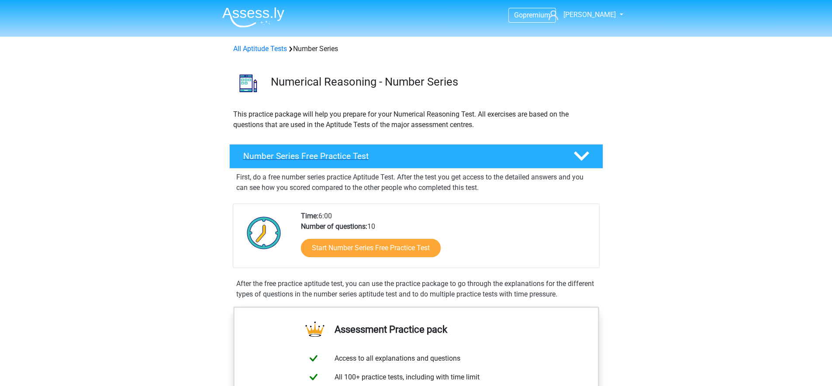
click at [422, 156] on h4 "Number Series Free Practice Test" at bounding box center [401, 156] width 316 height 10
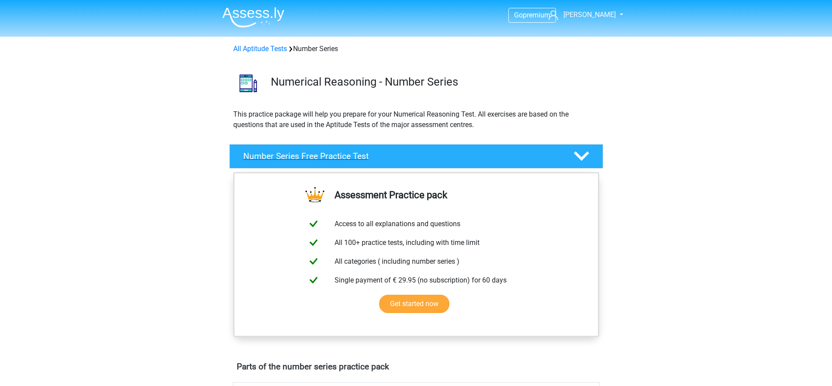
click at [449, 166] on div "Number Series Free Practice Test" at bounding box center [416, 156] width 374 height 24
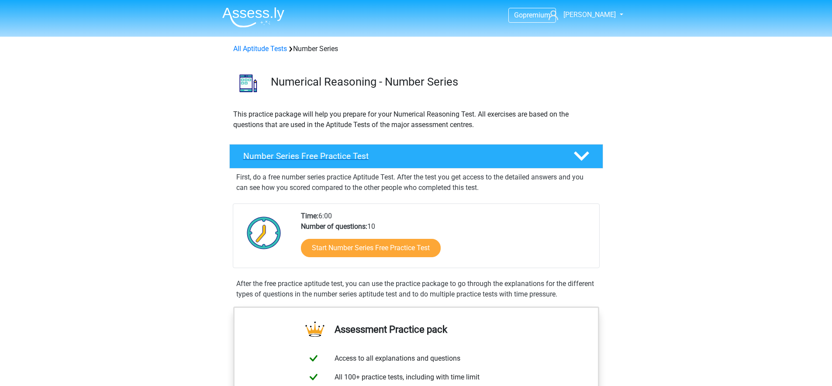
click at [581, 154] on icon at bounding box center [581, 156] width 15 height 15
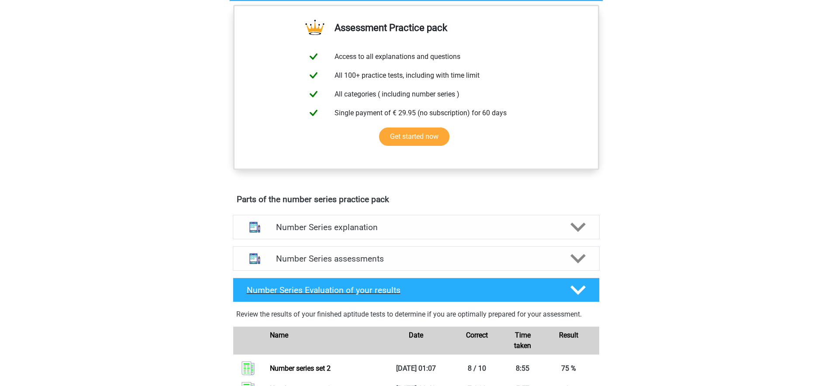
scroll to position [283, 0]
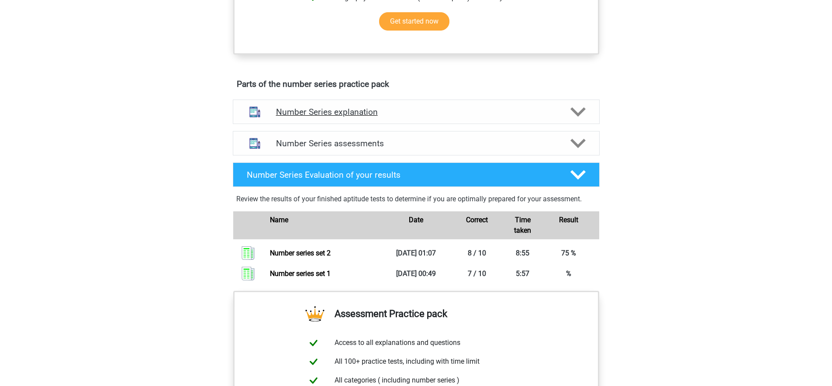
click at [482, 117] on div "Number Series explanation" at bounding box center [416, 112] width 367 height 24
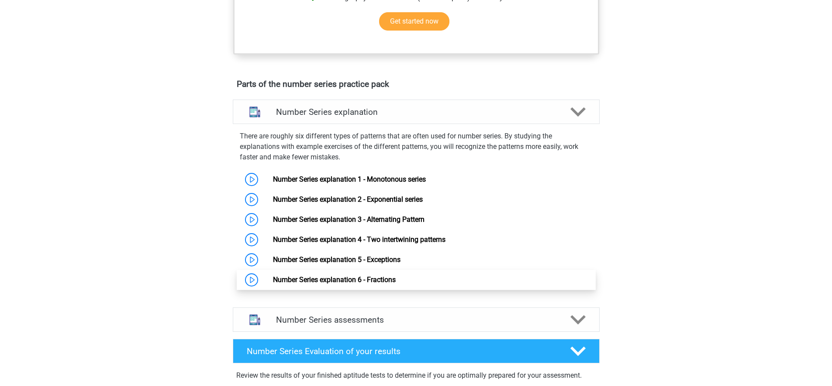
click at [388, 278] on link "Number Series explanation 6 - Fractions" at bounding box center [334, 280] width 123 height 8
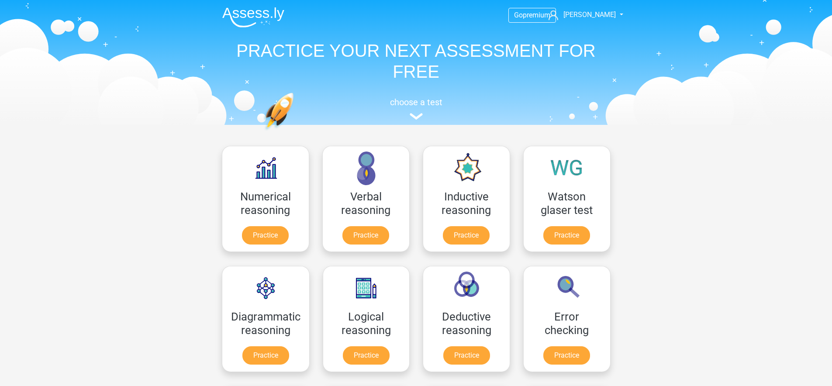
scroll to position [280, 0]
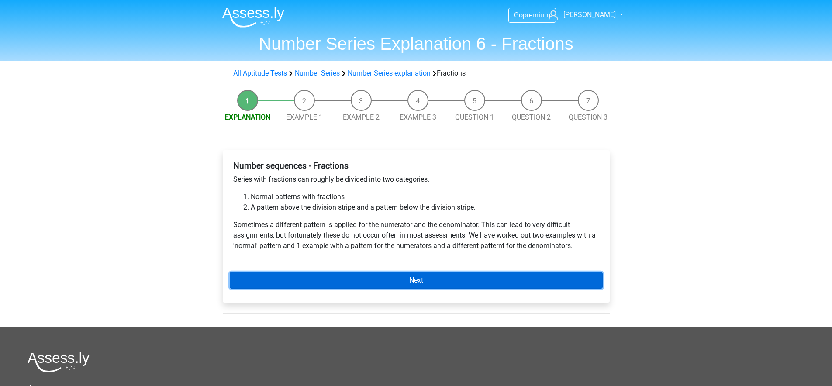
click at [418, 275] on link "Next" at bounding box center [416, 280] width 373 height 17
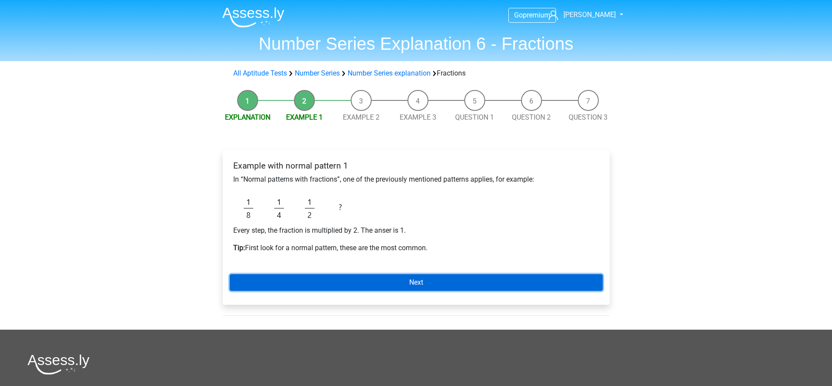
click at [399, 276] on link "Next" at bounding box center [416, 282] width 373 height 17
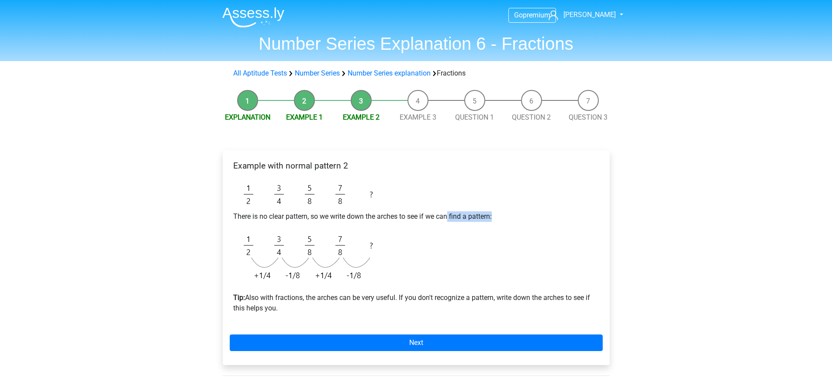
drag, startPoint x: 448, startPoint y: 215, endPoint x: 515, endPoint y: 217, distance: 67.3
click at [519, 215] on p "There is no clear pattern, so we write down the arches to see if we can find a …" at bounding box center [416, 216] width 366 height 10
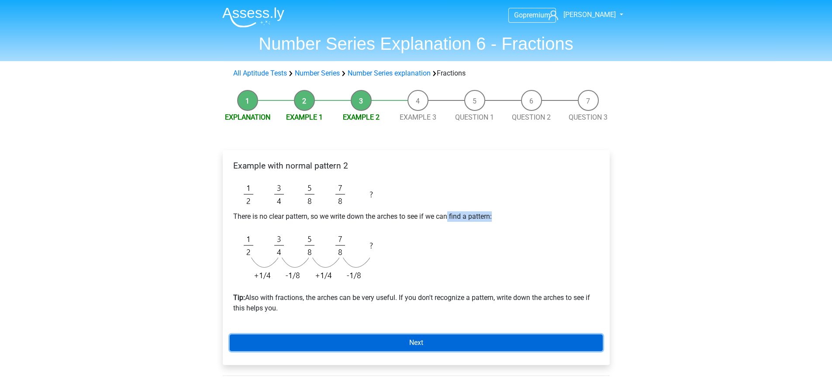
click at [357, 336] on link "Next" at bounding box center [416, 343] width 373 height 17
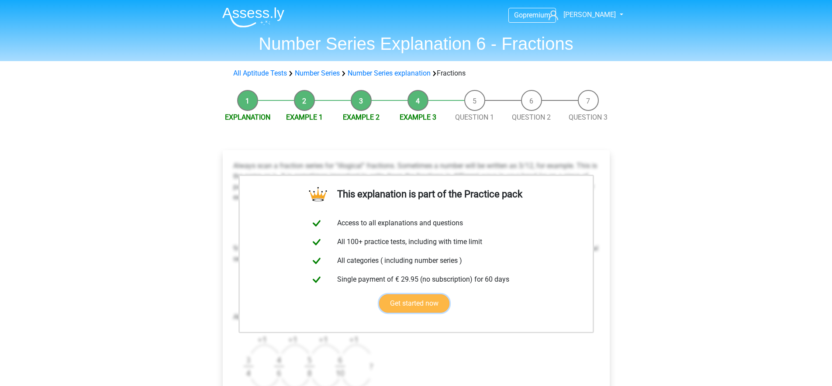
click at [450, 294] on link "Get started now" at bounding box center [414, 303] width 70 height 18
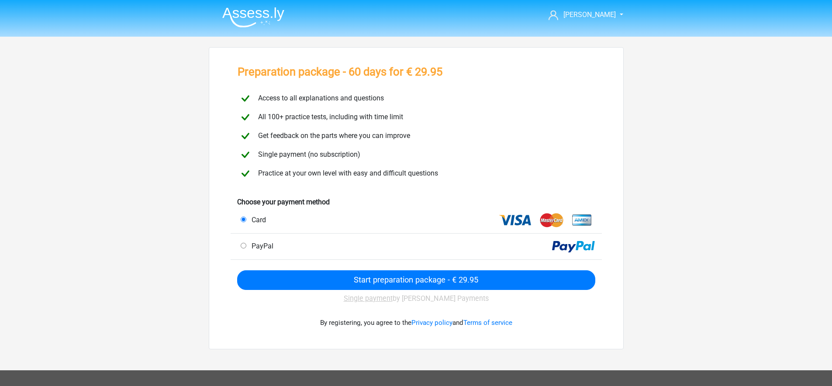
click at [363, 103] on div "Access to all explanations and questions" at bounding box center [416, 98] width 370 height 15
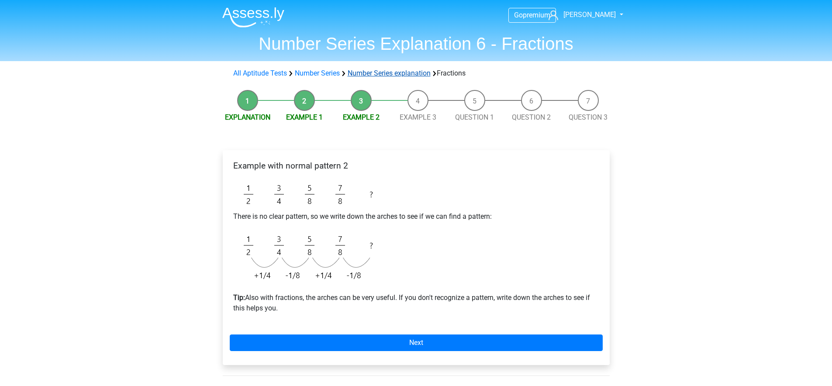
click at [365, 73] on link "Number Series explanation" at bounding box center [389, 73] width 83 height 8
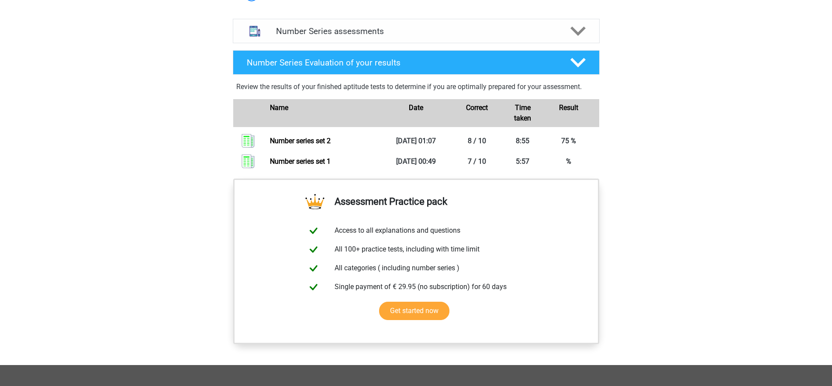
scroll to position [702, 0]
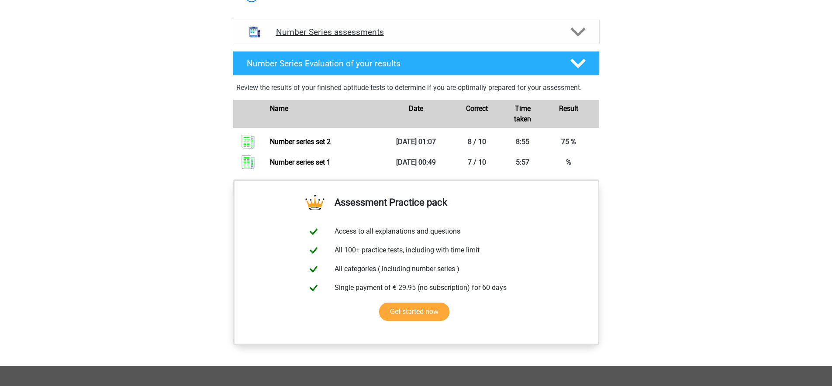
click at [575, 33] on polygon at bounding box center [578, 32] width 15 height 10
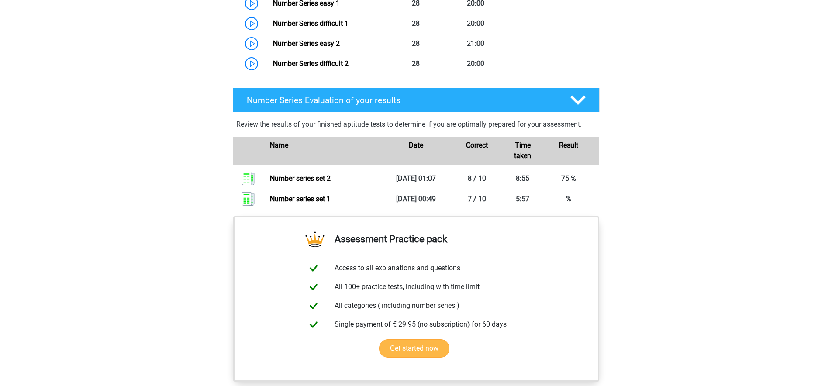
scroll to position [1358, 0]
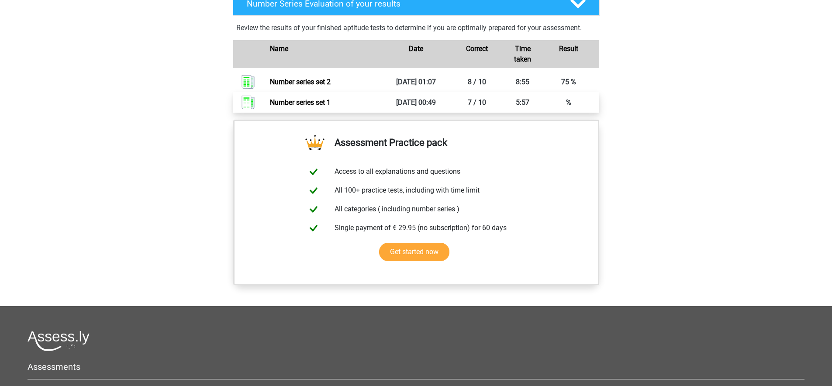
click at [311, 107] on link "Number series set 1" at bounding box center [300, 102] width 61 height 8
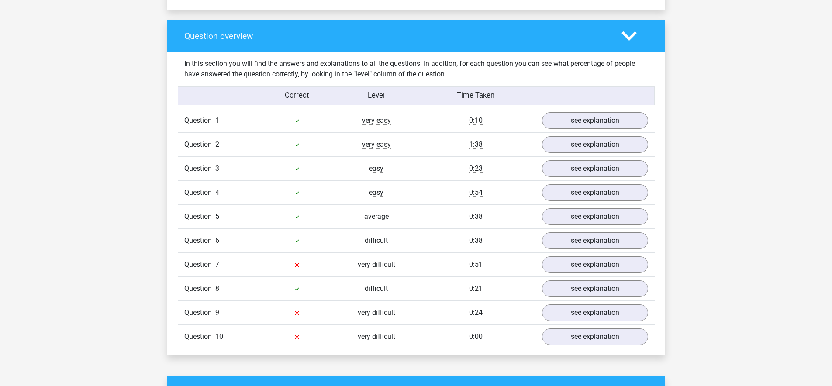
scroll to position [650, 0]
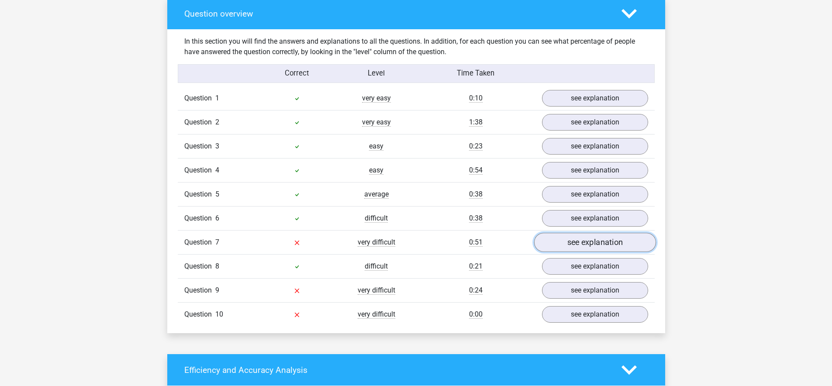
click at [572, 239] on link "see explanation" at bounding box center [595, 242] width 122 height 19
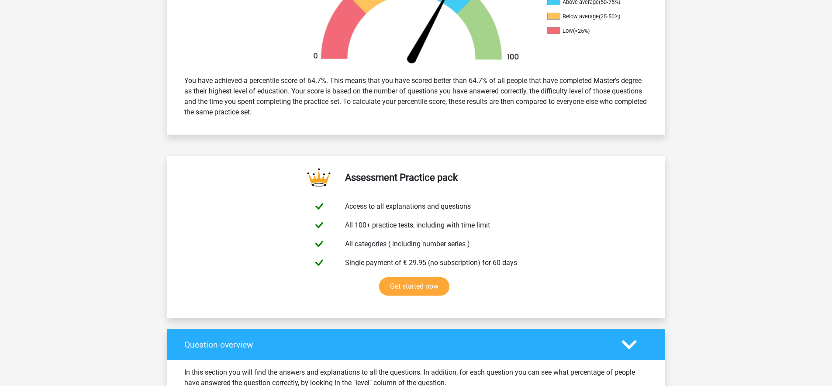
scroll to position [0, 0]
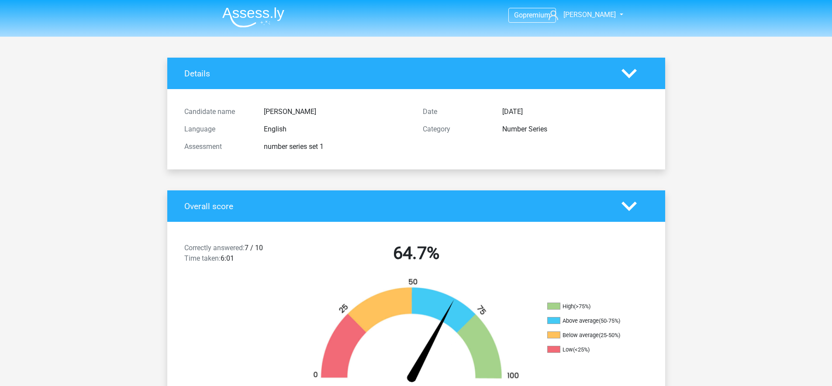
click at [637, 70] on div at bounding box center [635, 73] width 40 height 15
click at [242, 14] on img at bounding box center [253, 17] width 62 height 21
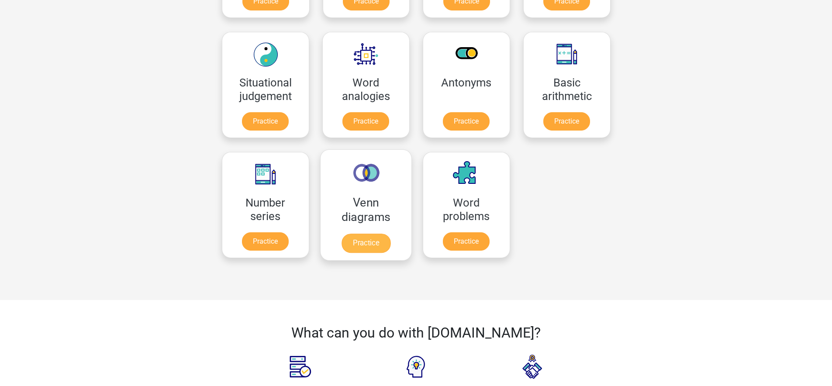
scroll to position [362, 0]
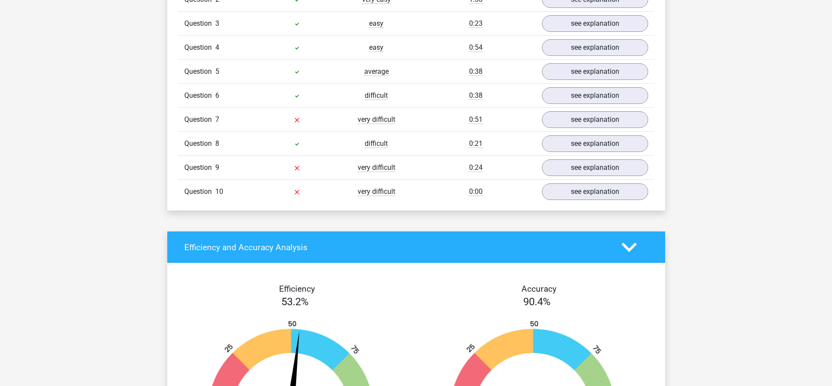
scroll to position [751, 0]
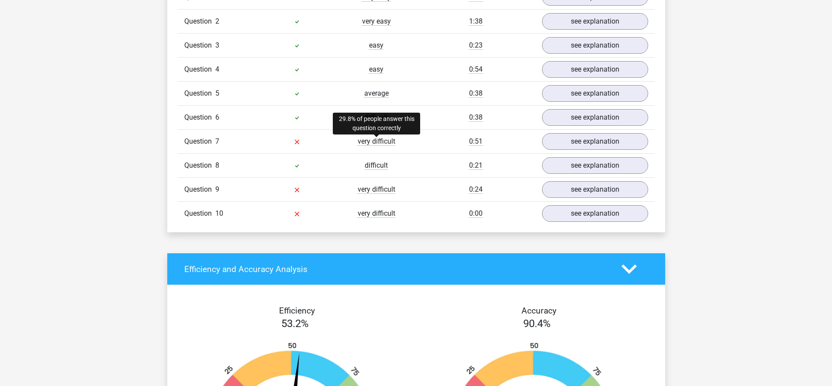
click at [376, 141] on span "very difficult" at bounding box center [377, 141] width 38 height 9
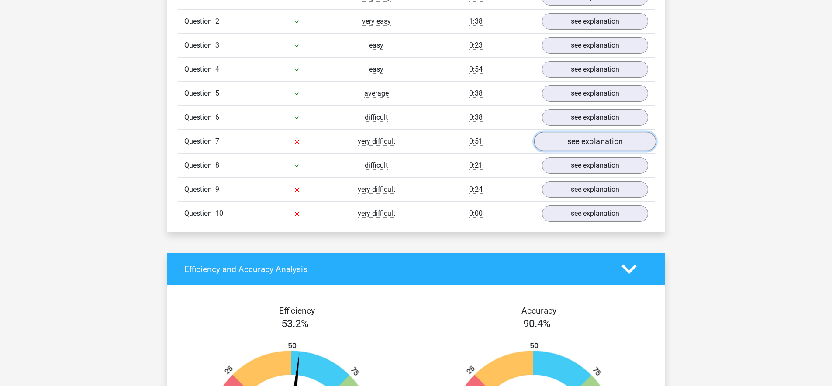
click at [609, 138] on link "see explanation" at bounding box center [595, 141] width 122 height 19
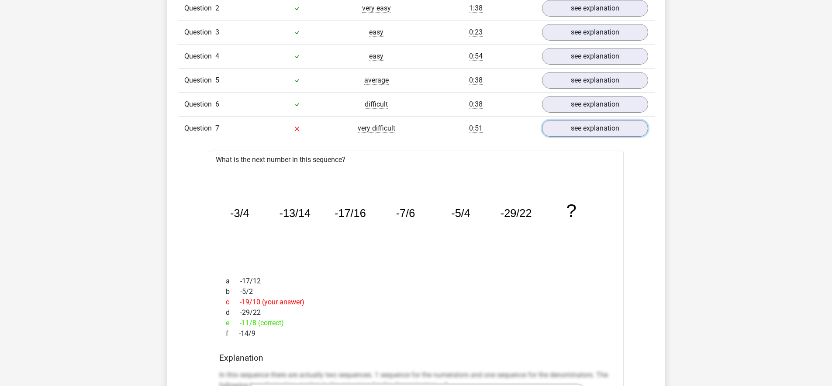
scroll to position [805, 0]
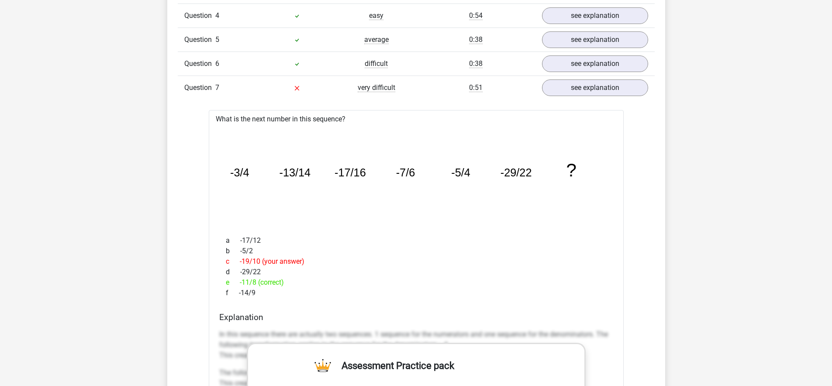
drag, startPoint x: 277, startPoint y: 169, endPoint x: 263, endPoint y: 174, distance: 15.2
click at [277, 169] on icon "image/svg+xml -3/4 -13/14 -17/16 -7/6 -5/4 -29/22 ?" at bounding box center [416, 176] width 387 height 97
drag, startPoint x: 228, startPoint y: 172, endPoint x: 557, endPoint y: 173, distance: 328.5
click at [557, 173] on icon "image/svg+xml -3/4 -13/14 -17/16 -7/6 -5/4 -29/22 ?" at bounding box center [416, 176] width 387 height 97
copy g "-3/4 -13/14 -17/16 -7/6 -5/4 -29/22"
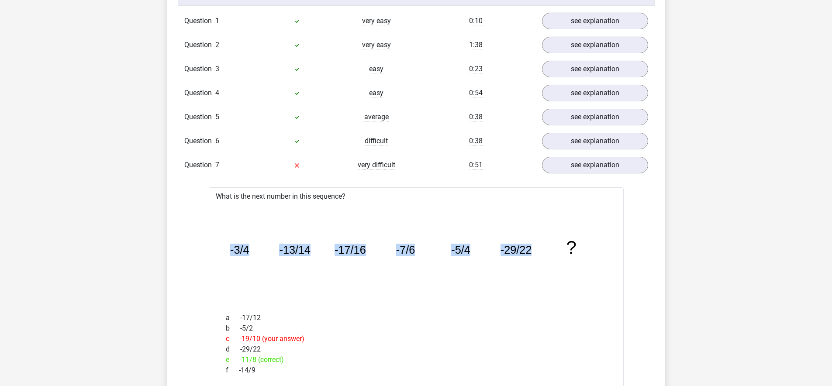
scroll to position [740, 0]
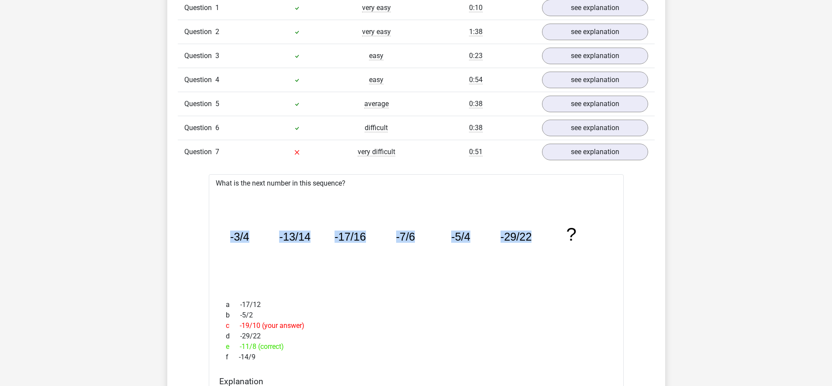
copy g "-3/4 -13/14 -17/16 -7/6 -5/4 -29/22"
click at [627, 205] on div "Question 1 very easy 0:10 see explanation What is the next number in this seque…" at bounding box center [416, 385] width 464 height 779
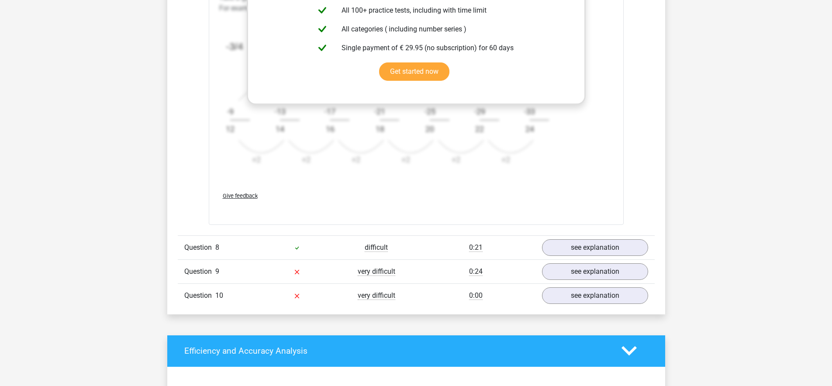
scroll to position [1213, 0]
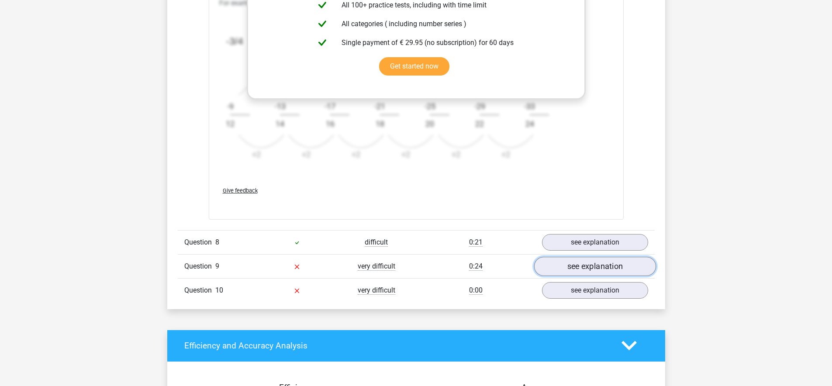
click at [579, 265] on link "see explanation" at bounding box center [595, 266] width 122 height 19
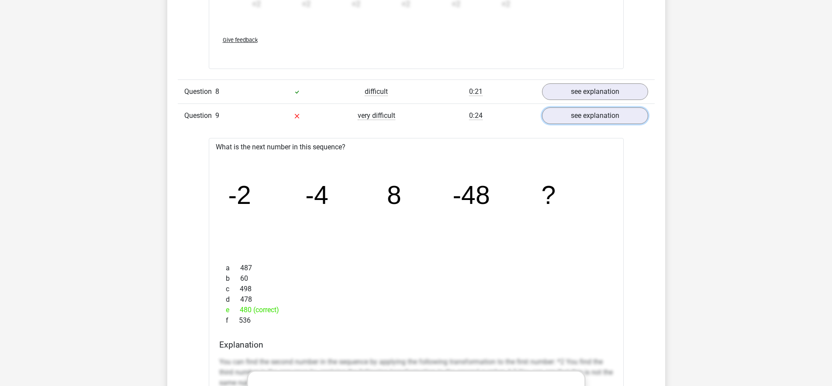
scroll to position [1365, 0]
click at [261, 211] on icon "image/svg+xml -2 -4 8 -48 ?" at bounding box center [416, 203] width 387 height 97
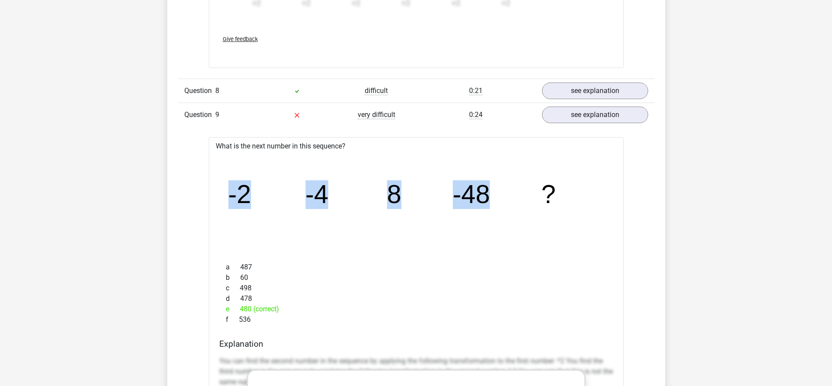
drag, startPoint x: 228, startPoint y: 196, endPoint x: 495, endPoint y: 202, distance: 266.6
click at [495, 202] on icon "image/svg+xml -2 -4 8 -48 ?" at bounding box center [416, 203] width 387 height 97
copy g "-2 -4 8 -48"
click at [201, 115] on span "Question" at bounding box center [199, 115] width 31 height 10
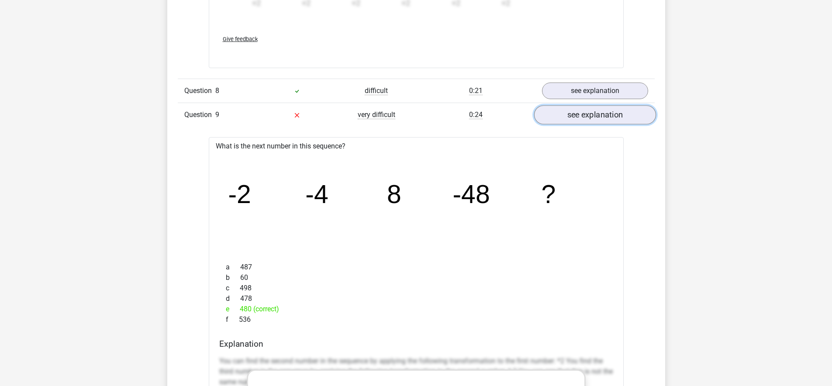
click at [557, 114] on link "see explanation" at bounding box center [595, 114] width 122 height 19
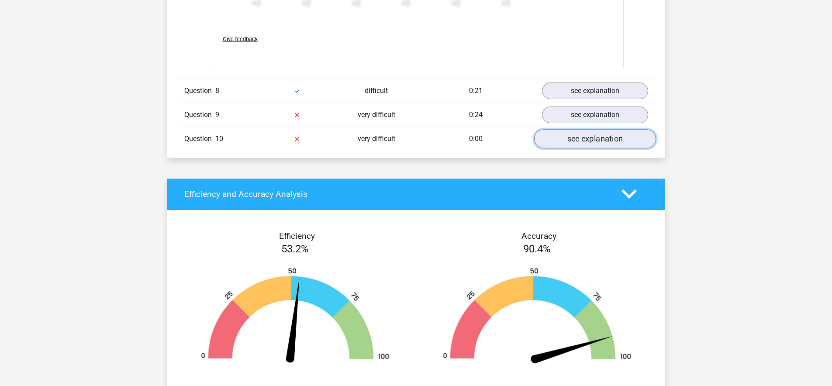
click at [568, 143] on link "see explanation" at bounding box center [595, 138] width 122 height 19
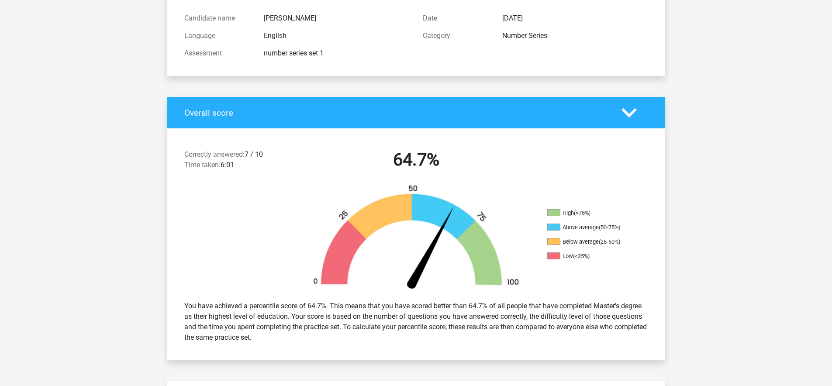
scroll to position [0, 0]
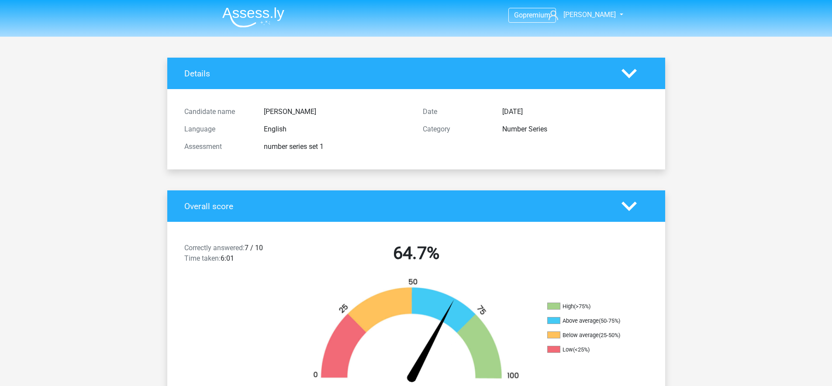
click at [264, 21] on img at bounding box center [253, 17] width 62 height 21
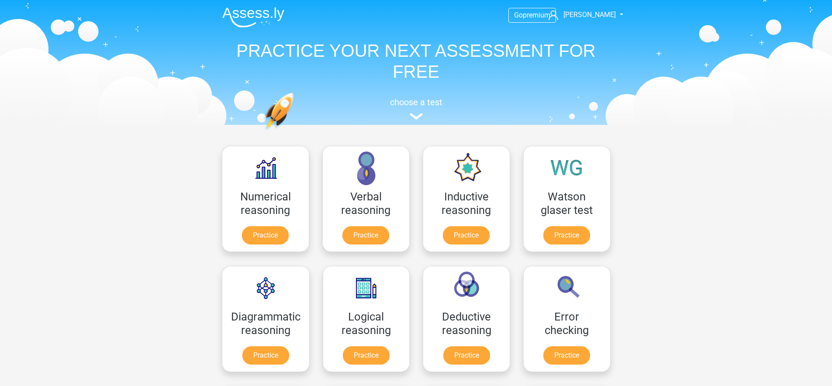
scroll to position [295, 0]
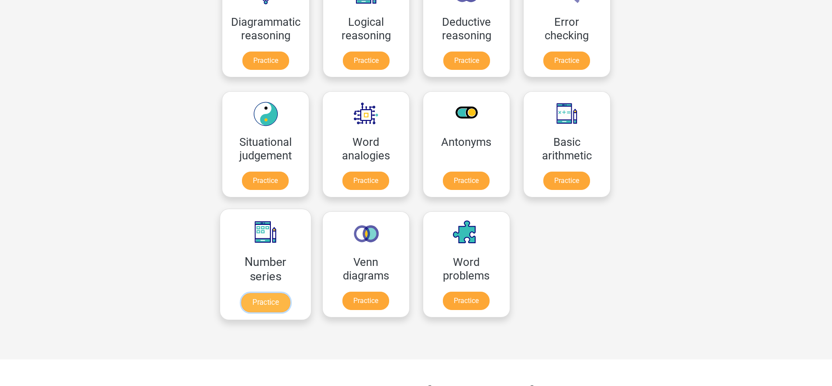
click at [262, 293] on link "Practice" at bounding box center [265, 302] width 49 height 19
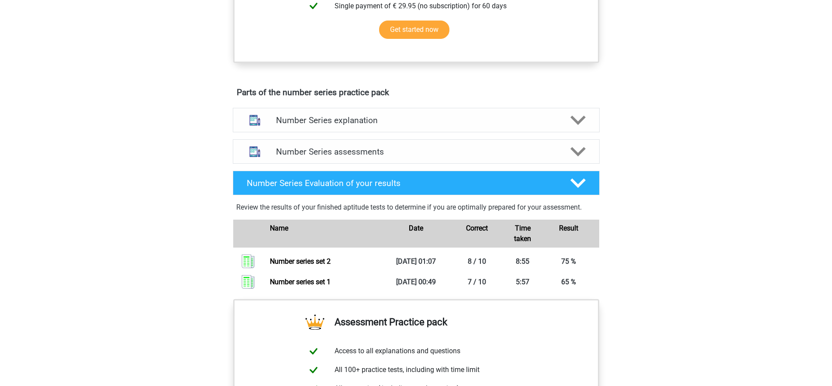
scroll to position [376, 0]
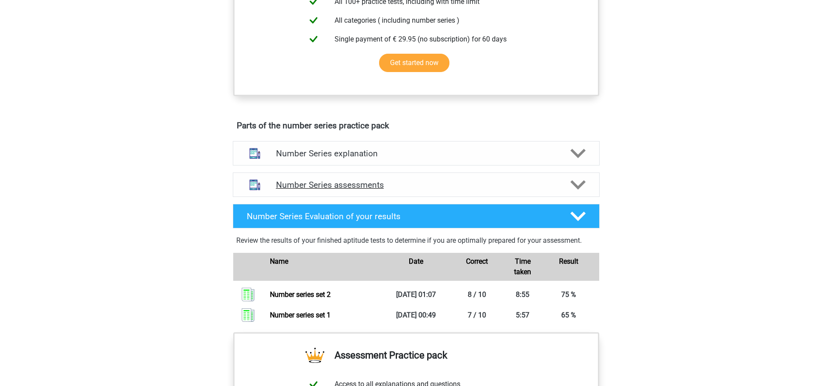
click at [443, 181] on h4 "Number Series assessments" at bounding box center [416, 185] width 280 height 10
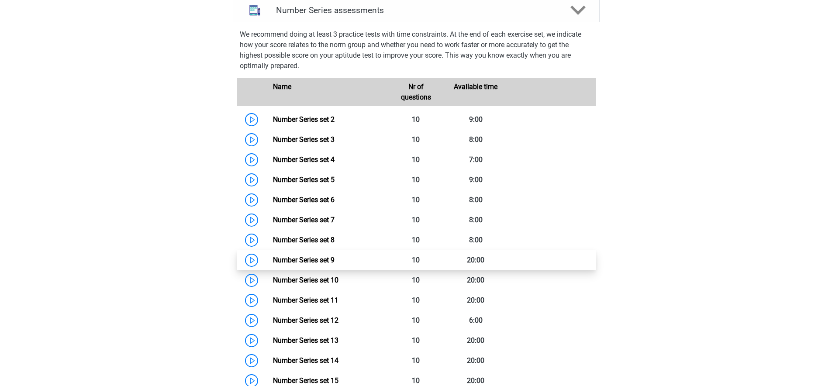
scroll to position [557, 0]
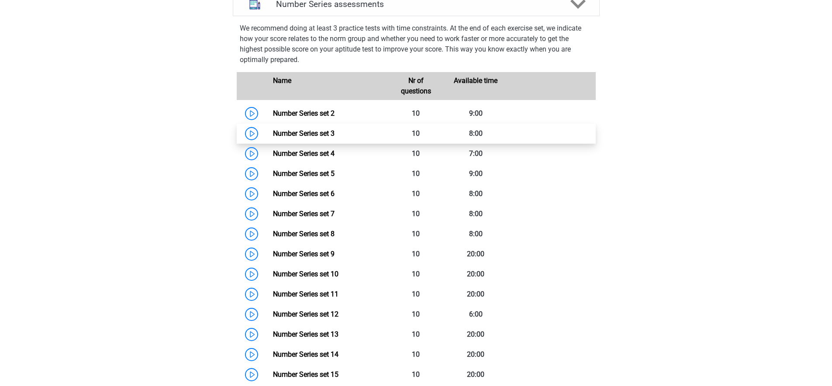
click at [311, 131] on link "Number Series set 3" at bounding box center [304, 133] width 62 height 8
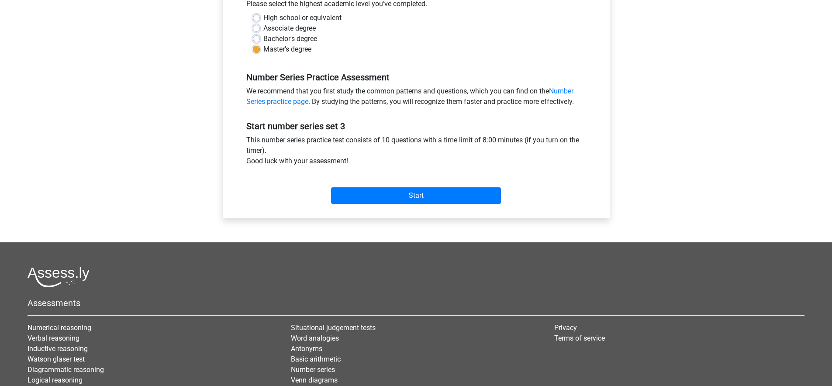
scroll to position [294, 0]
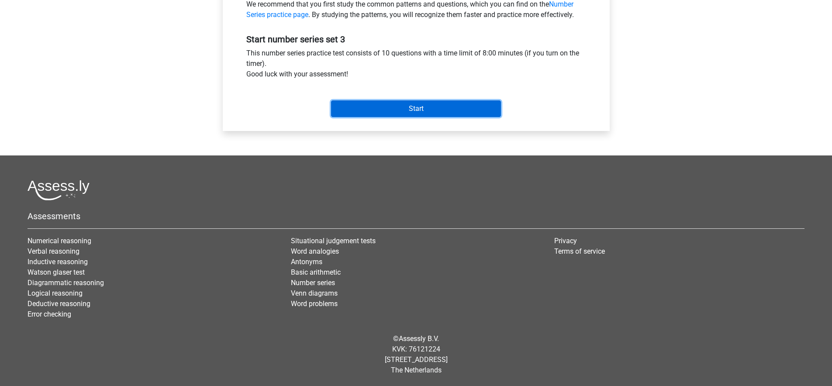
click at [402, 116] on input "Start" at bounding box center [416, 108] width 170 height 17
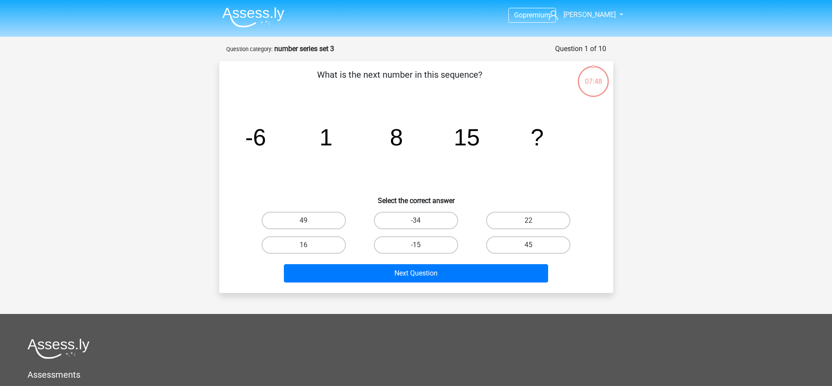
drag, startPoint x: 526, startPoint y: 226, endPoint x: 523, endPoint y: 231, distance: 5.5
click at [526, 226] on label "22" at bounding box center [528, 220] width 84 height 17
click at [529, 226] on input "22" at bounding box center [532, 224] width 6 height 6
radio input "true"
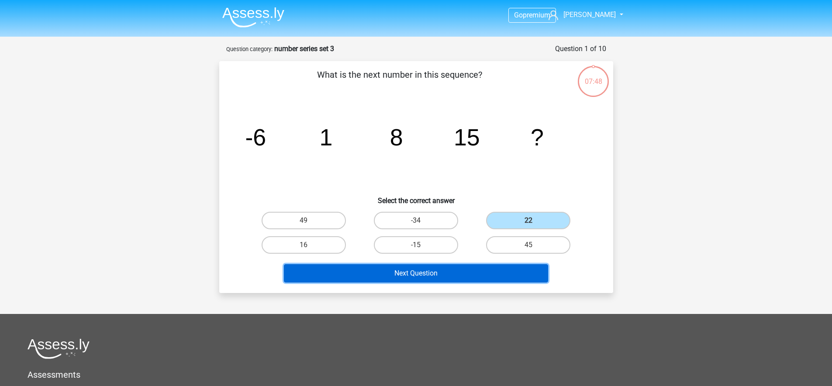
click at [485, 277] on button "Next Question" at bounding box center [416, 273] width 264 height 18
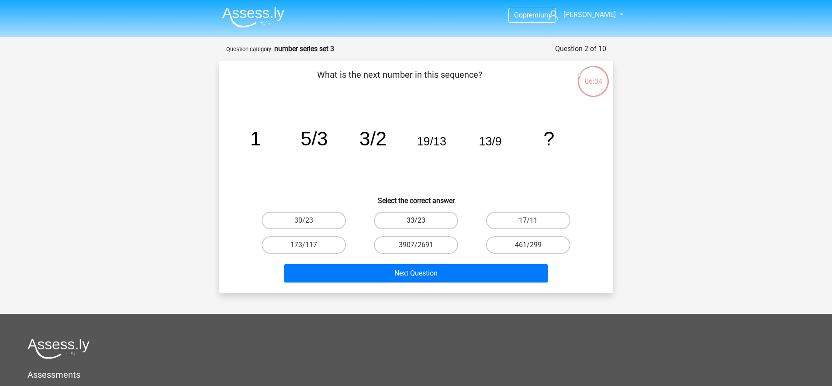
click at [433, 217] on label "33/23" at bounding box center [416, 220] width 84 height 17
click at [422, 221] on input "33/23" at bounding box center [419, 224] width 6 height 6
radio input "true"
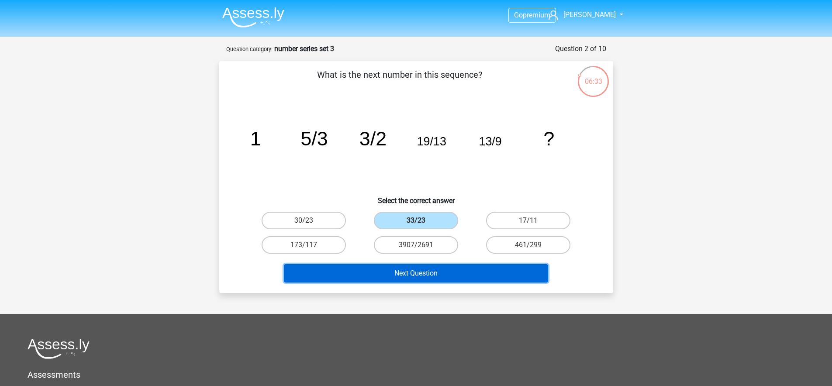
click at [449, 273] on button "Next Question" at bounding box center [416, 273] width 264 height 18
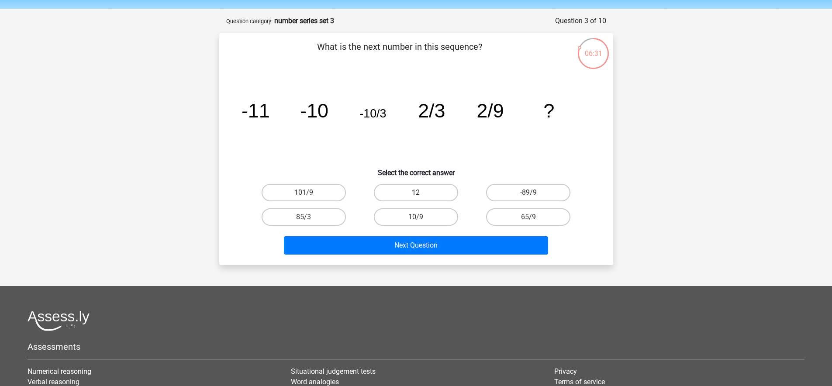
scroll to position [26, 0]
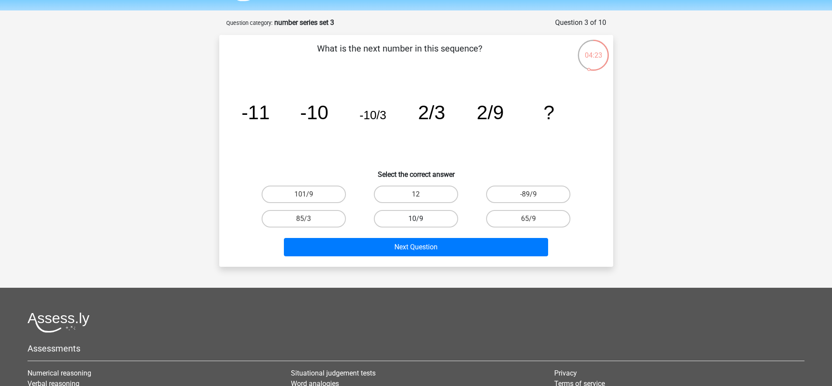
click at [426, 216] on label "10/9" at bounding box center [416, 218] width 84 height 17
click at [422, 219] on input "10/9" at bounding box center [419, 222] width 6 height 6
radio input "true"
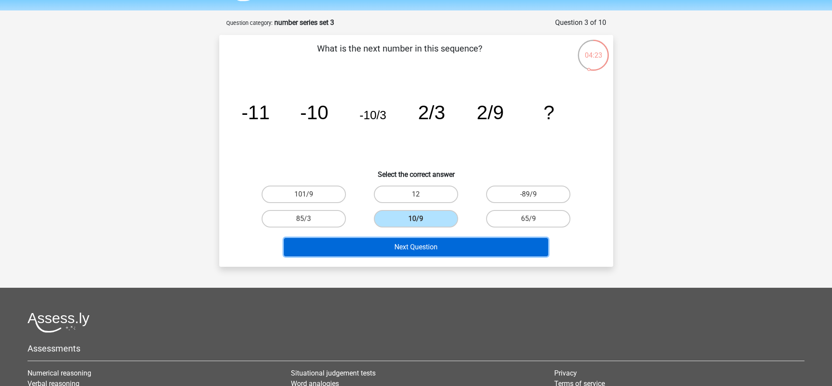
click at [446, 245] on button "Next Question" at bounding box center [416, 247] width 264 height 18
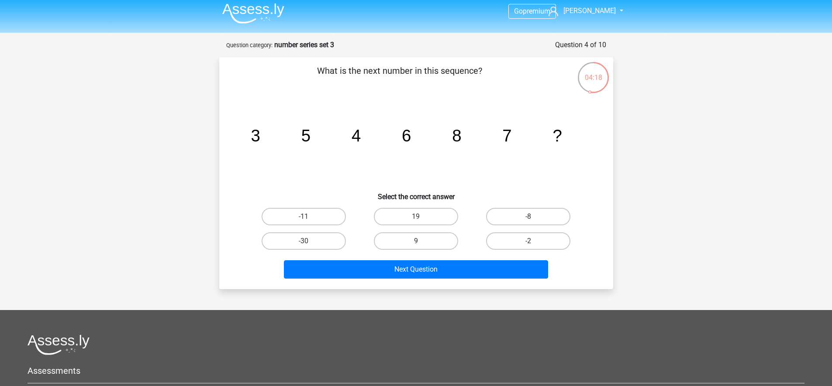
scroll to position [0, 0]
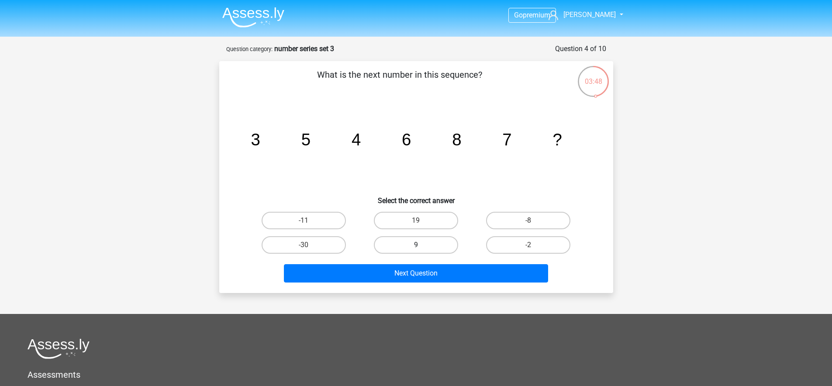
click at [429, 241] on label "9" at bounding box center [416, 244] width 84 height 17
click at [422, 245] on input "9" at bounding box center [419, 248] width 6 height 6
radio input "true"
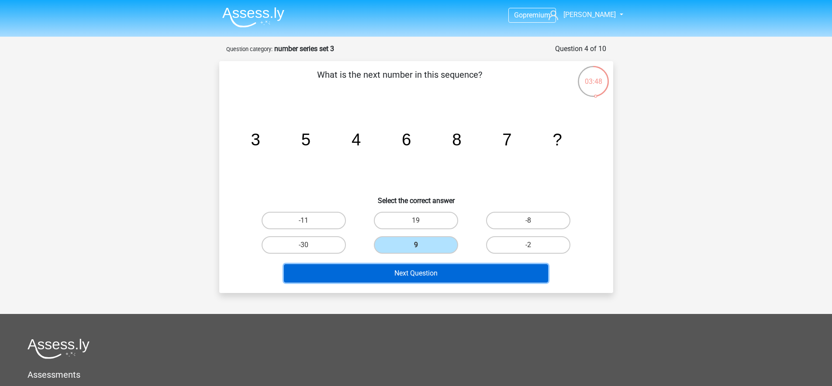
click at [439, 275] on button "Next Question" at bounding box center [416, 273] width 264 height 18
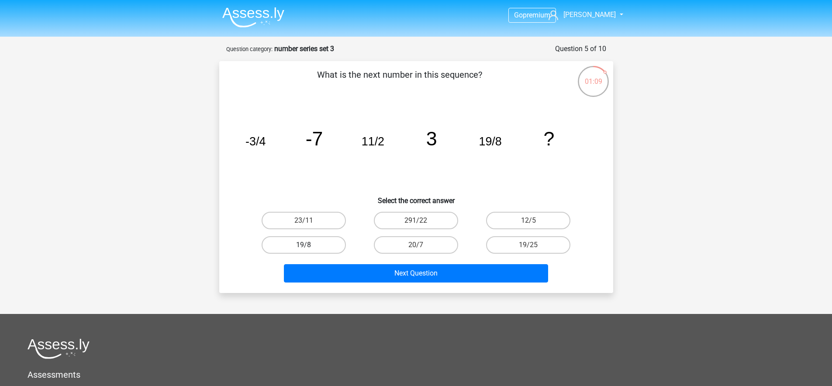
click at [325, 239] on label "19/8" at bounding box center [304, 244] width 84 height 17
click at [309, 245] on input "19/8" at bounding box center [307, 248] width 6 height 6
radio input "true"
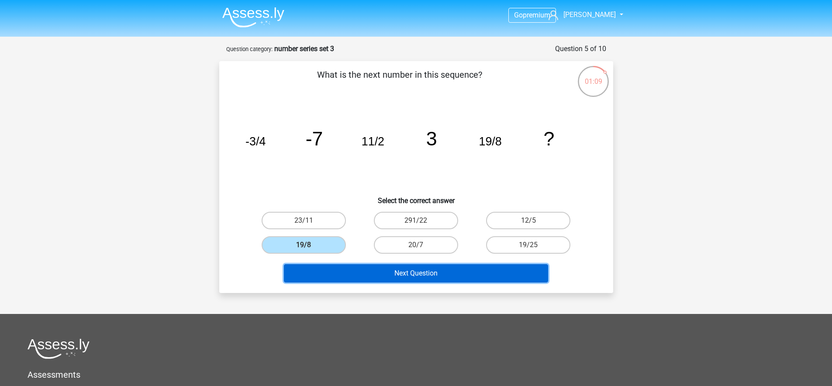
click at [381, 272] on button "Next Question" at bounding box center [416, 273] width 264 height 18
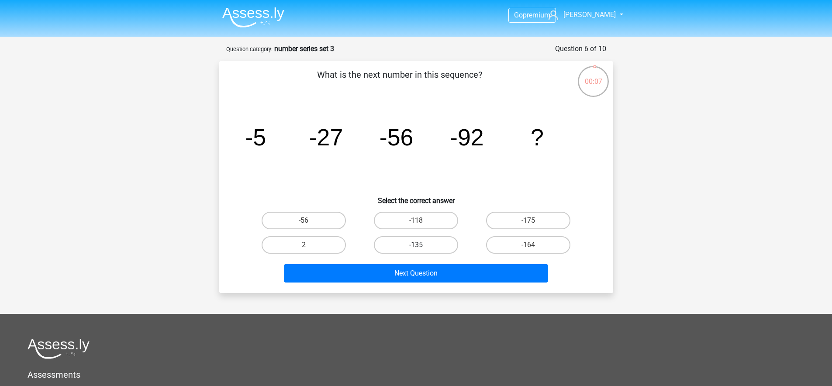
click at [446, 240] on label "-135" at bounding box center [416, 244] width 84 height 17
click at [422, 245] on input "-135" at bounding box center [419, 248] width 6 height 6
radio input "true"
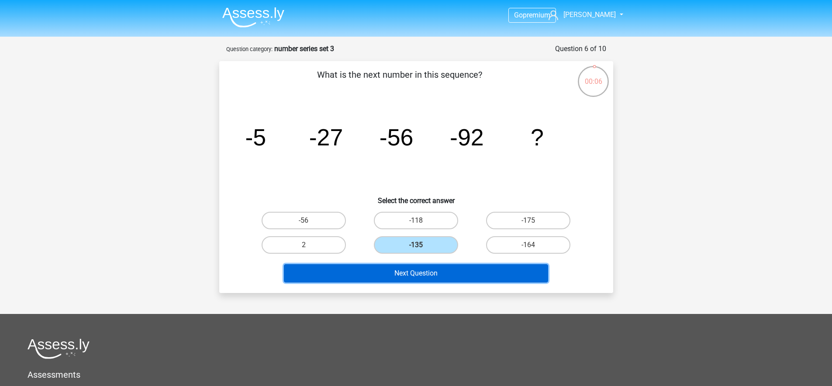
click at [460, 264] on button "Next Question" at bounding box center [416, 273] width 264 height 18
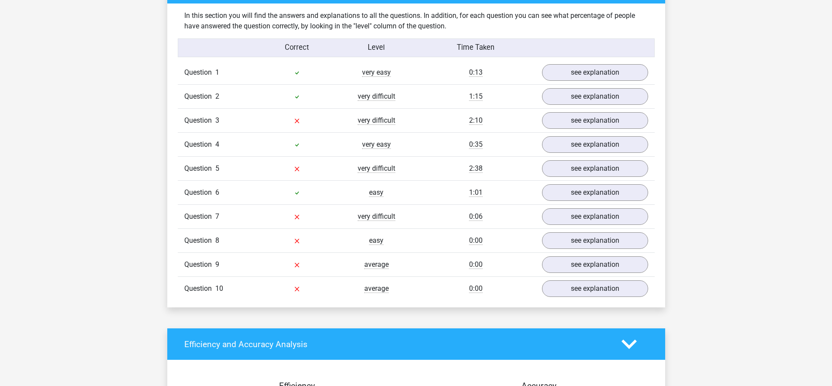
scroll to position [672, 0]
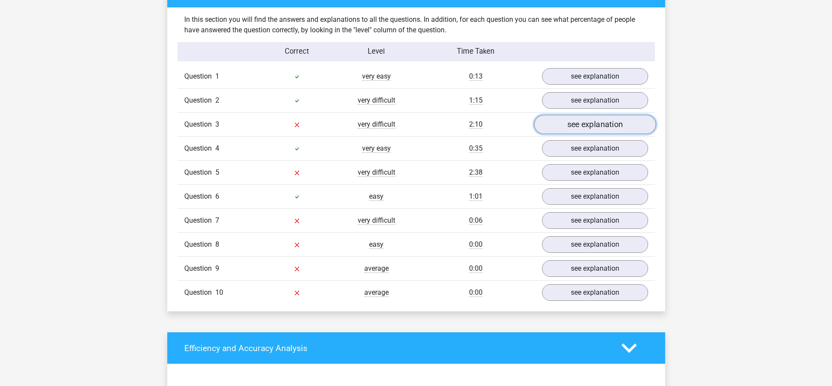
click at [564, 125] on link "see explanation" at bounding box center [595, 124] width 122 height 19
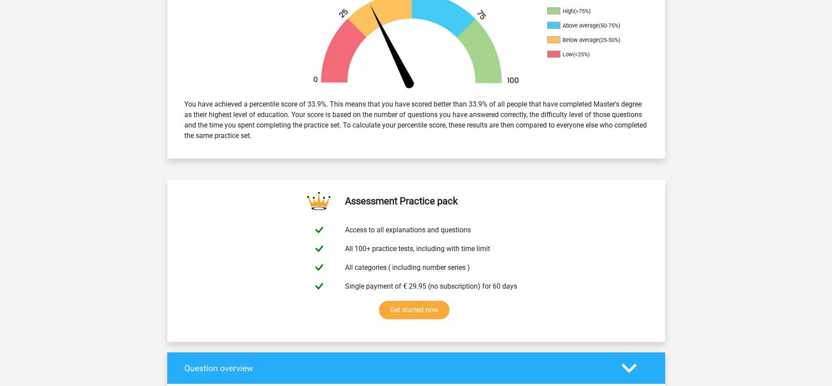
scroll to position [2, 0]
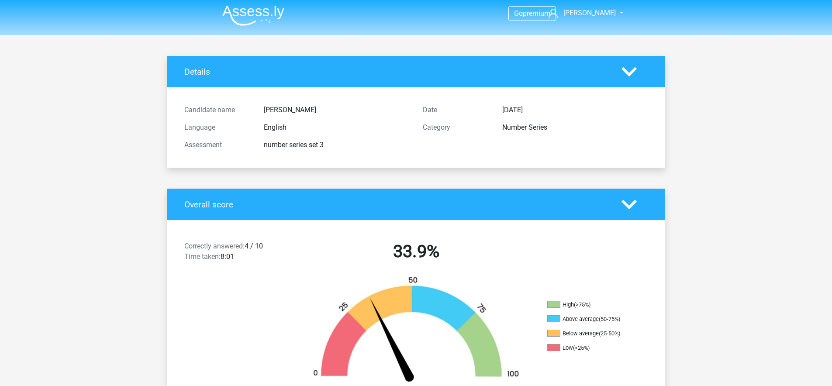
click at [255, 22] on img at bounding box center [253, 15] width 62 height 21
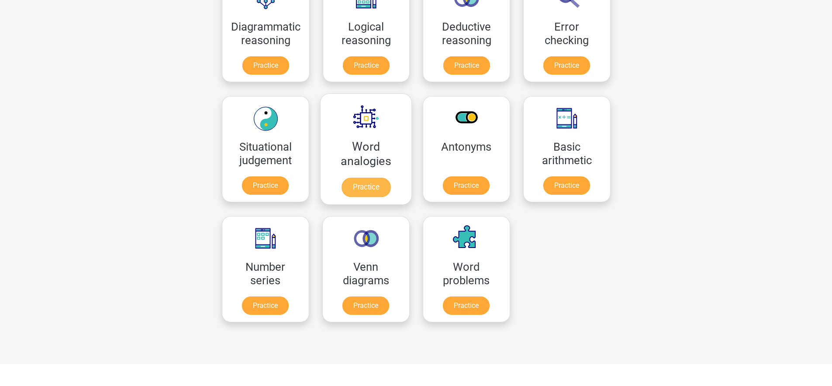
scroll to position [290, 0]
click at [286, 298] on link "Practice" at bounding box center [265, 307] width 49 height 19
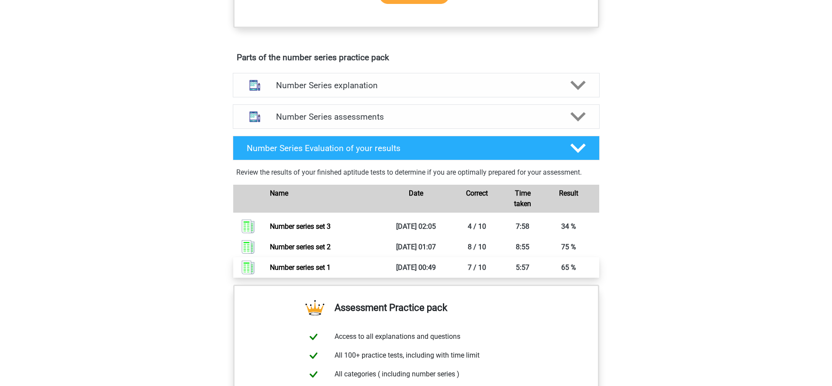
scroll to position [446, 0]
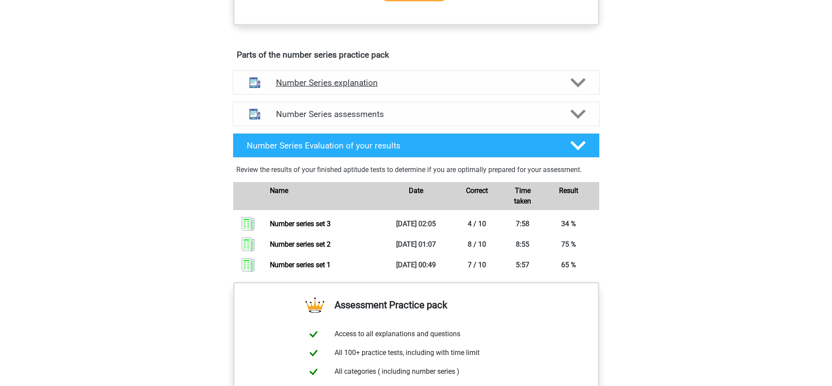
click at [470, 77] on div "Number Series explanation" at bounding box center [416, 82] width 367 height 24
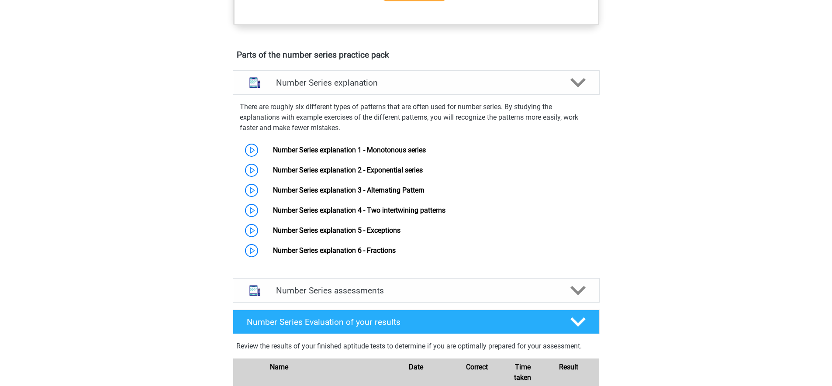
click at [462, 63] on div "Parts of the number series practice pack Number Series explanation There are ro…" at bounding box center [416, 252] width 408 height 412
click at [461, 77] on div "Number Series explanation" at bounding box center [416, 82] width 367 height 24
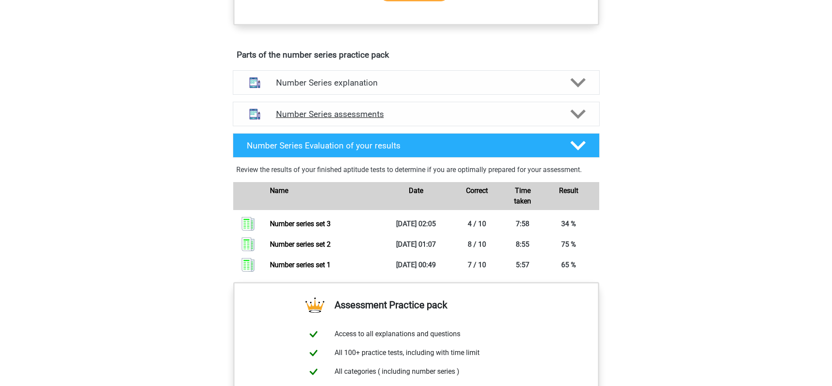
click at [416, 125] on div "Number Series assessments" at bounding box center [416, 114] width 367 height 24
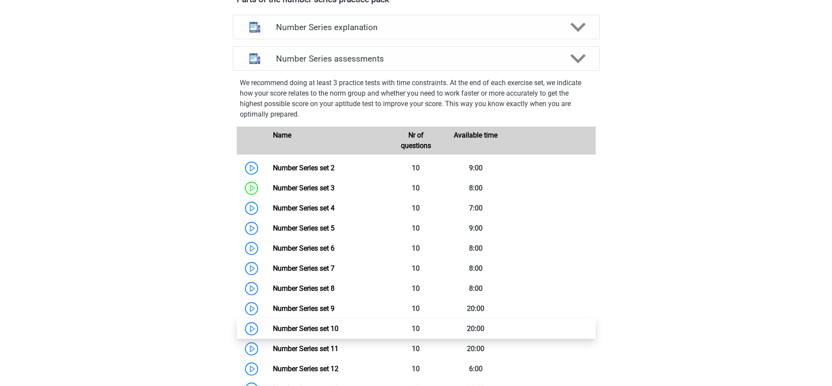
scroll to position [584, 0]
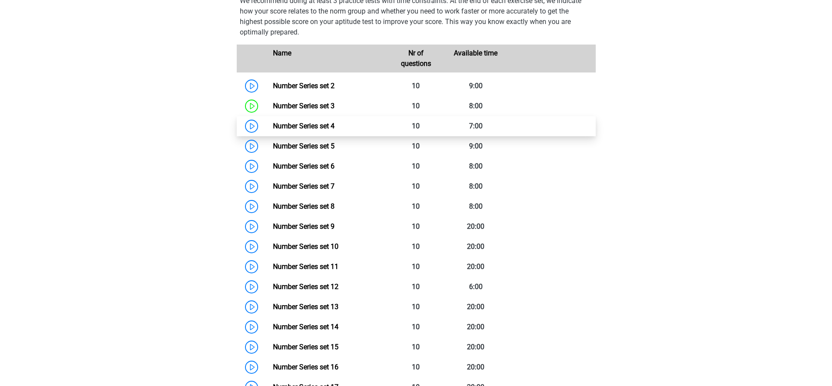
click at [302, 129] on link "Number Series set 4" at bounding box center [304, 126] width 62 height 8
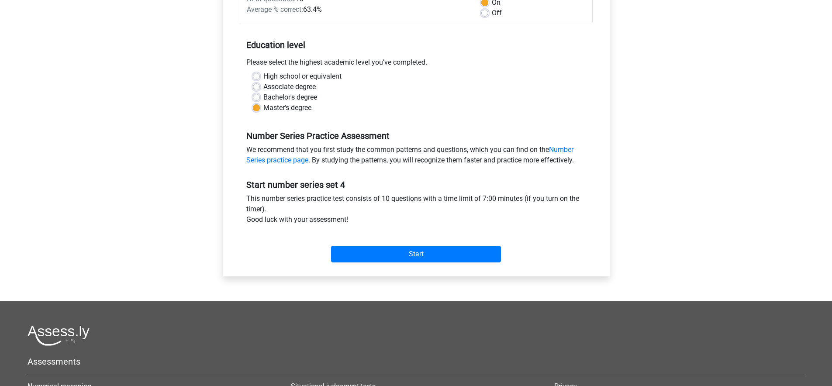
scroll to position [167, 0]
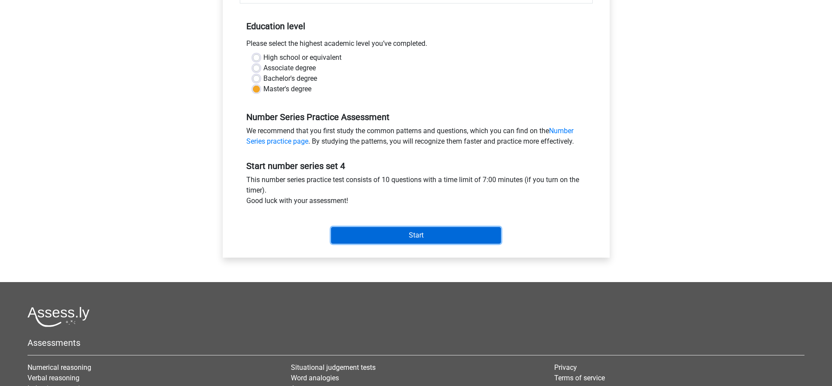
click at [385, 230] on input "Start" at bounding box center [416, 235] width 170 height 17
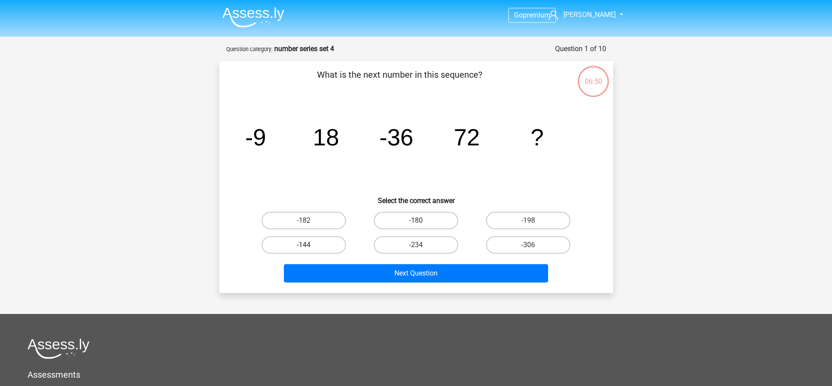
click at [327, 242] on label "-144" at bounding box center [304, 244] width 84 height 17
click at [309, 245] on input "-144" at bounding box center [307, 248] width 6 height 6
radio input "true"
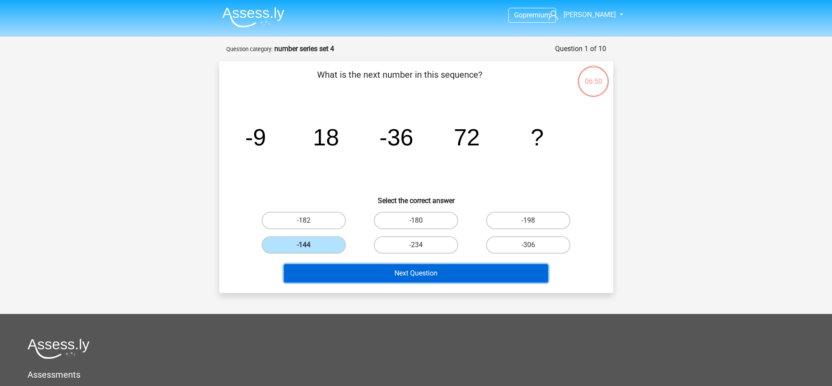
click at [372, 269] on button "Next Question" at bounding box center [416, 273] width 264 height 18
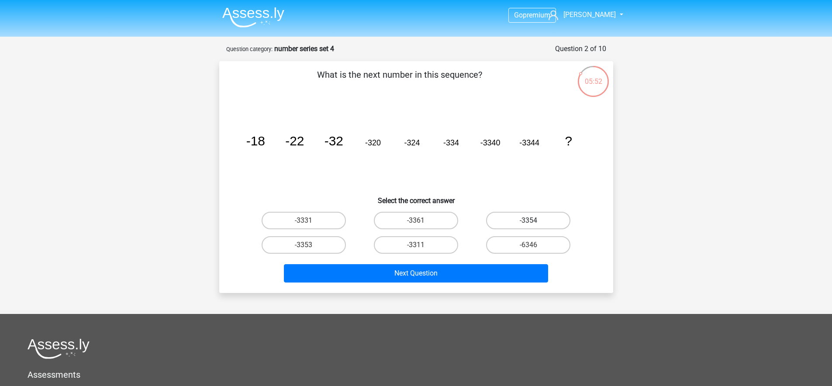
click at [518, 223] on label "-3354" at bounding box center [528, 220] width 84 height 17
click at [529, 223] on input "-3354" at bounding box center [532, 224] width 6 height 6
radio input "true"
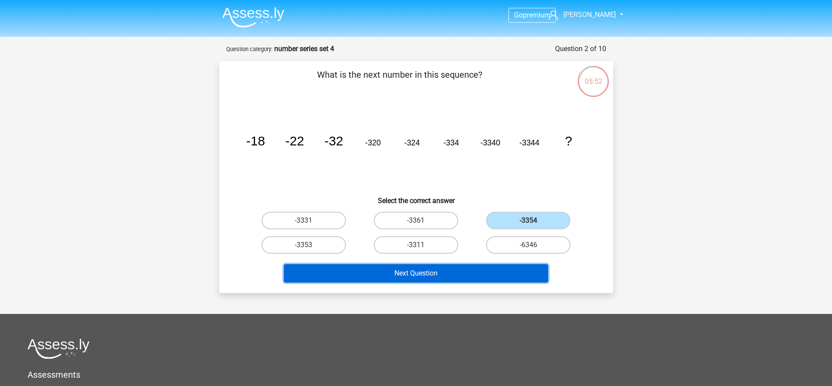
click at [491, 275] on button "Next Question" at bounding box center [416, 273] width 264 height 18
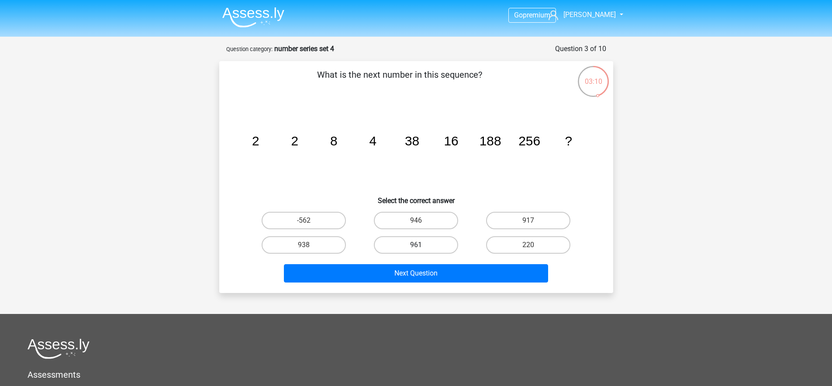
click at [379, 239] on label "961" at bounding box center [416, 244] width 84 height 17
click at [416, 245] on input "961" at bounding box center [419, 248] width 6 height 6
radio input "true"
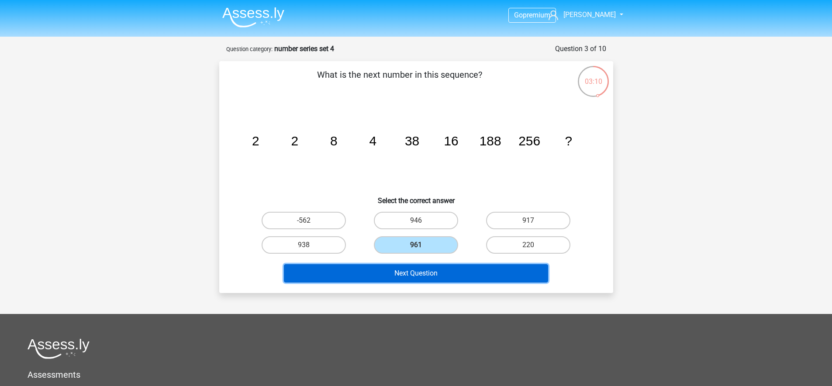
click at [392, 266] on button "Next Question" at bounding box center [416, 273] width 264 height 18
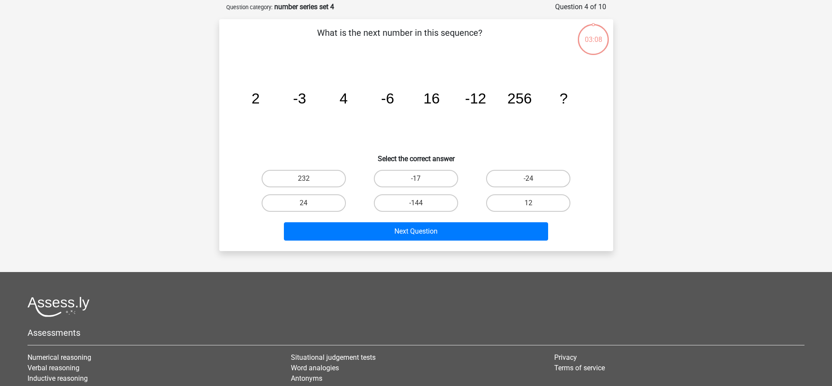
scroll to position [44, 0]
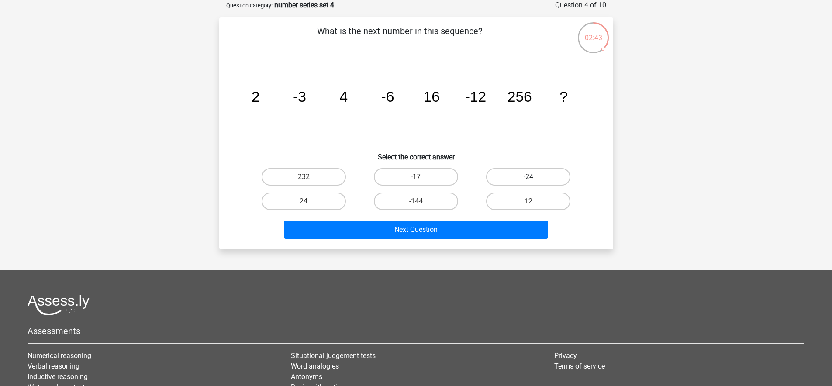
click at [528, 174] on label "-24" at bounding box center [528, 176] width 84 height 17
click at [529, 177] on input "-24" at bounding box center [532, 180] width 6 height 6
radio input "true"
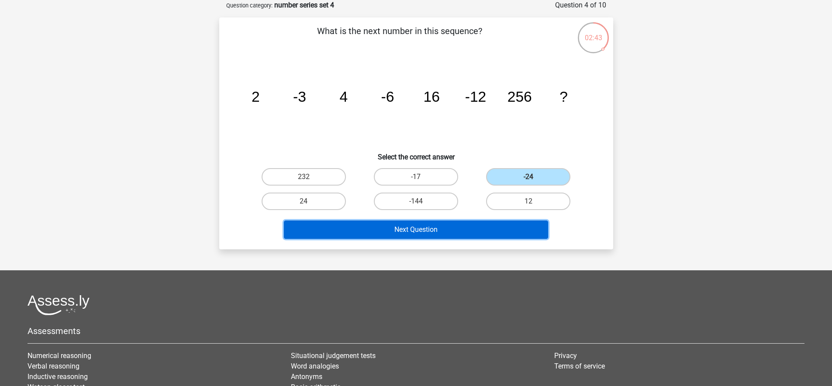
click at [477, 234] on button "Next Question" at bounding box center [416, 230] width 264 height 18
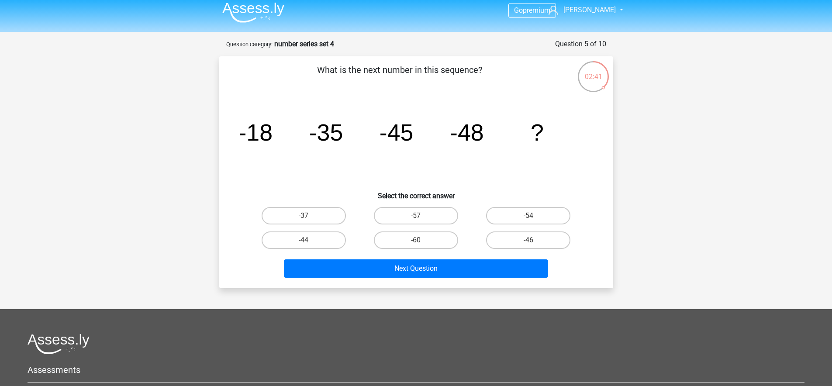
scroll to position [0, 0]
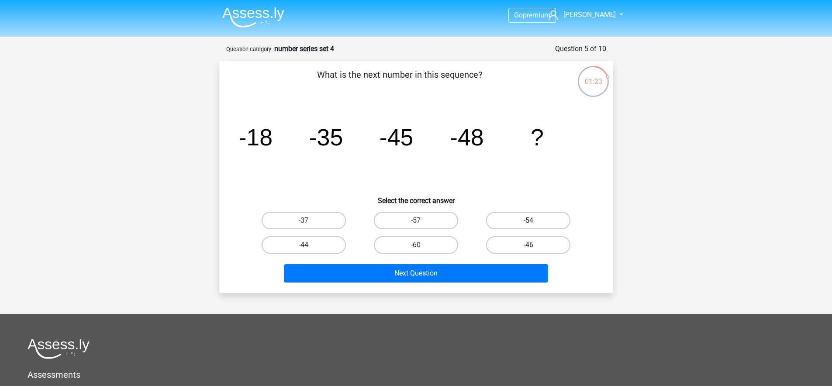
click at [543, 217] on label "-54" at bounding box center [528, 220] width 84 height 17
click at [534, 221] on input "-54" at bounding box center [532, 224] width 6 height 6
radio input "true"
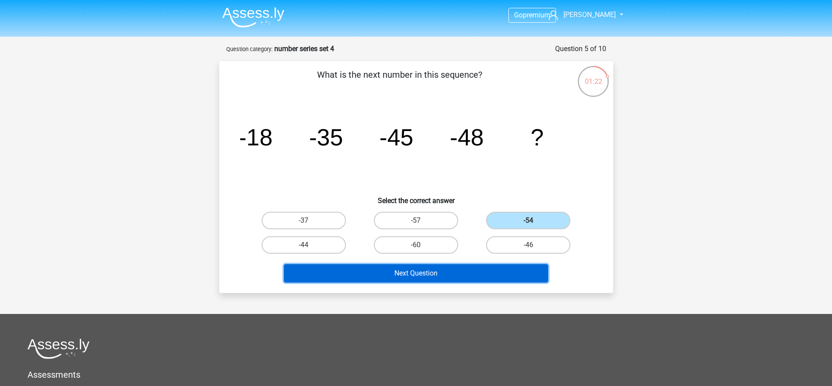
click at [498, 271] on button "Next Question" at bounding box center [416, 273] width 264 height 18
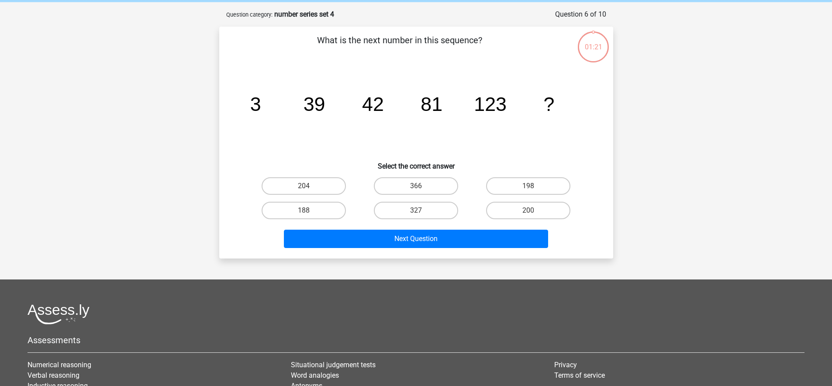
scroll to position [44, 0]
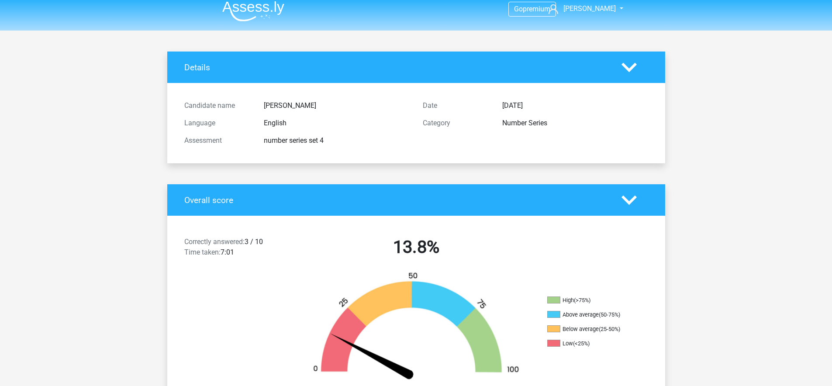
scroll to position [4, 0]
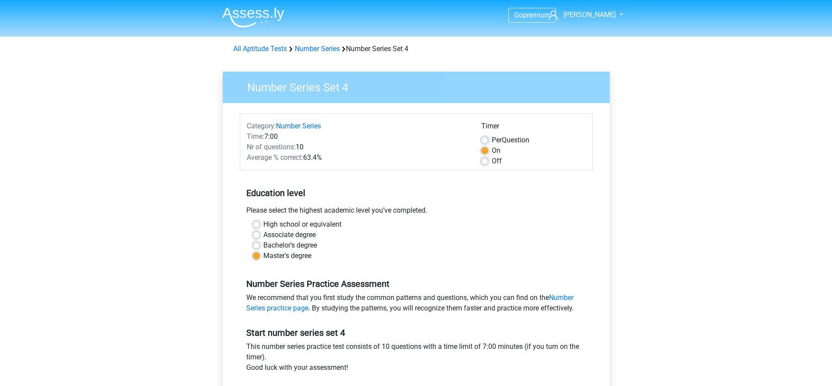
scroll to position [167, 0]
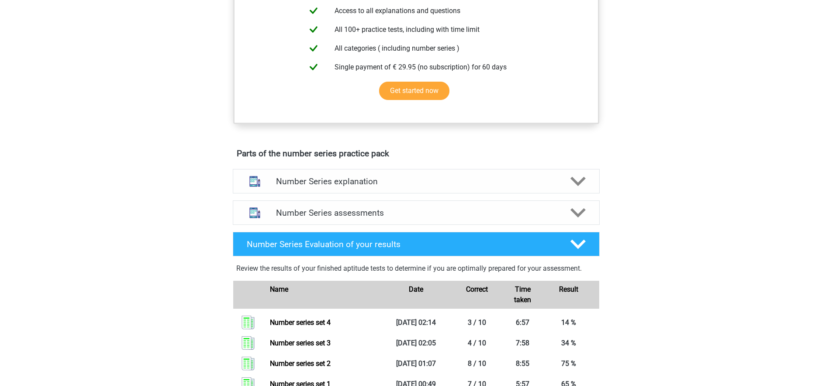
scroll to position [357, 0]
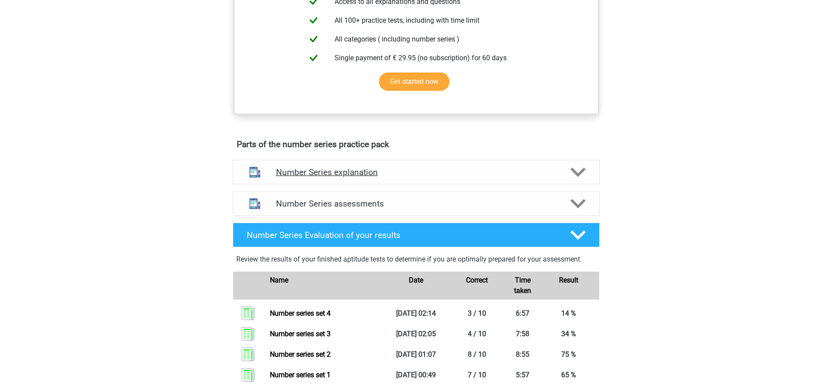
click at [534, 183] on div "Number Series explanation" at bounding box center [416, 172] width 367 height 24
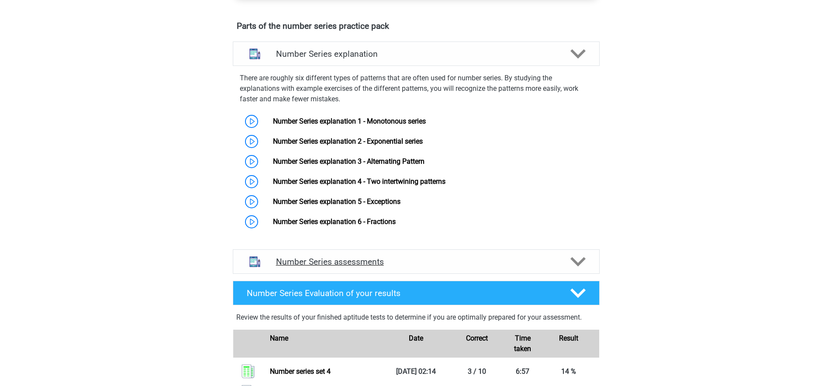
scroll to position [497, 0]
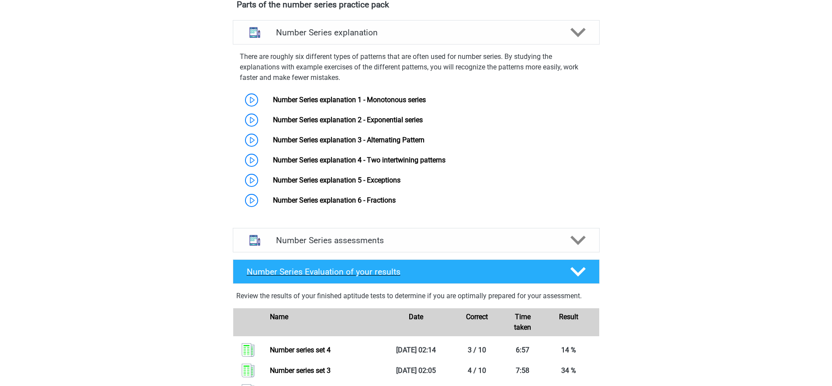
click at [491, 265] on div "Number Series Evaluation of your results" at bounding box center [416, 271] width 367 height 24
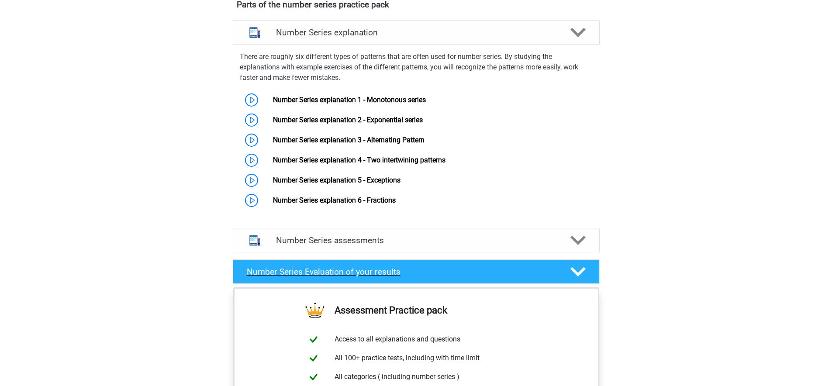
click at [571, 277] on icon at bounding box center [578, 271] width 15 height 15
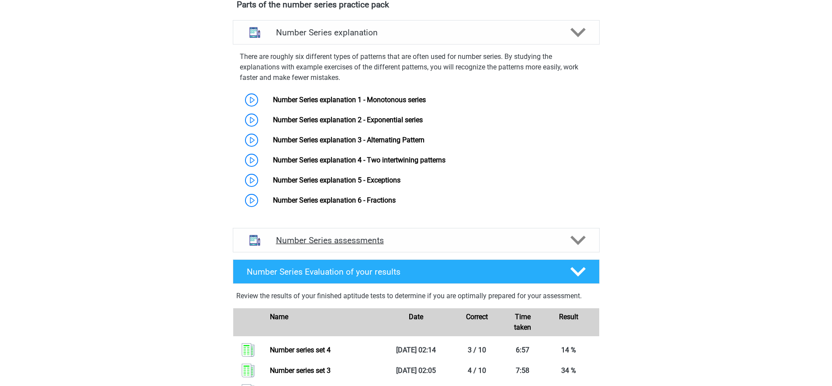
click at [574, 251] on div "Number Series assessments" at bounding box center [416, 240] width 367 height 24
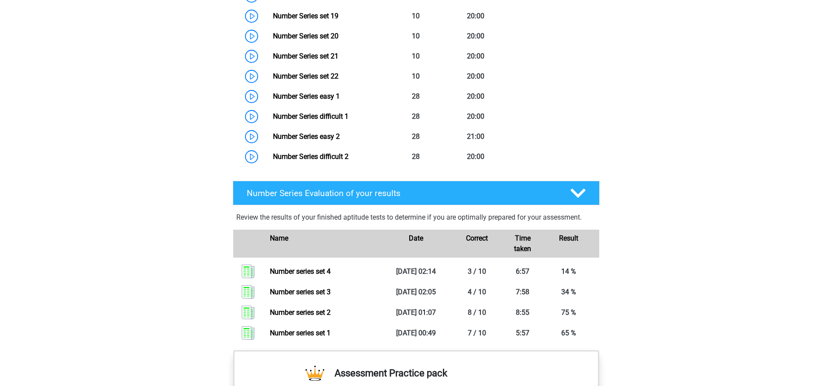
scroll to position [1100, 0]
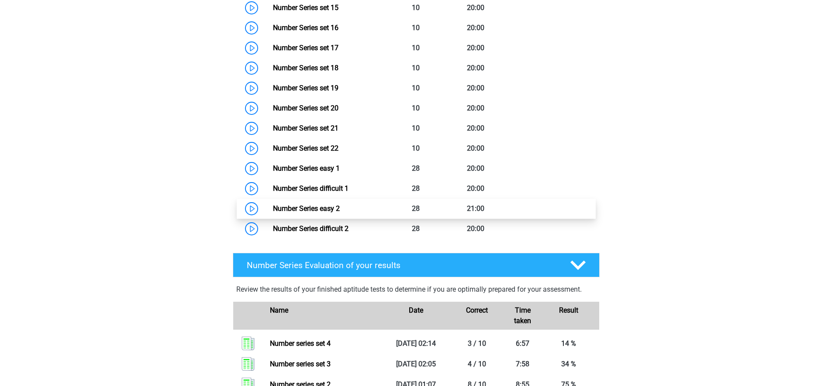
click at [319, 208] on link "Number Series easy 2" at bounding box center [306, 208] width 67 height 8
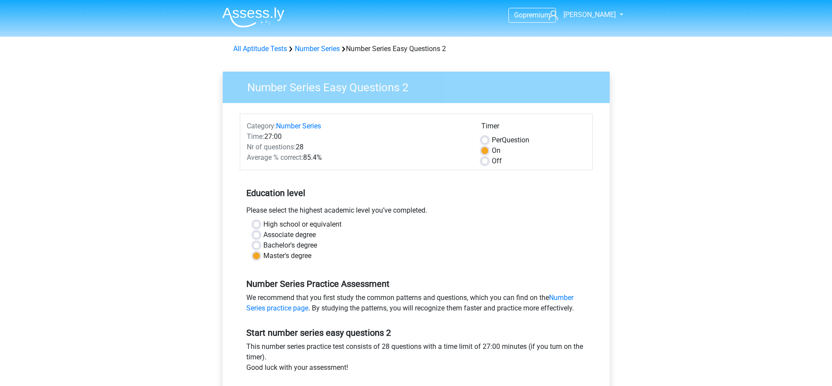
scroll to position [179, 0]
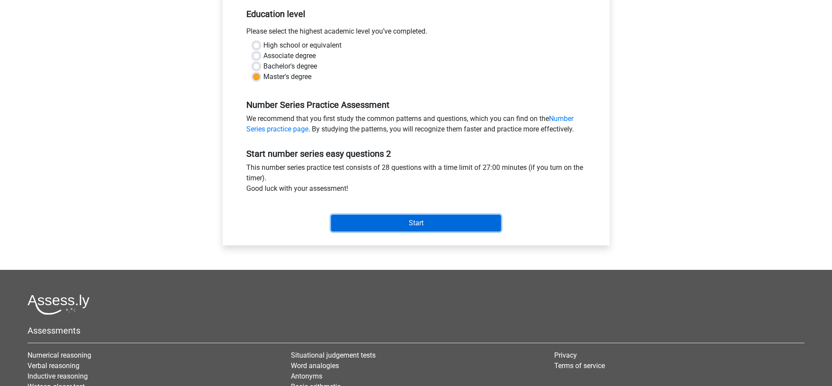
click at [389, 218] on input "Start" at bounding box center [416, 223] width 170 height 17
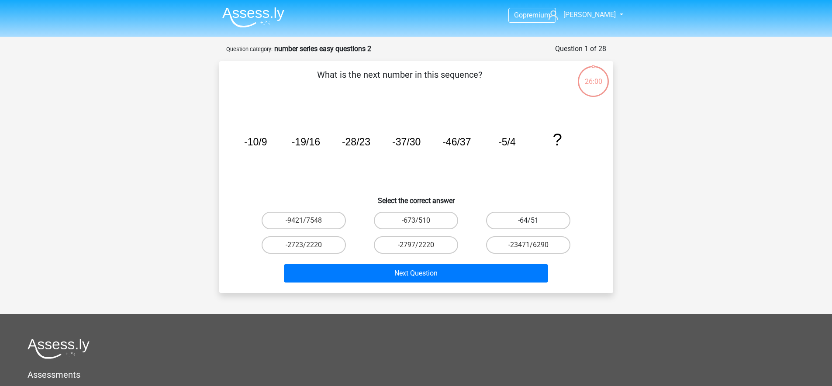
click at [528, 221] on label "-64/51" at bounding box center [528, 220] width 84 height 17
click at [529, 221] on input "-64/51" at bounding box center [532, 224] width 6 height 6
radio input "true"
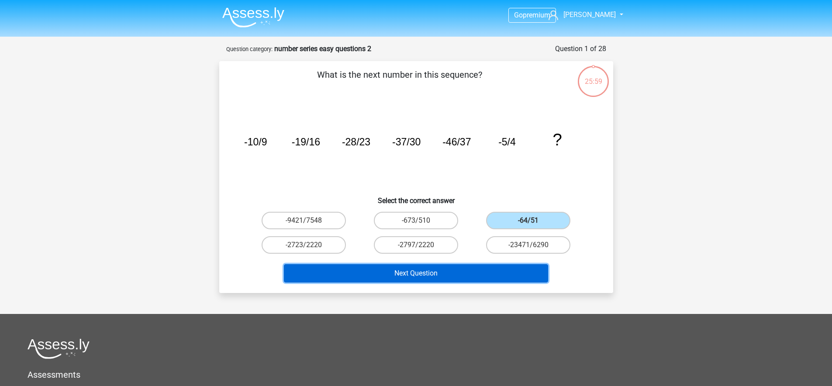
click at [507, 270] on button "Next Question" at bounding box center [416, 273] width 264 height 18
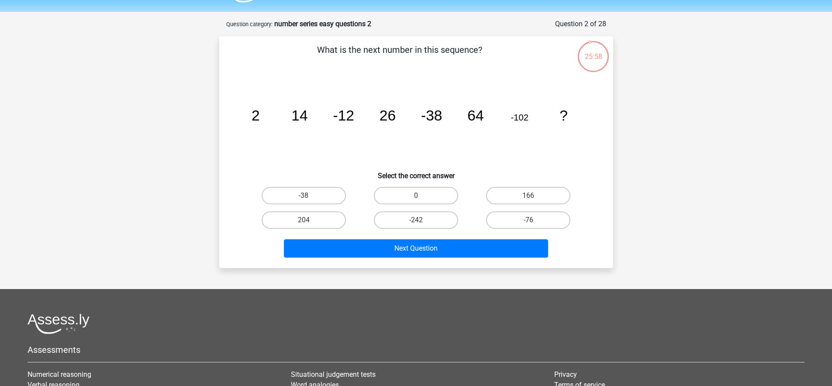
scroll to position [17, 0]
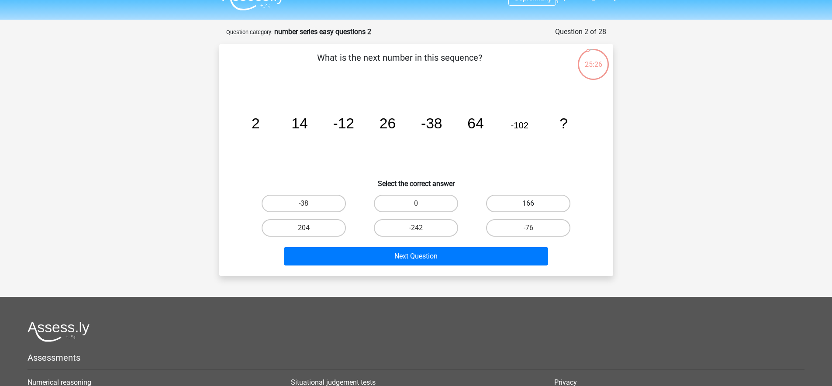
click at [556, 200] on label "166" at bounding box center [528, 203] width 84 height 17
click at [534, 204] on input "166" at bounding box center [532, 207] width 6 height 6
radio input "true"
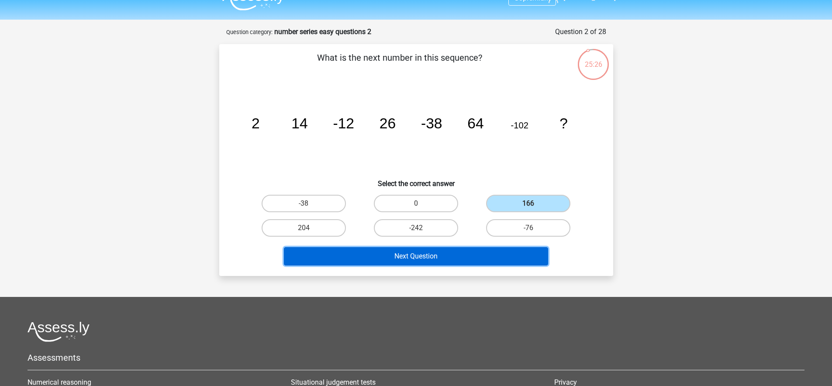
click at [491, 264] on button "Next Question" at bounding box center [416, 256] width 264 height 18
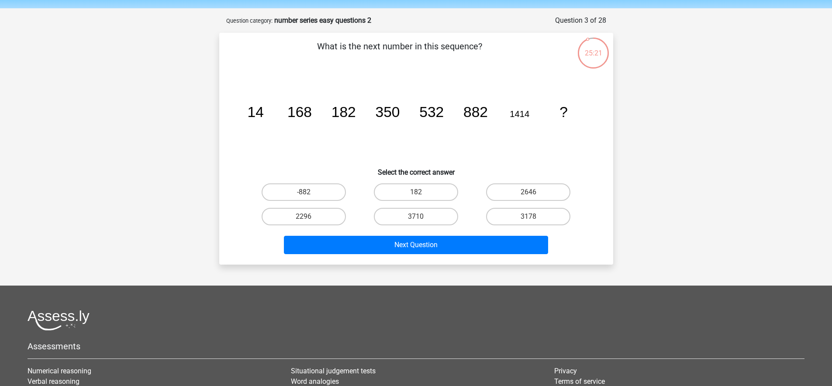
scroll to position [20, 0]
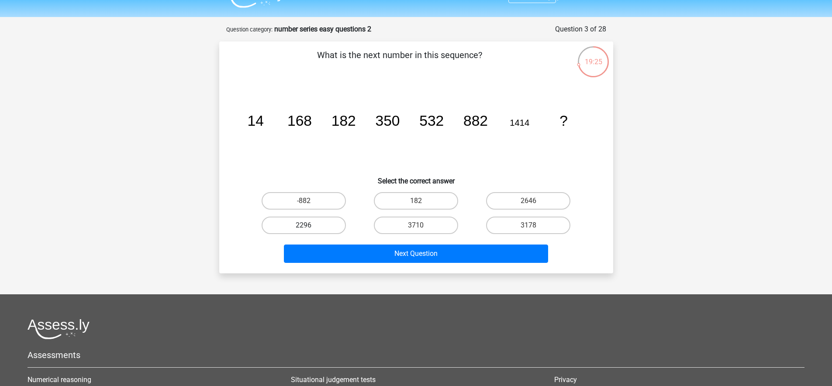
click at [297, 226] on label "2296" at bounding box center [304, 225] width 84 height 17
click at [304, 226] on input "2296" at bounding box center [307, 228] width 6 height 6
radio input "true"
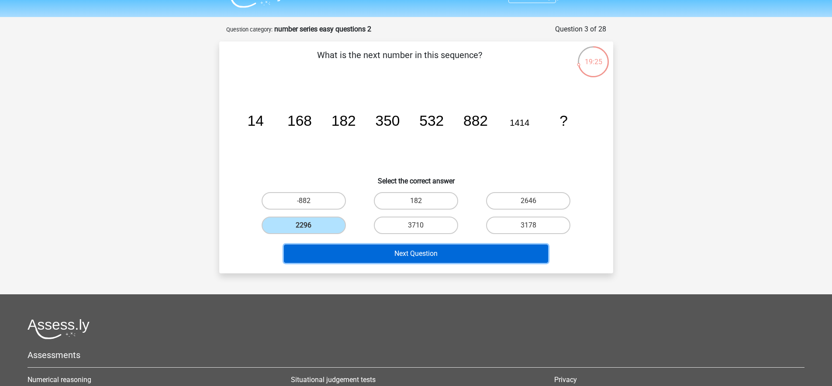
click at [353, 252] on button "Next Question" at bounding box center [416, 254] width 264 height 18
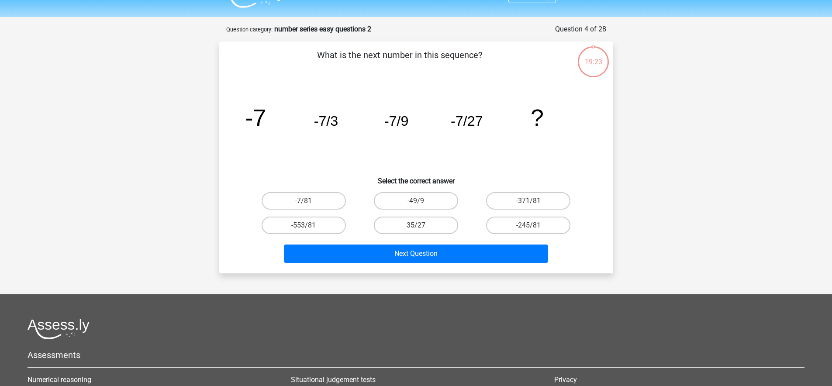
scroll to position [44, 0]
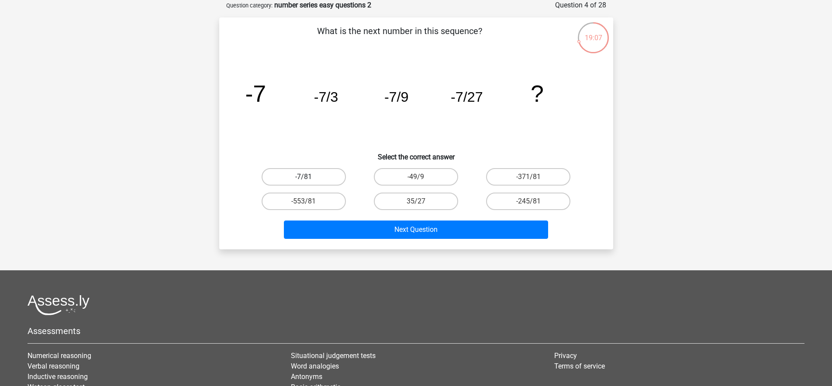
click at [311, 175] on label "-7/81" at bounding box center [304, 176] width 84 height 17
click at [309, 177] on input "-7/81" at bounding box center [307, 180] width 6 height 6
radio input "true"
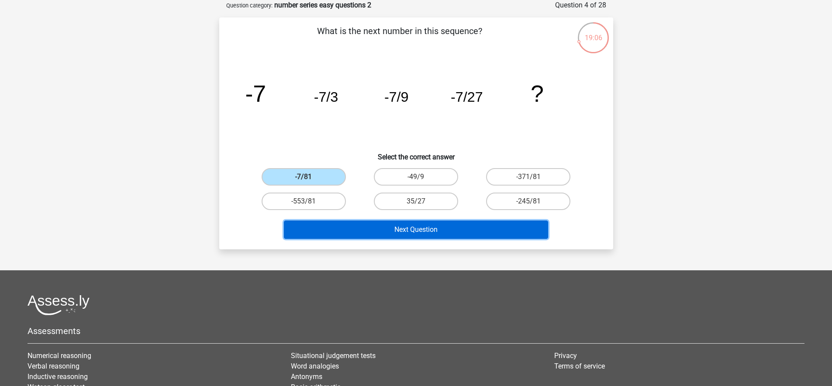
click at [370, 232] on button "Next Question" at bounding box center [416, 230] width 264 height 18
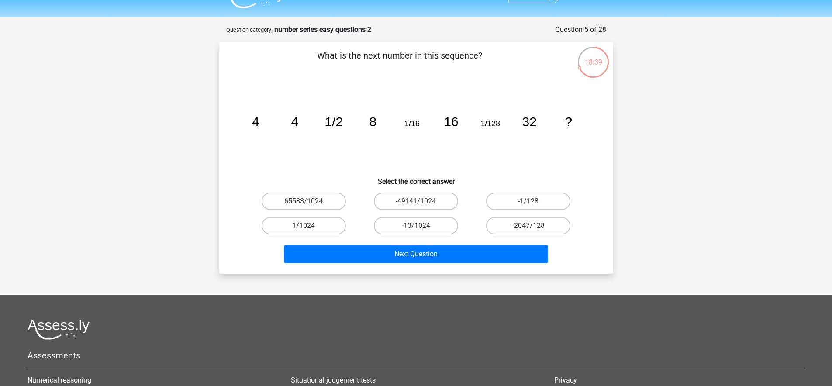
scroll to position [0, 0]
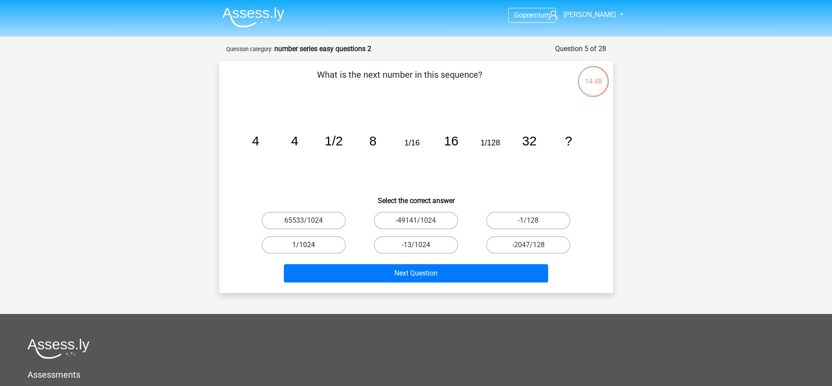
click at [306, 245] on label "1/1024" at bounding box center [304, 244] width 84 height 17
click at [306, 245] on input "1/1024" at bounding box center [307, 248] width 6 height 6
radio input "true"
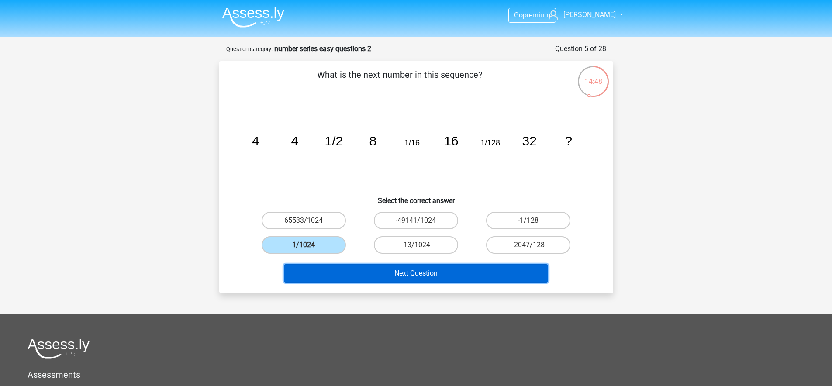
click at [378, 275] on button "Next Question" at bounding box center [416, 273] width 264 height 18
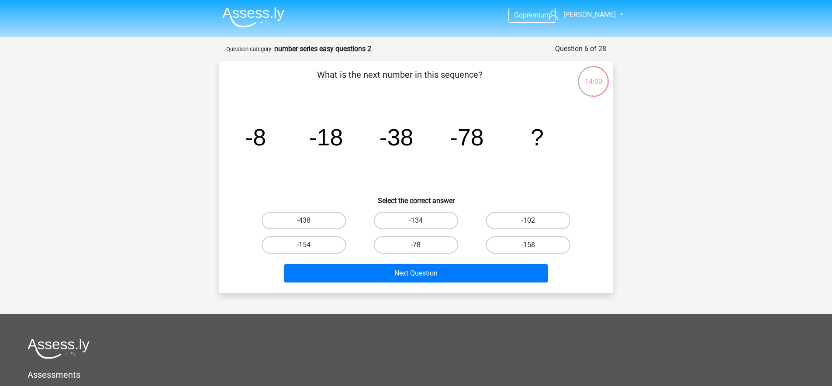
click at [532, 252] on label "-158" at bounding box center [528, 244] width 84 height 17
click at [532, 251] on input "-158" at bounding box center [532, 248] width 6 height 6
radio input "true"
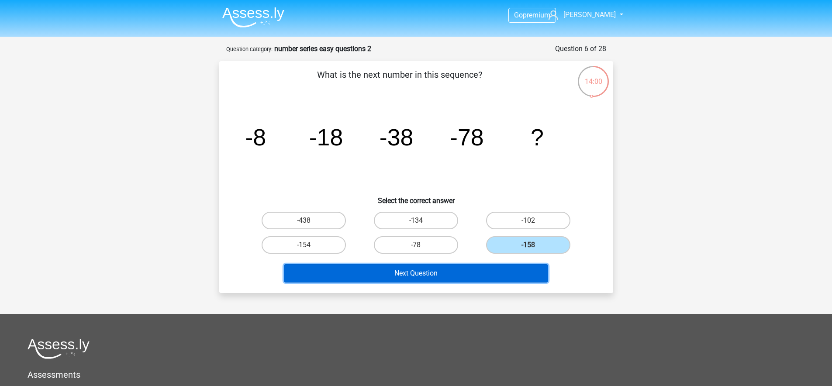
click at [510, 275] on button "Next Question" at bounding box center [416, 273] width 264 height 18
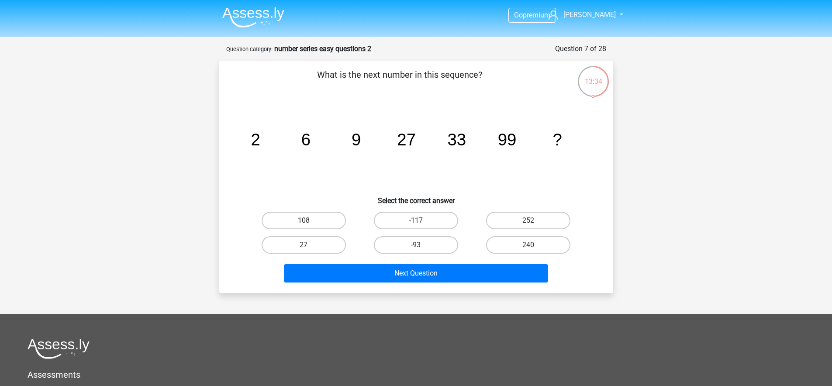
click at [323, 221] on label "108" at bounding box center [304, 220] width 84 height 17
click at [309, 221] on input "108" at bounding box center [307, 224] width 6 height 6
radio input "true"
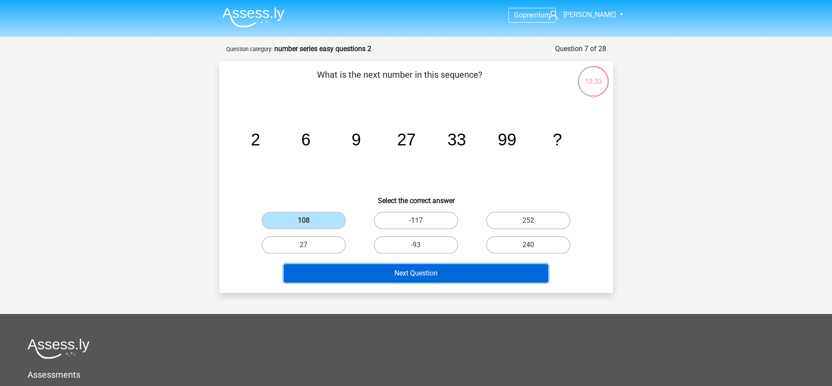
click at [380, 271] on button "Next Question" at bounding box center [416, 273] width 264 height 18
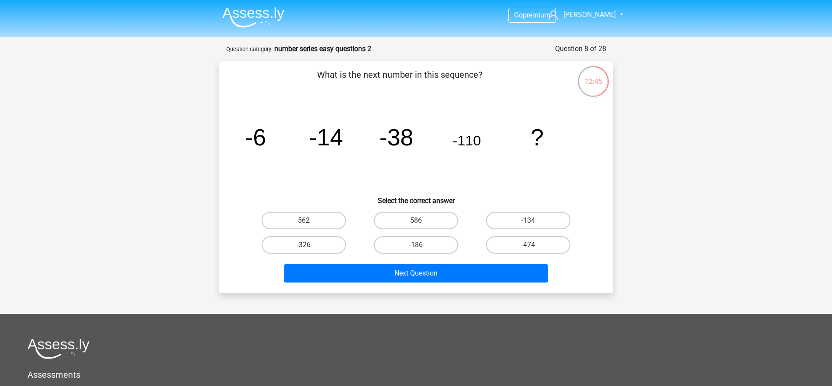
click at [292, 241] on label "-326" at bounding box center [304, 244] width 84 height 17
click at [304, 245] on input "-326" at bounding box center [307, 248] width 6 height 6
radio input "true"
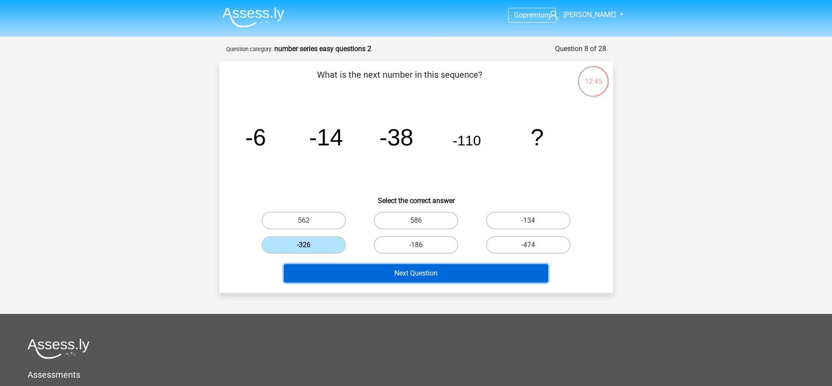
click at [375, 278] on button "Next Question" at bounding box center [416, 273] width 264 height 18
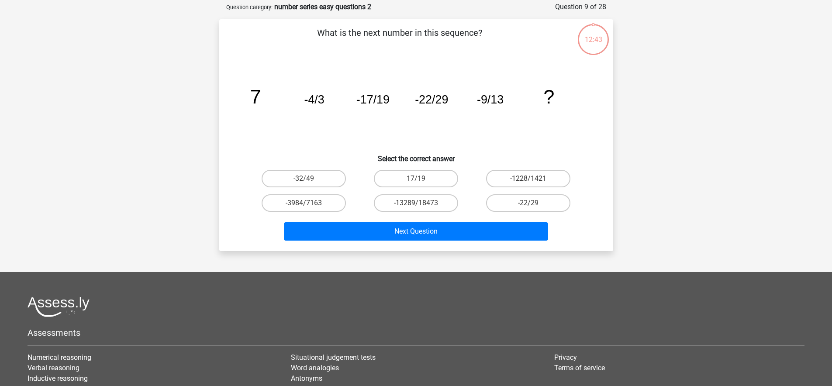
scroll to position [44, 0]
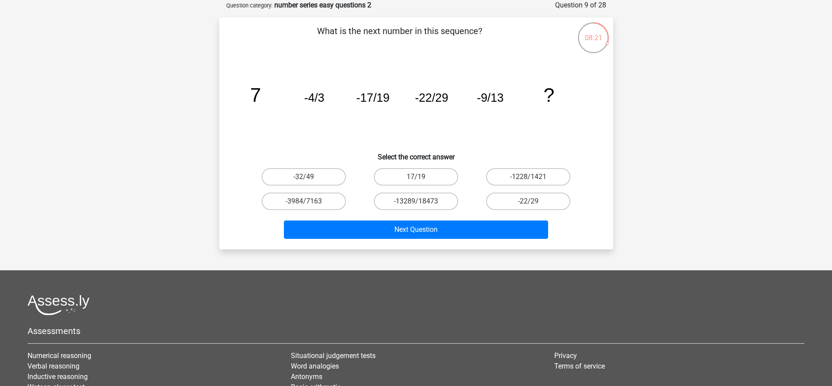
click at [484, 198] on div "-22/29" at bounding box center [528, 201] width 105 height 17
click at [497, 202] on label "-22/29" at bounding box center [528, 201] width 84 height 17
click at [529, 202] on input "-22/29" at bounding box center [532, 204] width 6 height 6
radio input "true"
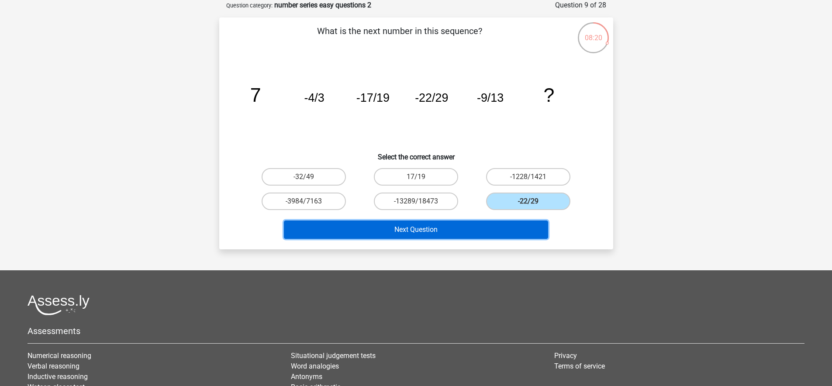
click at [491, 222] on button "Next Question" at bounding box center [416, 230] width 264 height 18
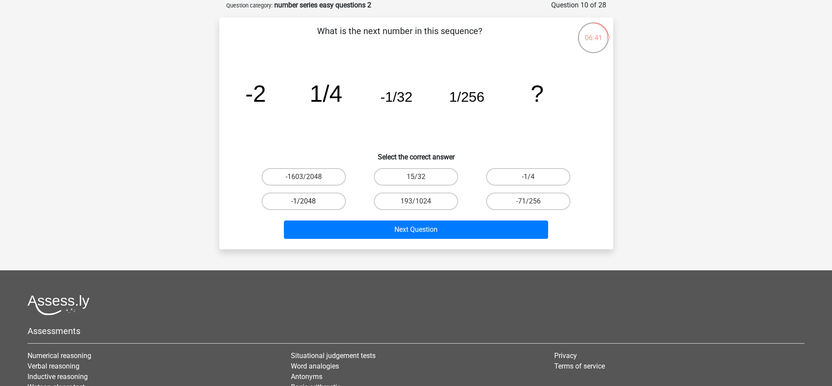
click at [325, 207] on label "-1/2048" at bounding box center [304, 201] width 84 height 17
click at [309, 207] on input "-1/2048" at bounding box center [307, 204] width 6 height 6
radio input "true"
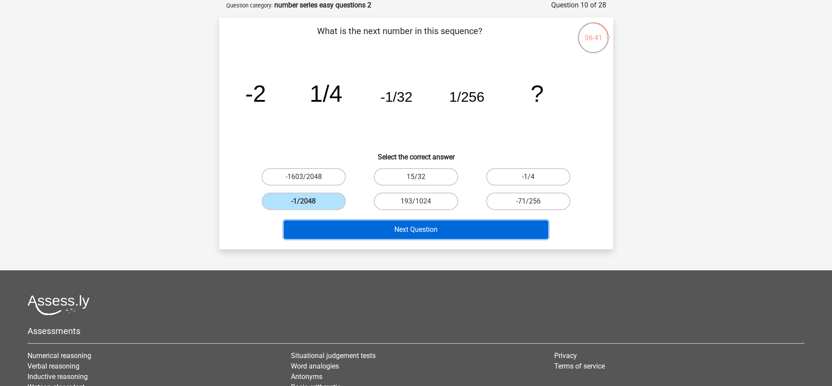
click at [367, 235] on button "Next Question" at bounding box center [416, 230] width 264 height 18
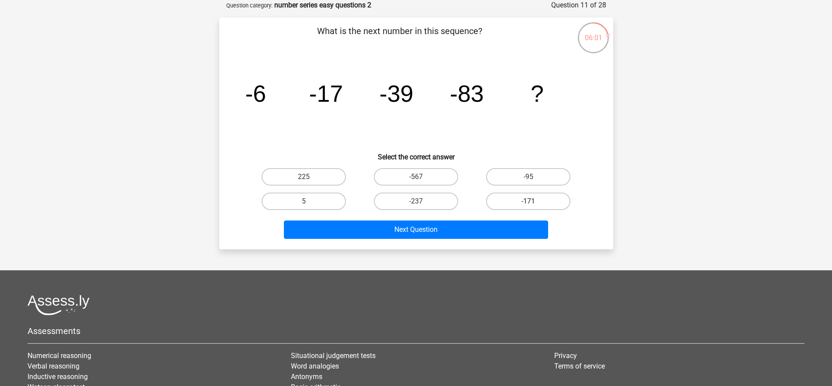
click at [546, 197] on label "-171" at bounding box center [528, 201] width 84 height 17
click at [534, 201] on input "-171" at bounding box center [532, 204] width 6 height 6
radio input "true"
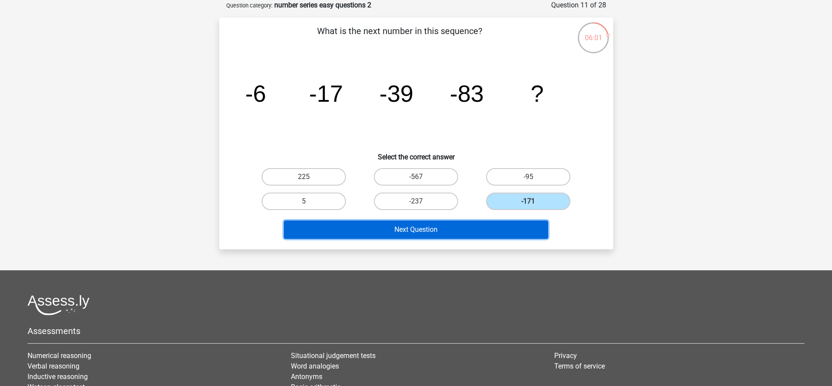
click at [489, 224] on button "Next Question" at bounding box center [416, 230] width 264 height 18
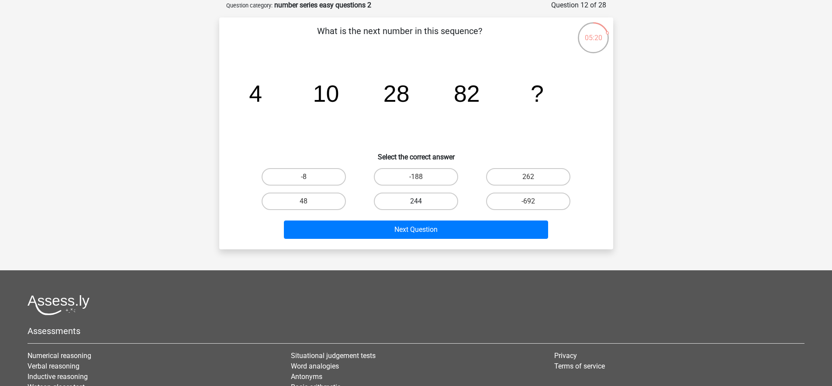
click at [422, 202] on label "244" at bounding box center [416, 201] width 84 height 17
click at [422, 202] on input "244" at bounding box center [419, 204] width 6 height 6
radio input "true"
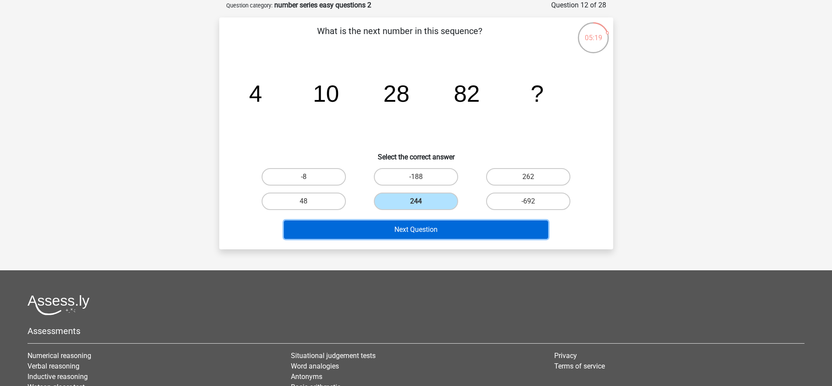
click at [437, 229] on button "Next Question" at bounding box center [416, 230] width 264 height 18
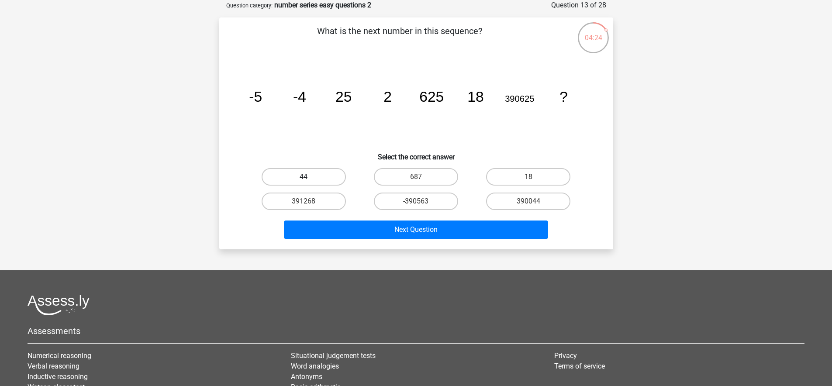
click at [329, 175] on label "44" at bounding box center [304, 176] width 84 height 17
click at [309, 177] on input "44" at bounding box center [307, 180] width 6 height 6
radio input "true"
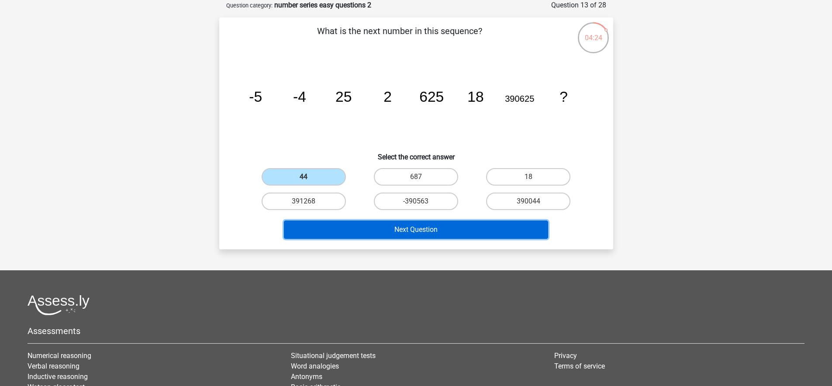
click at [385, 233] on button "Next Question" at bounding box center [416, 230] width 264 height 18
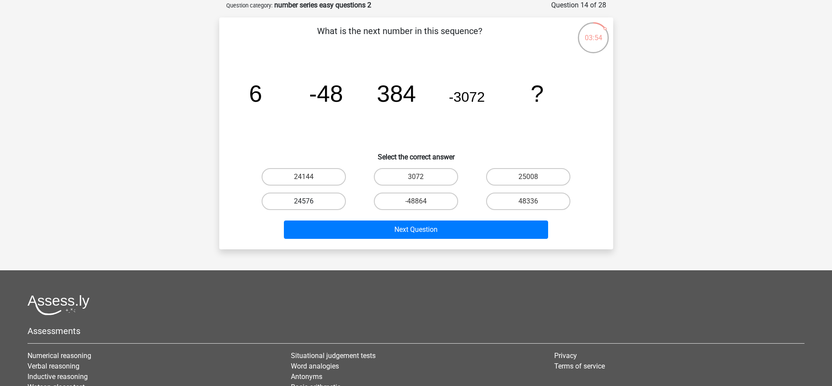
click at [321, 201] on label "24576" at bounding box center [304, 201] width 84 height 17
click at [309, 201] on input "24576" at bounding box center [307, 204] width 6 height 6
radio input "true"
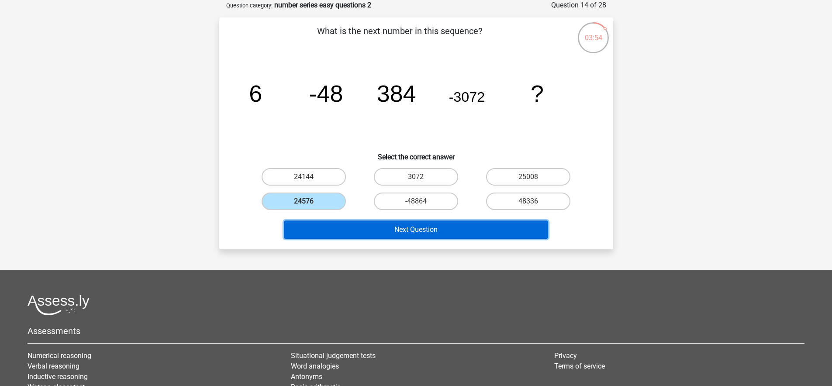
click at [367, 230] on button "Next Question" at bounding box center [416, 230] width 264 height 18
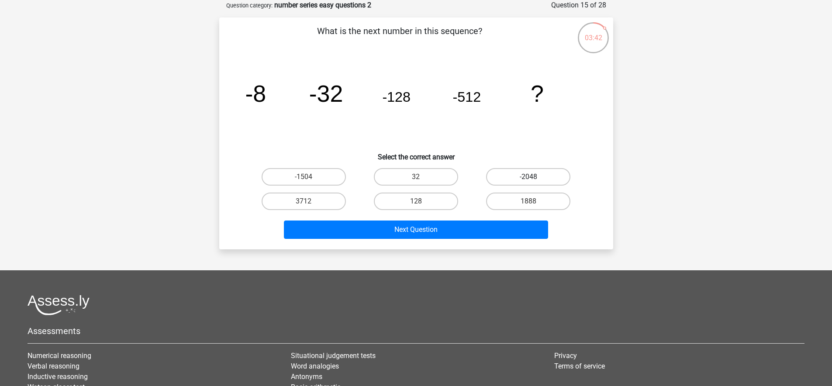
click at [522, 173] on label "-2048" at bounding box center [528, 176] width 84 height 17
click at [529, 177] on input "-2048" at bounding box center [532, 180] width 6 height 6
radio input "true"
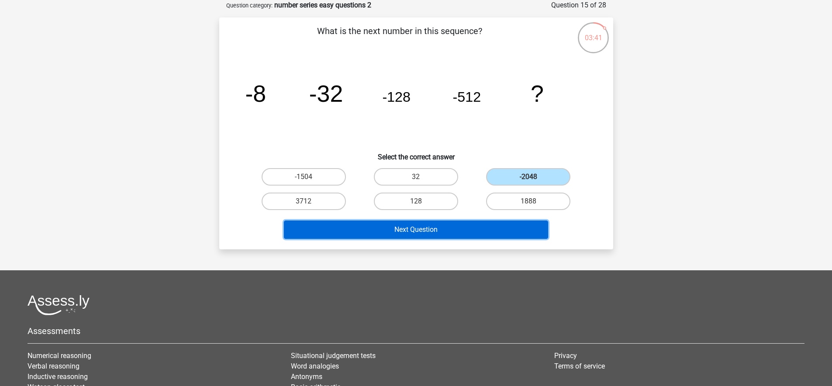
click at [448, 223] on button "Next Question" at bounding box center [416, 230] width 264 height 18
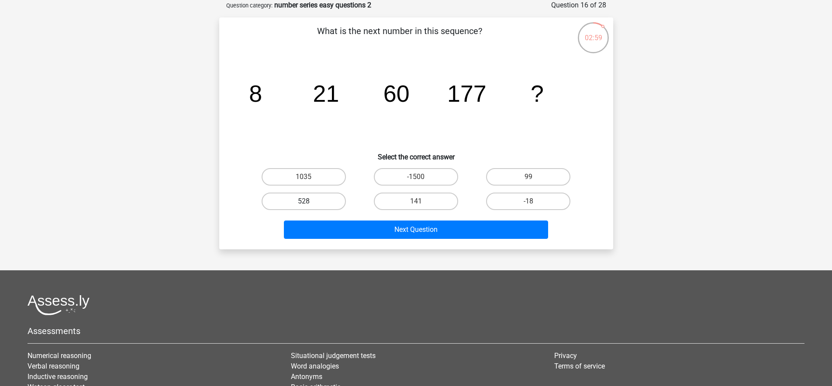
click at [330, 204] on label "528" at bounding box center [304, 201] width 84 height 17
click at [309, 204] on input "528" at bounding box center [307, 204] width 6 height 6
radio input "true"
click at [330, 204] on label "528" at bounding box center [304, 201] width 84 height 17
click at [309, 204] on input "528" at bounding box center [307, 204] width 6 height 6
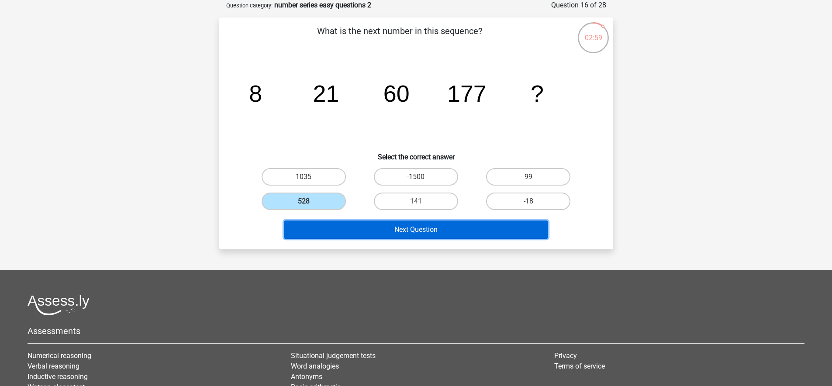
click at [361, 229] on button "Next Question" at bounding box center [416, 230] width 264 height 18
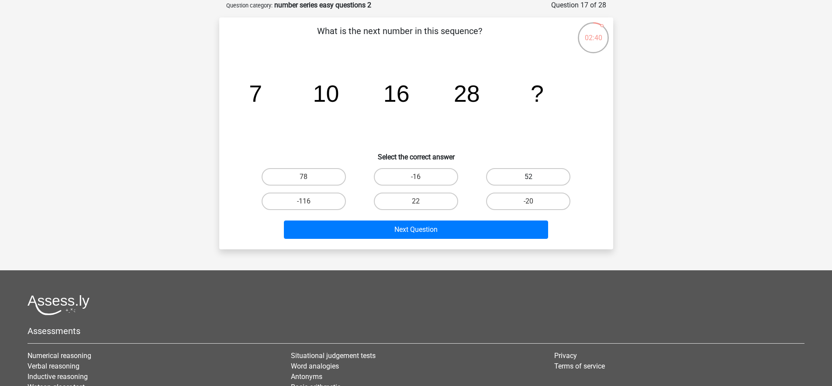
click at [539, 174] on label "52" at bounding box center [528, 176] width 84 height 17
click at [534, 177] on input "52" at bounding box center [532, 180] width 6 height 6
radio input "true"
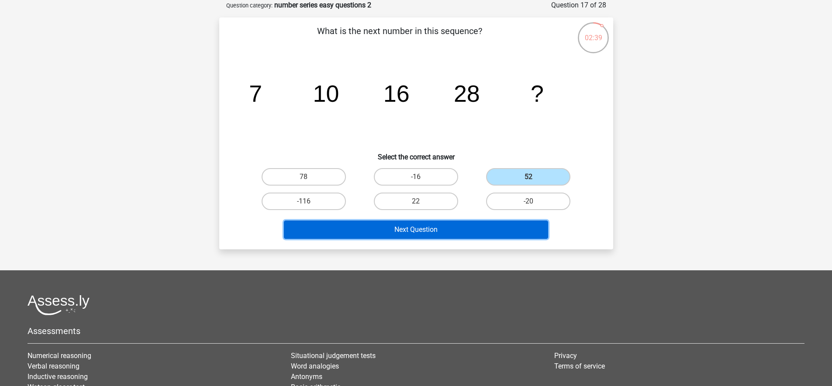
click at [475, 224] on button "Next Question" at bounding box center [416, 230] width 264 height 18
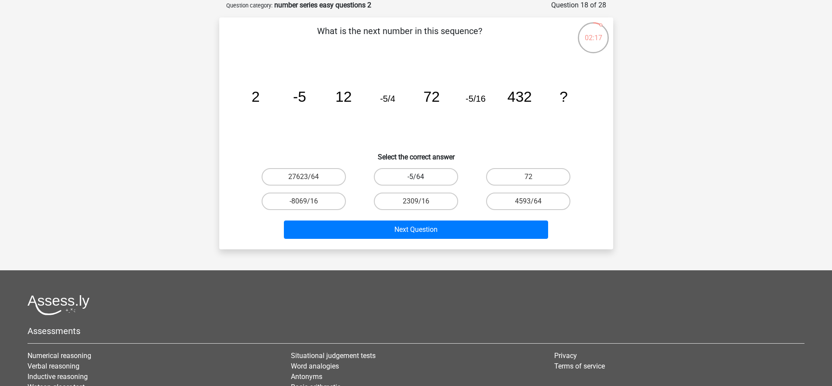
click at [440, 173] on label "-5/64" at bounding box center [416, 176] width 84 height 17
click at [422, 177] on input "-5/64" at bounding box center [419, 180] width 6 height 6
radio input "true"
click at [449, 240] on div "Next Question" at bounding box center [416, 232] width 337 height 22
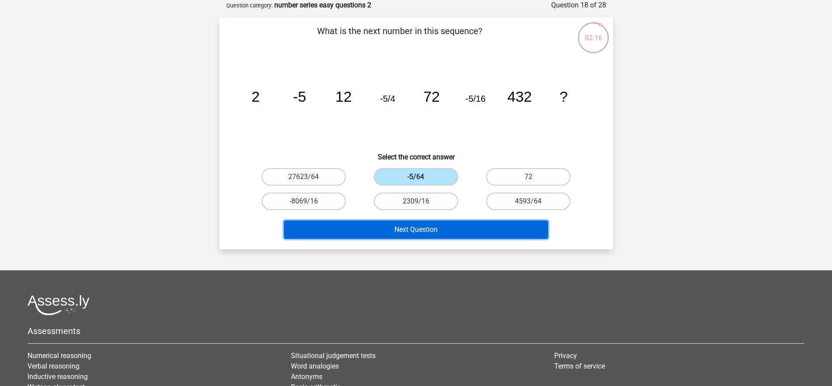
click at [450, 233] on button "Next Question" at bounding box center [416, 230] width 264 height 18
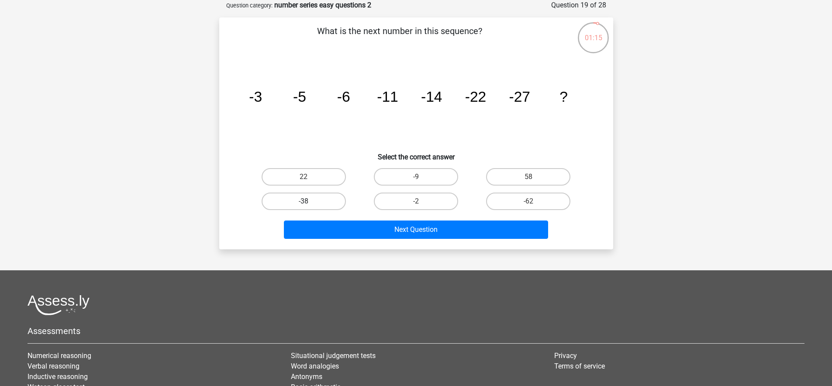
click at [321, 204] on label "-38" at bounding box center [304, 201] width 84 height 17
click at [309, 204] on input "-38" at bounding box center [307, 204] width 6 height 6
radio input "true"
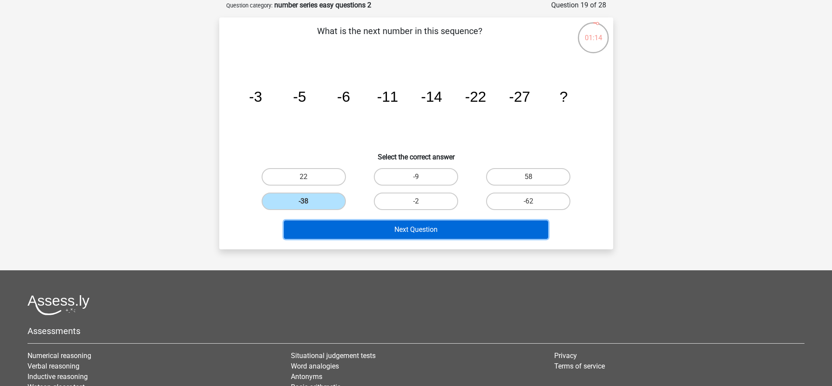
click at [375, 226] on button "Next Question" at bounding box center [416, 230] width 264 height 18
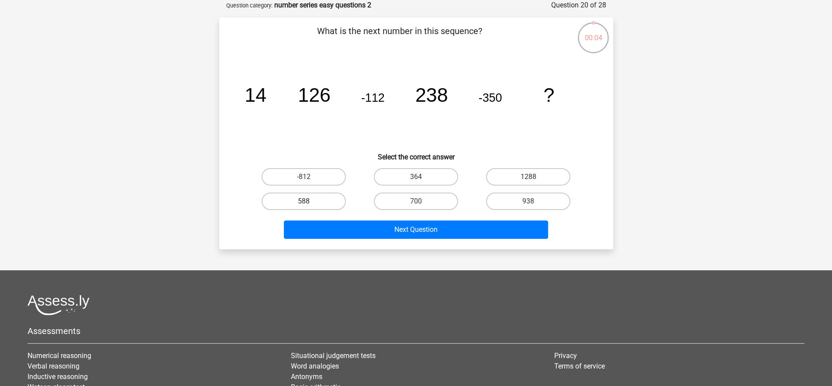
click at [334, 201] on label "588" at bounding box center [304, 201] width 84 height 17
click at [309, 201] on input "588" at bounding box center [307, 204] width 6 height 6
radio input "true"
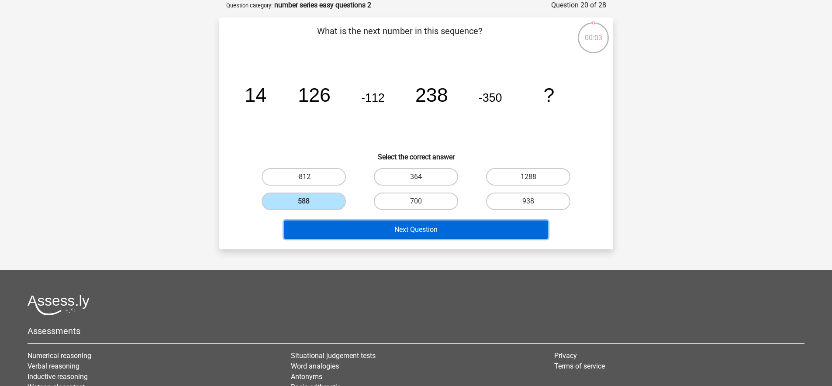
click at [366, 234] on button "Next Question" at bounding box center [416, 230] width 264 height 18
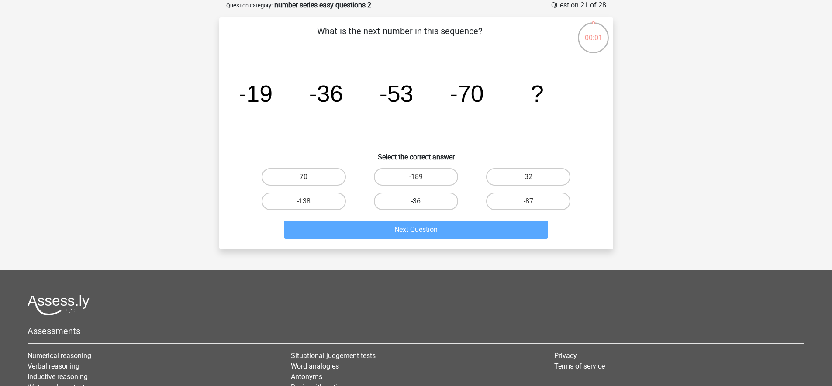
click at [446, 201] on label "-36" at bounding box center [416, 201] width 84 height 17
click at [422, 201] on input "-36" at bounding box center [419, 204] width 6 height 6
radio input "true"
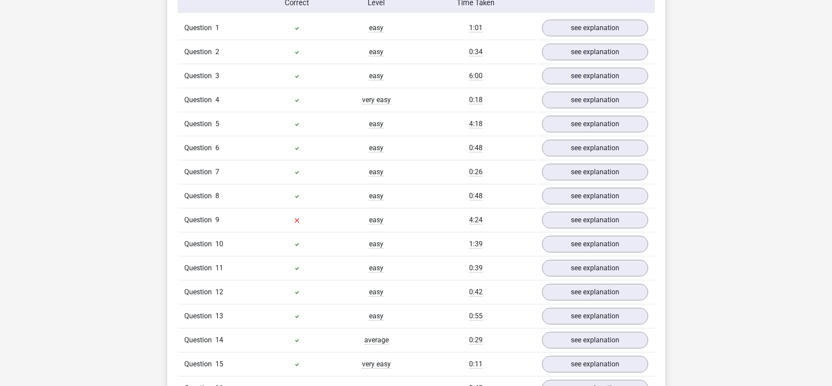
scroll to position [822, 0]
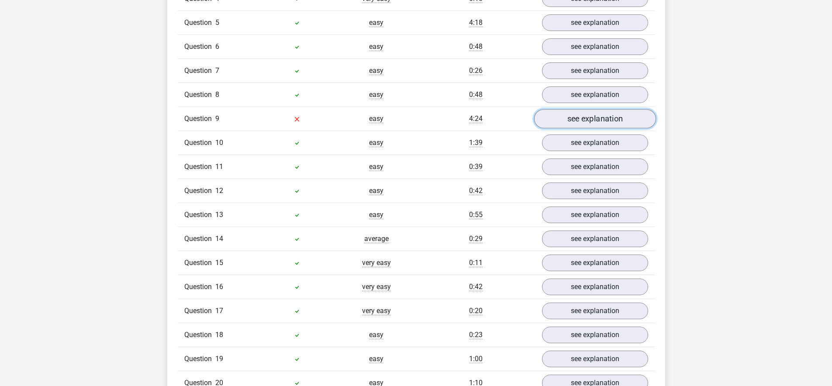
click at [607, 124] on link "see explanation" at bounding box center [595, 118] width 122 height 19
